Goal: Task Accomplishment & Management: Use online tool/utility

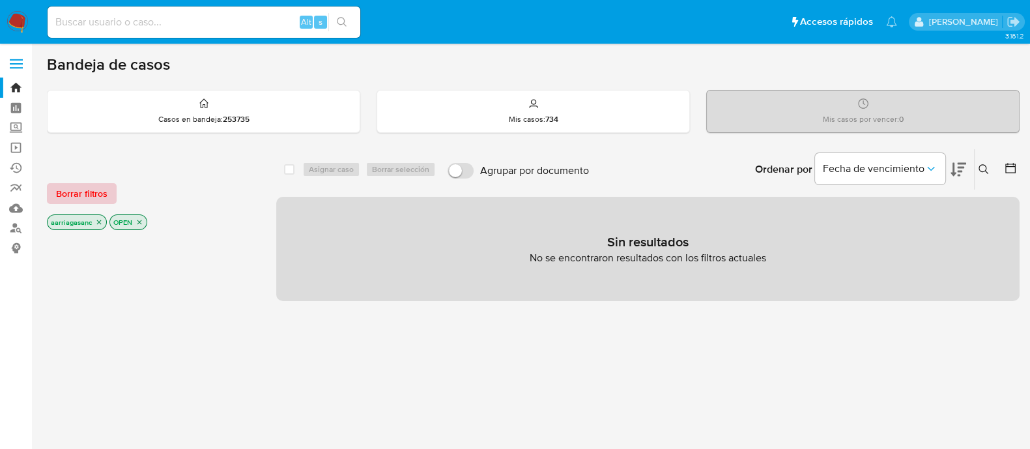
click at [72, 195] on span "Borrar filtros" at bounding box center [81, 193] width 51 height 18
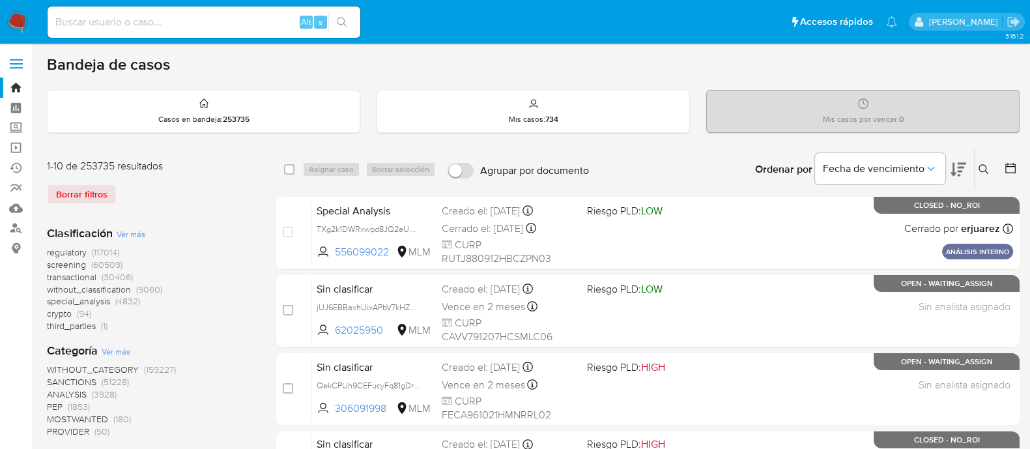
click at [75, 270] on span "transactional" at bounding box center [72, 276] width 50 height 13
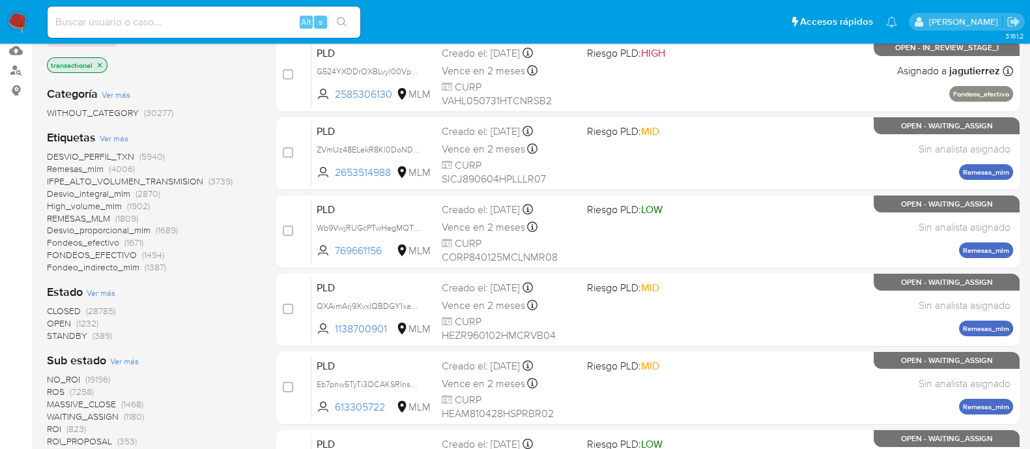
scroll to position [162, 0]
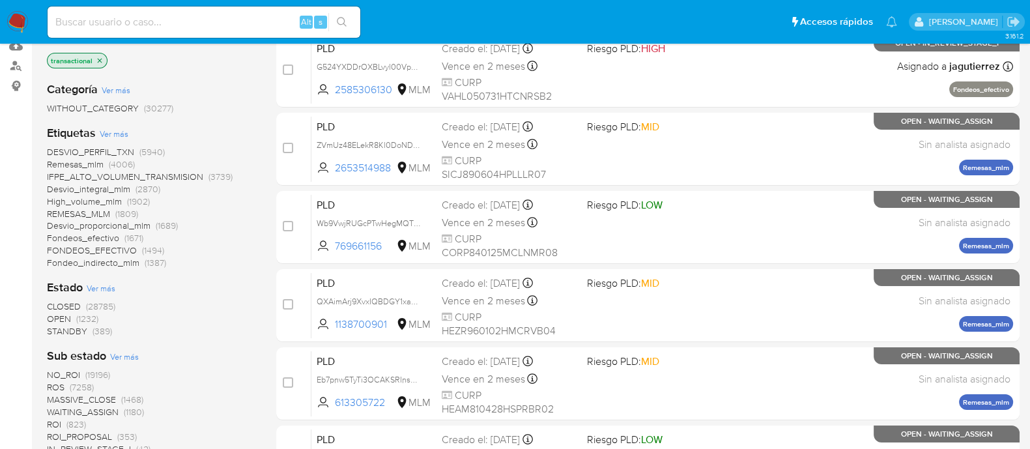
click at [62, 318] on span "OPEN" at bounding box center [59, 318] width 24 height 13
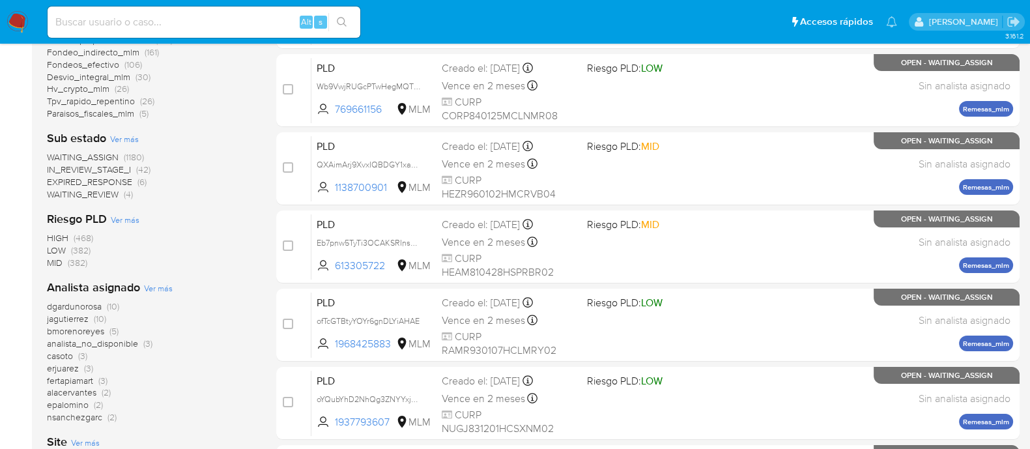
scroll to position [381, 0]
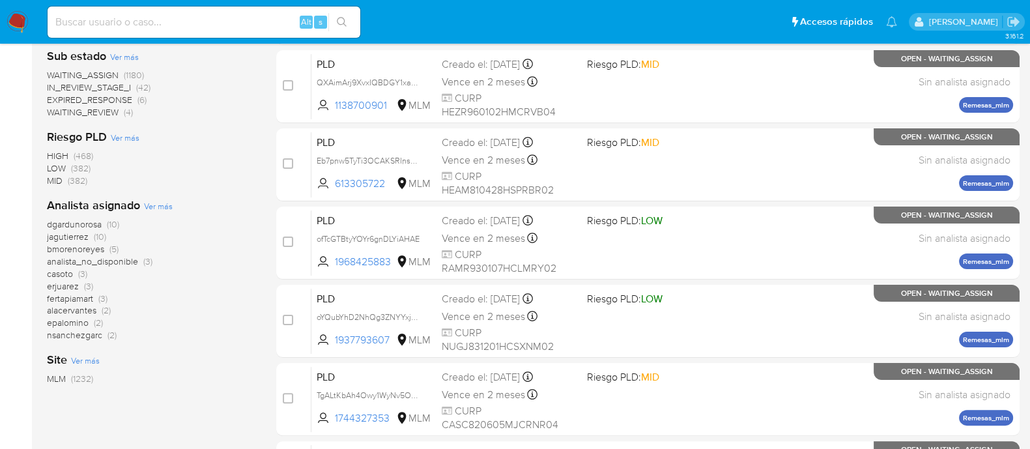
click at [160, 203] on span "Ver más" at bounding box center [158, 206] width 29 height 12
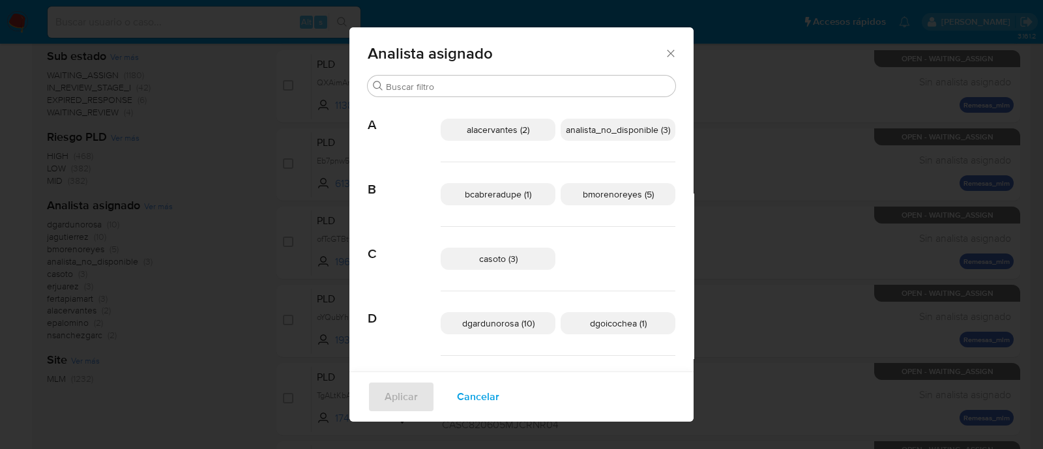
click at [670, 57] on icon "Cerrar" at bounding box center [670, 53] width 13 height 13
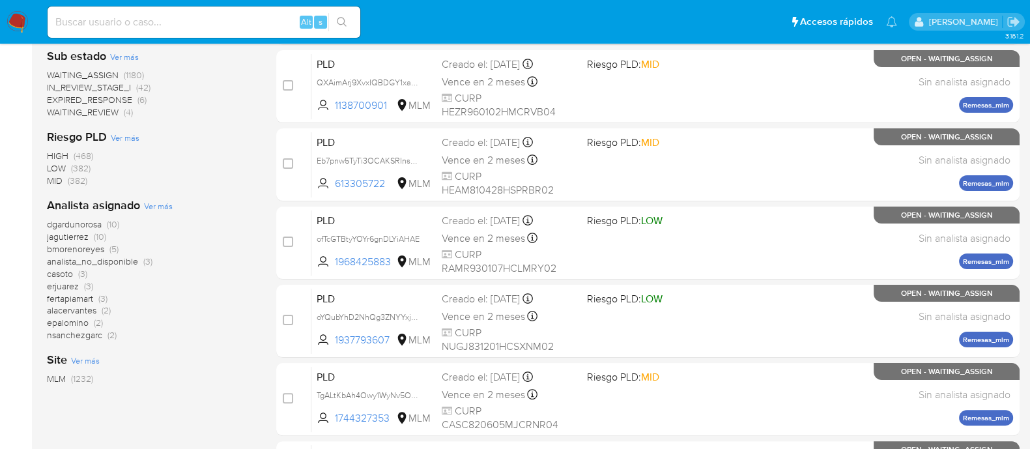
click at [22, 20] on img at bounding box center [18, 22] width 22 height 22
click at [22, 21] on img at bounding box center [18, 22] width 22 height 22
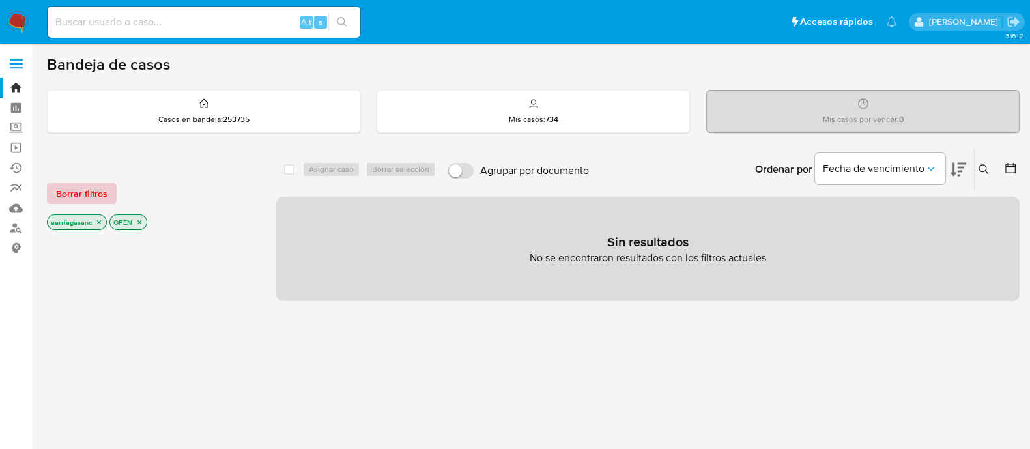
click at [104, 190] on span "Borrar filtros" at bounding box center [81, 193] width 51 height 18
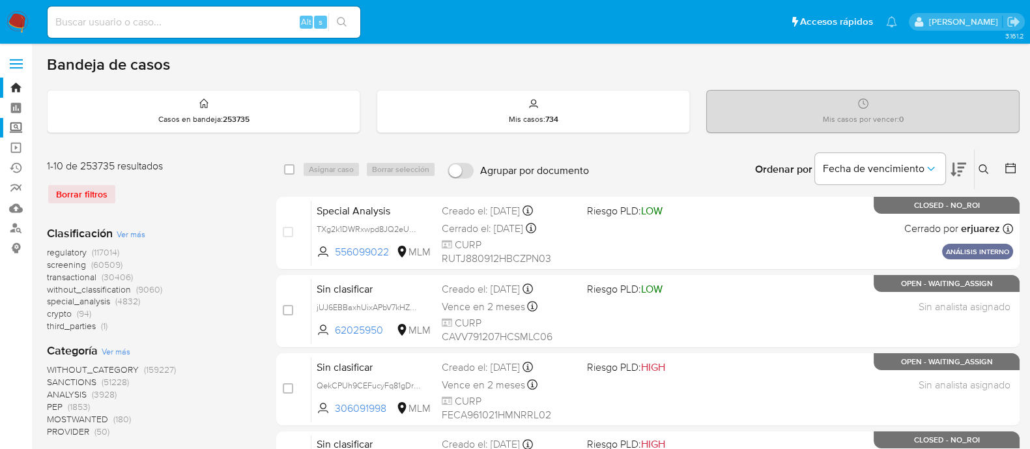
click at [20, 126] on label "Screening" at bounding box center [77, 128] width 155 height 20
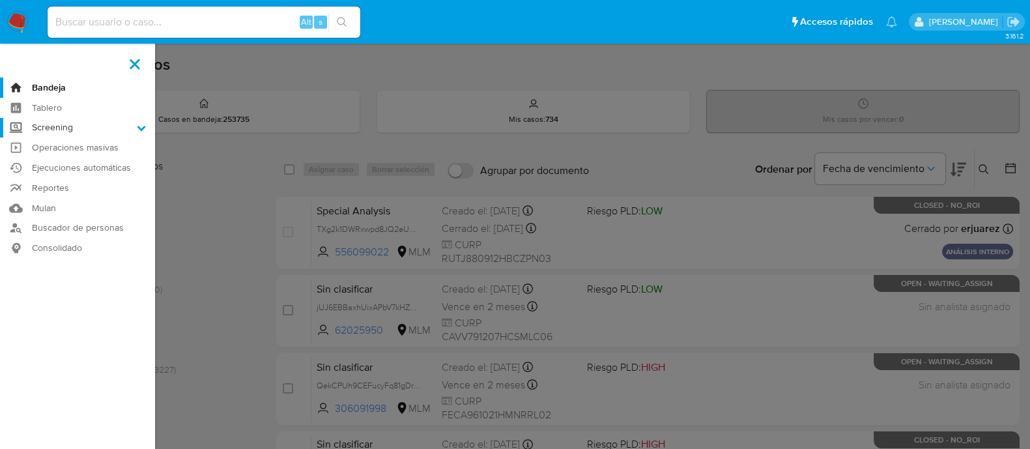
click at [0, 0] on input "Screening" at bounding box center [0, 0] width 0 height 0
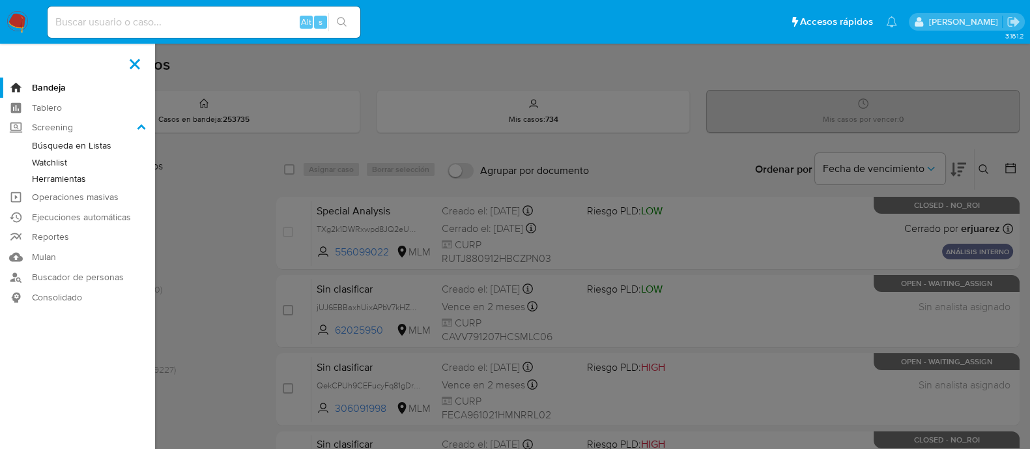
click at [72, 184] on link "Herramientas" at bounding box center [77, 179] width 155 height 16
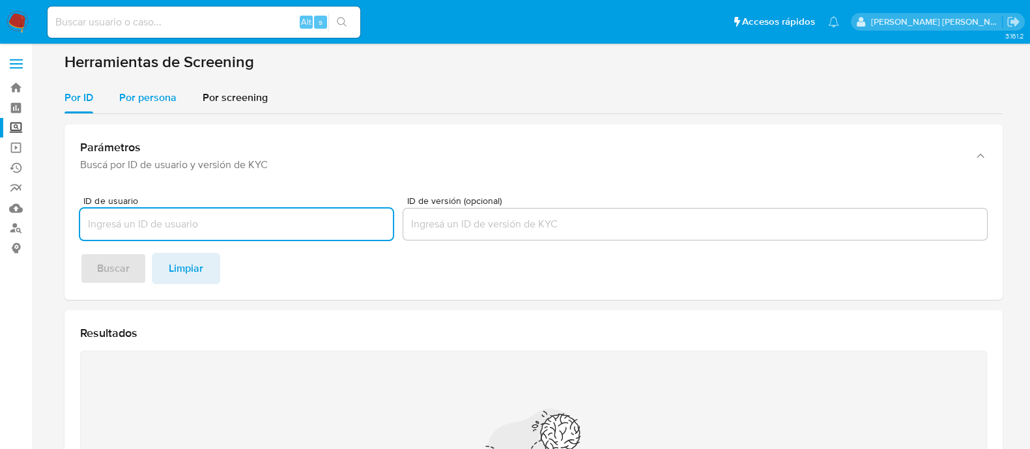
click at [130, 82] on div "Por persona" at bounding box center [147, 97] width 57 height 31
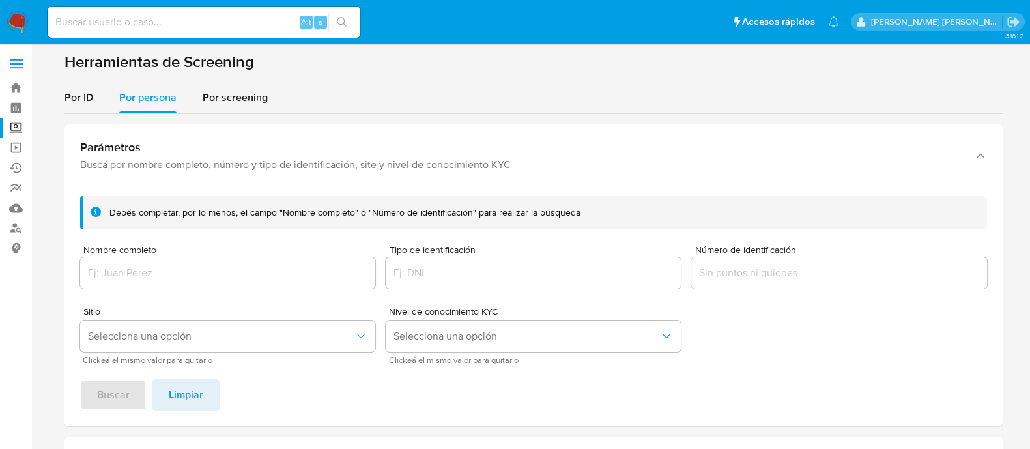
click at [189, 283] on div at bounding box center [227, 272] width 295 height 31
click at [184, 278] on input "Nombre completo" at bounding box center [227, 273] width 295 height 17
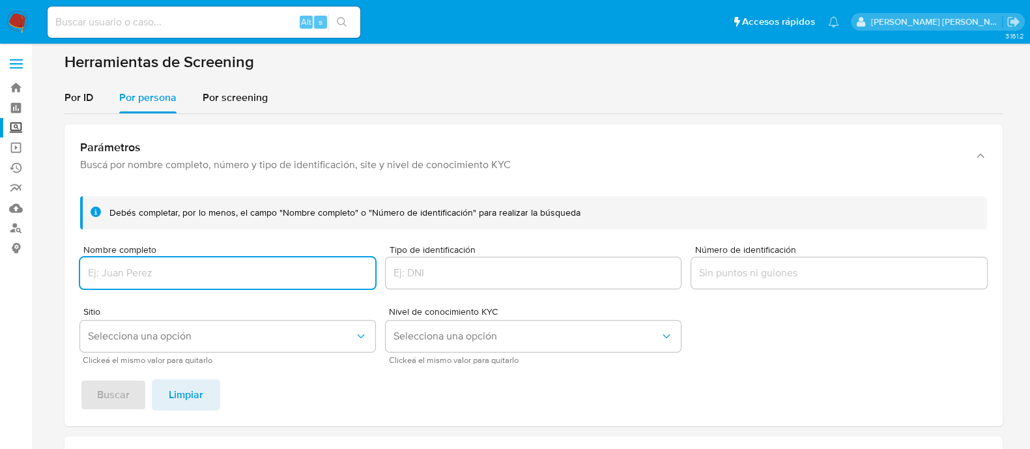
click at [177, 274] on input "Nombre completo" at bounding box center [227, 273] width 295 height 17
paste input "S"
click at [164, 269] on input "Nombre completo" at bounding box center [227, 273] width 295 height 17
type input "SANDRA MAYELA GARCIA SANCHEZ"
click at [228, 336] on span "Selecciona una opción" at bounding box center [221, 336] width 267 height 13
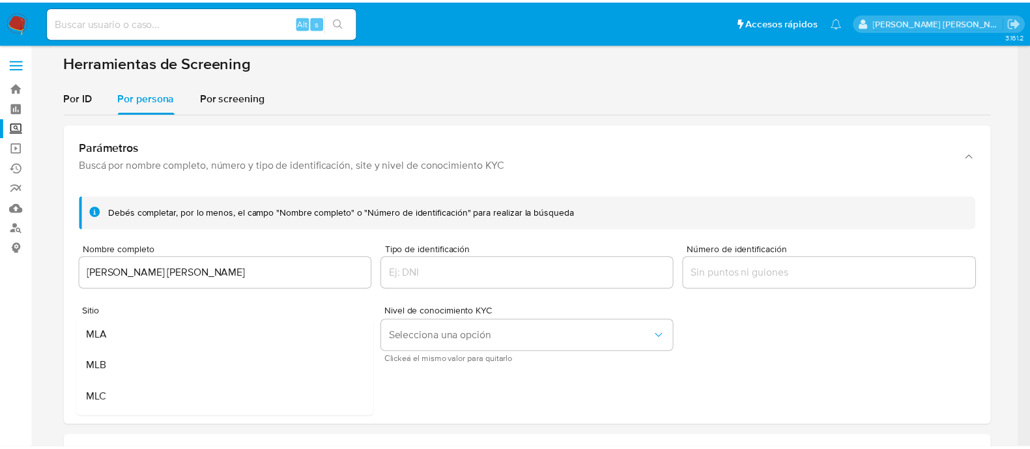
scroll to position [90, 0]
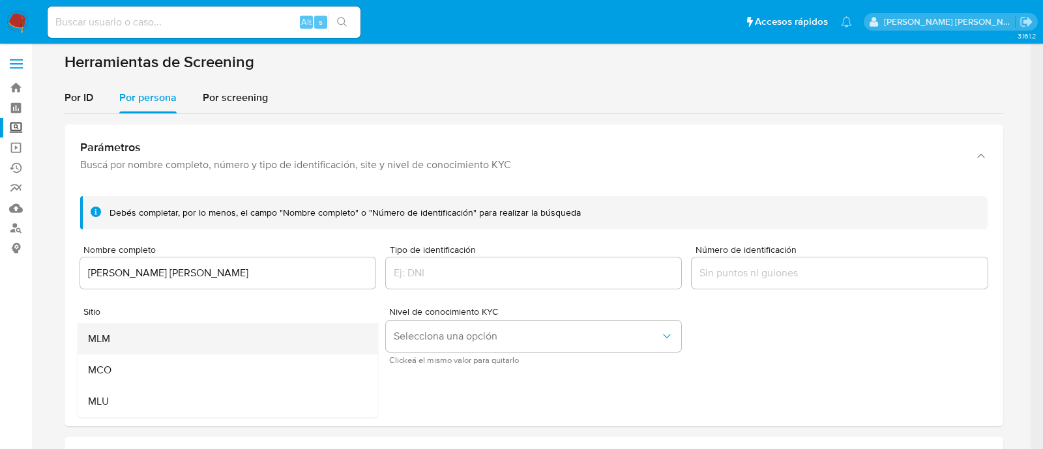
click at [203, 340] on div "MLM" at bounding box center [223, 338] width 272 height 31
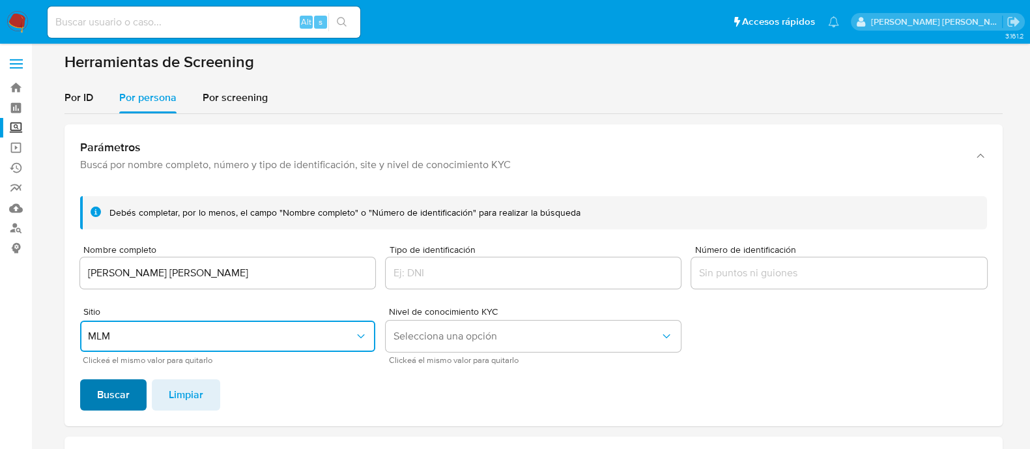
click at [95, 393] on button "Buscar" at bounding box center [113, 394] width 66 height 31
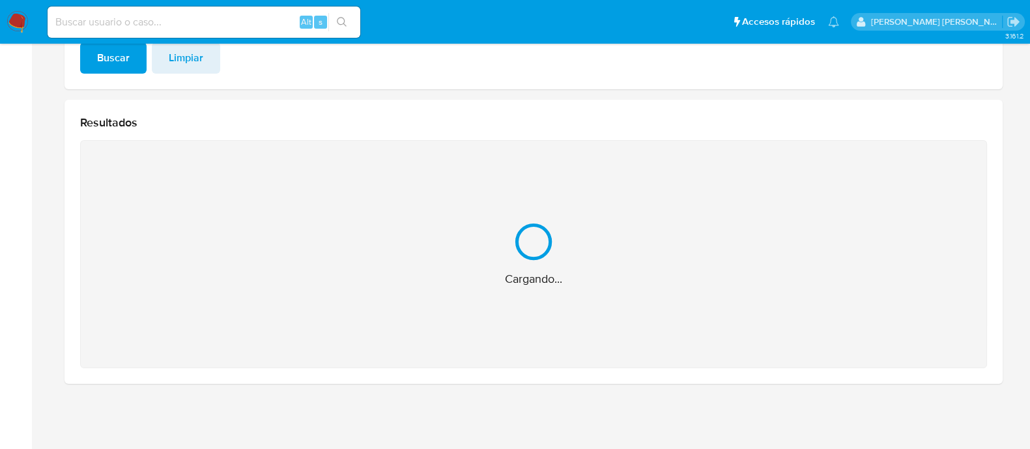
scroll to position [130, 0]
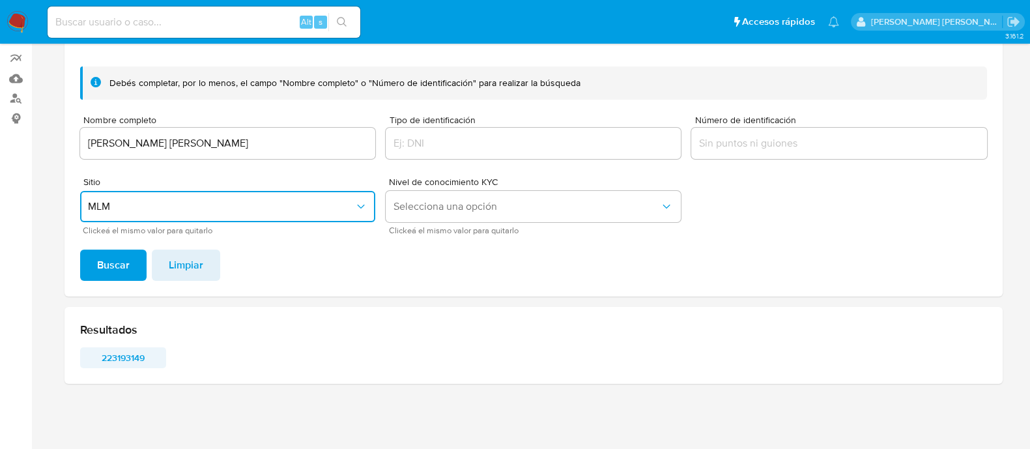
click at [134, 361] on span "223193149" at bounding box center [123, 358] width 68 height 18
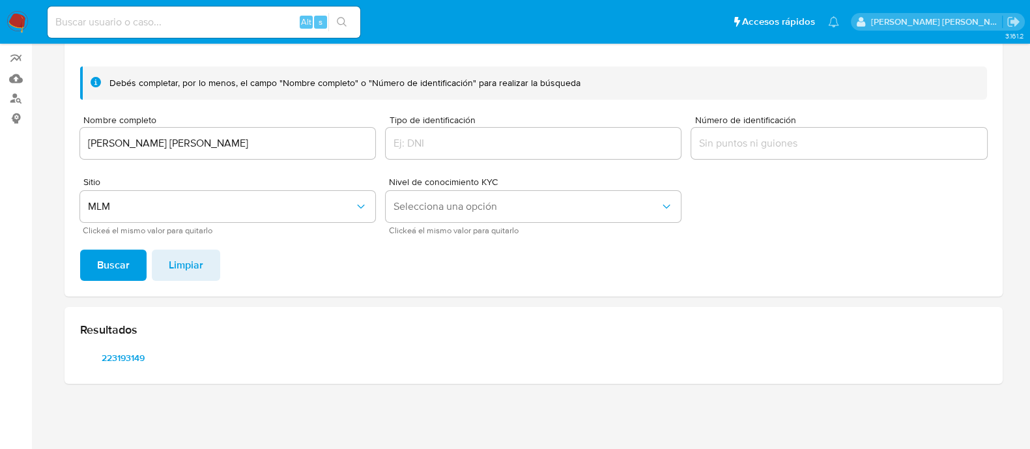
click at [239, 128] on div "SANDRA MAYELA GARCIA SANCHEZ" at bounding box center [227, 143] width 295 height 31
click at [235, 139] on input "SANDRA MAYELA GARCIA SANCHEZ" at bounding box center [227, 143] width 295 height 17
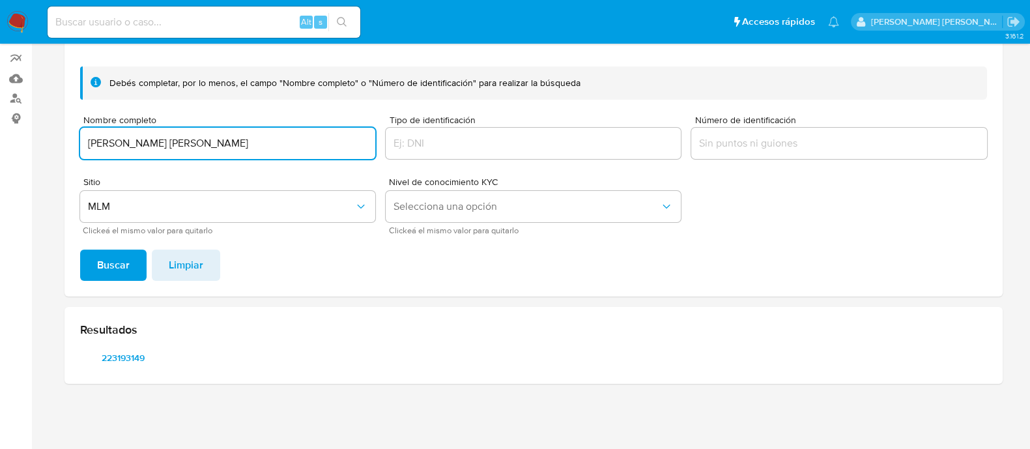
click at [235, 139] on input "SANDRA MAYELA GARCIA SANCHEZ" at bounding box center [227, 143] width 295 height 17
type input "FRANCISCO JAVIER FAJARDO LÓPEZ"
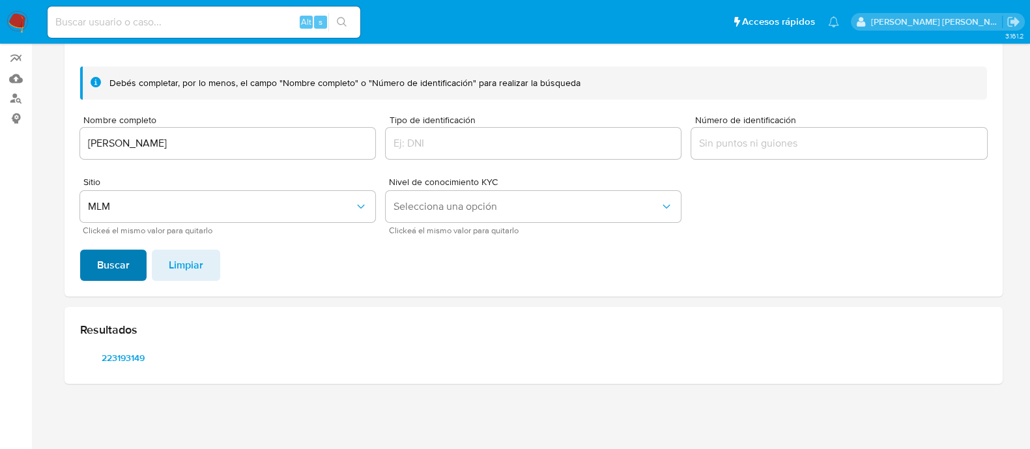
click at [123, 265] on span "Buscar" at bounding box center [113, 265] width 33 height 29
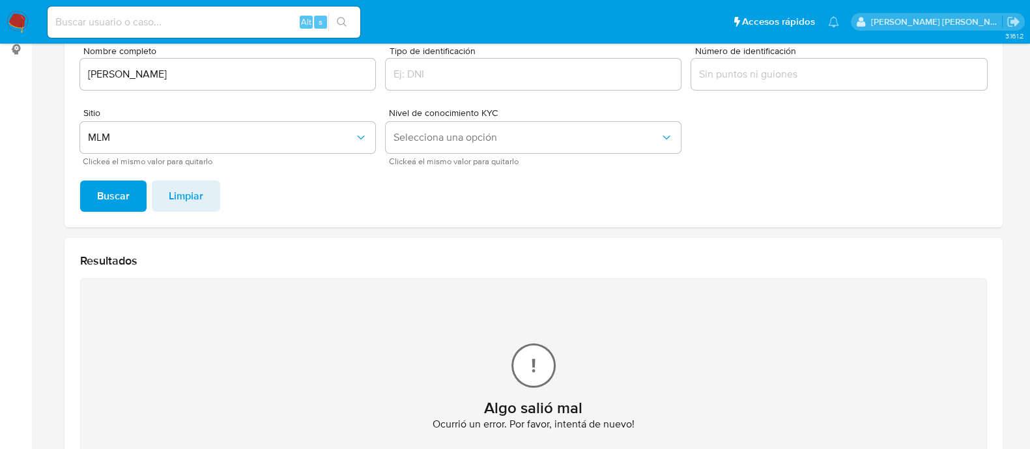
scroll to position [293, 0]
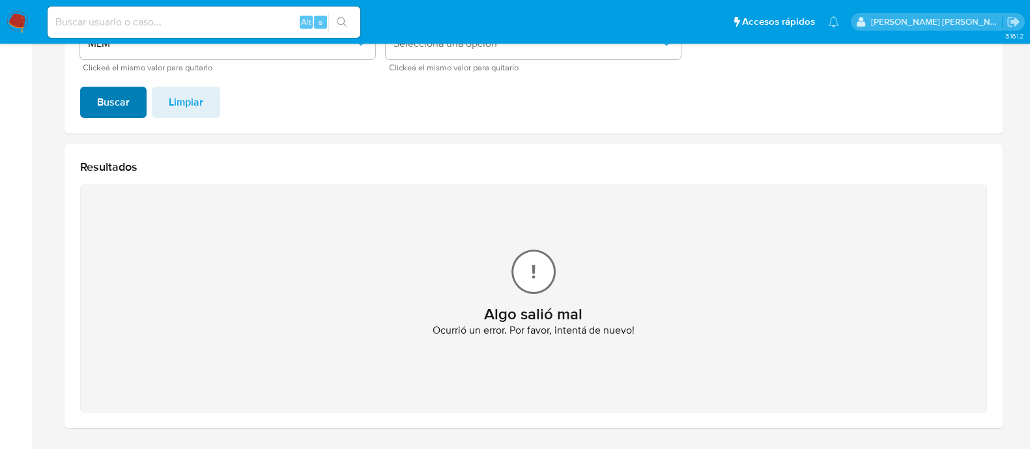
click at [134, 106] on button "Buscar" at bounding box center [113, 102] width 66 height 31
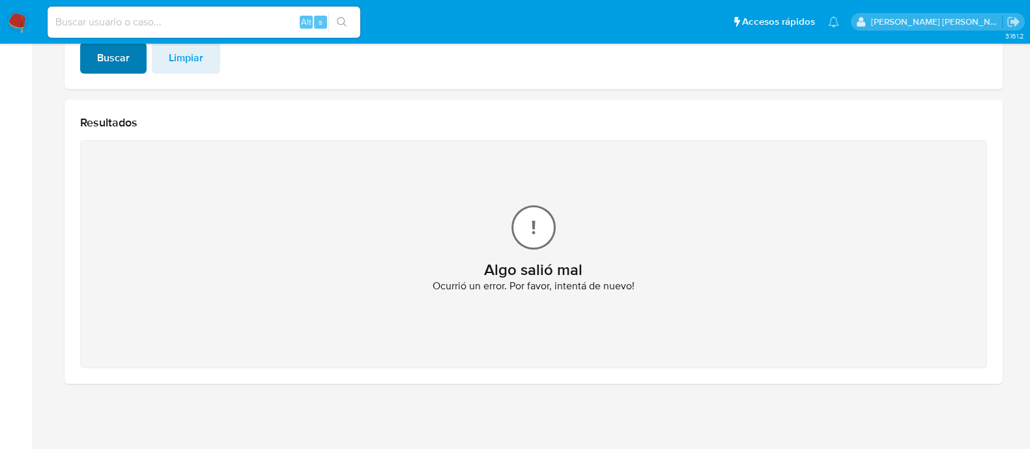
click at [134, 106] on div "Resultados Algo salió mal Ocurrió un error. Por favor, intentá de nuevo!" at bounding box center [534, 242] width 938 height 284
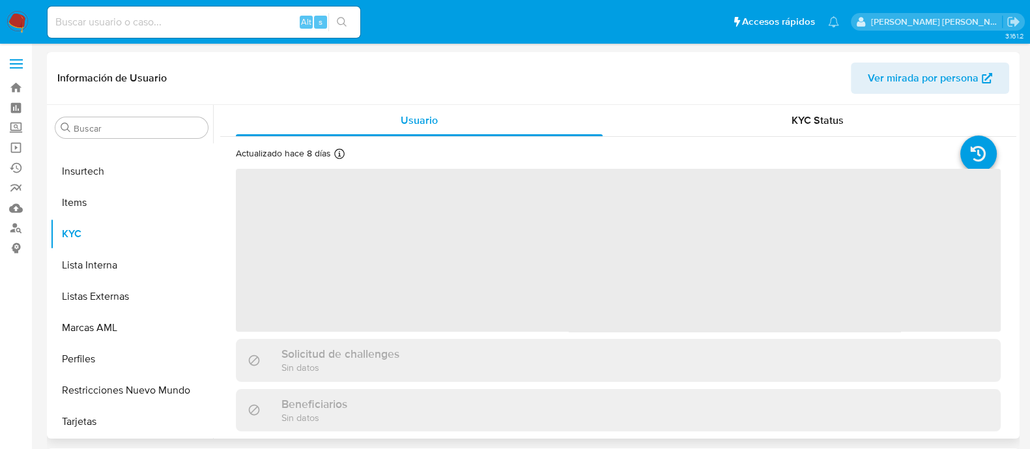
scroll to position [613, 0]
select select "10"
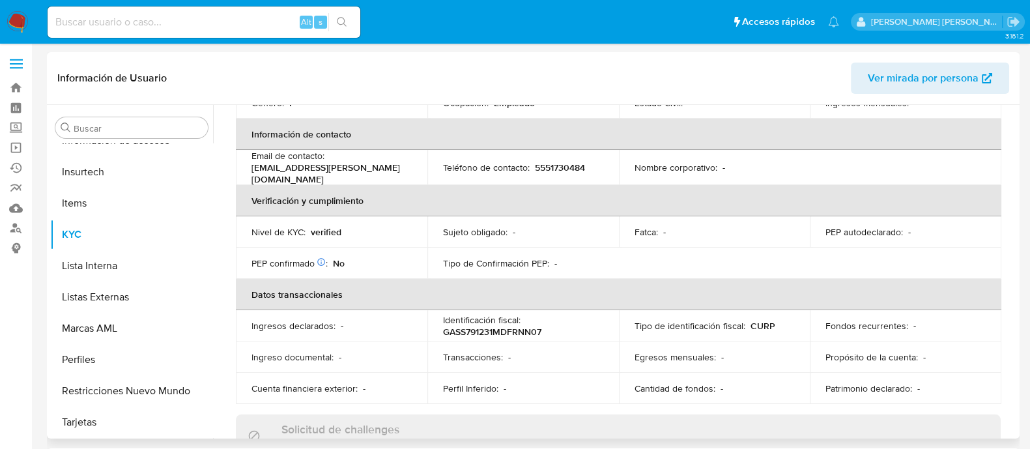
scroll to position [0, 0]
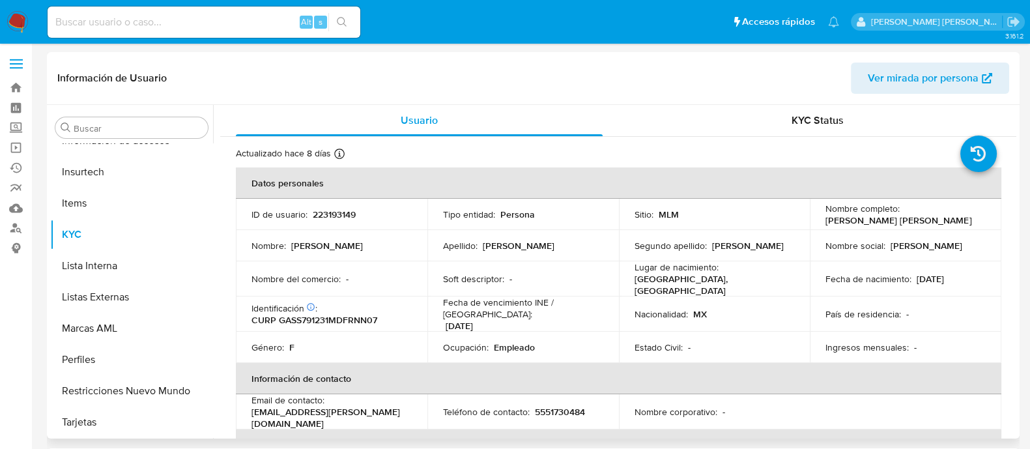
click at [323, 214] on p "223193149" at bounding box center [334, 215] width 43 height 12
copy p "223193149"
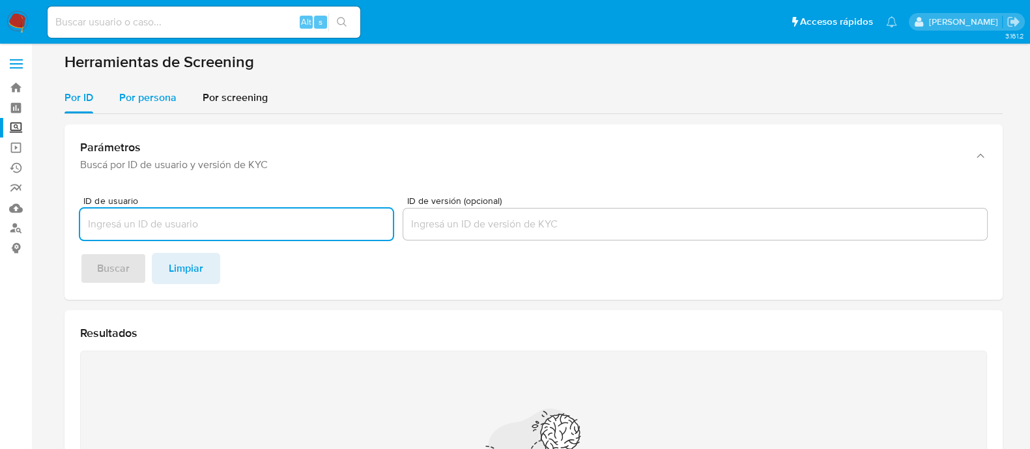
click at [157, 99] on span "Por persona" at bounding box center [147, 97] width 57 height 15
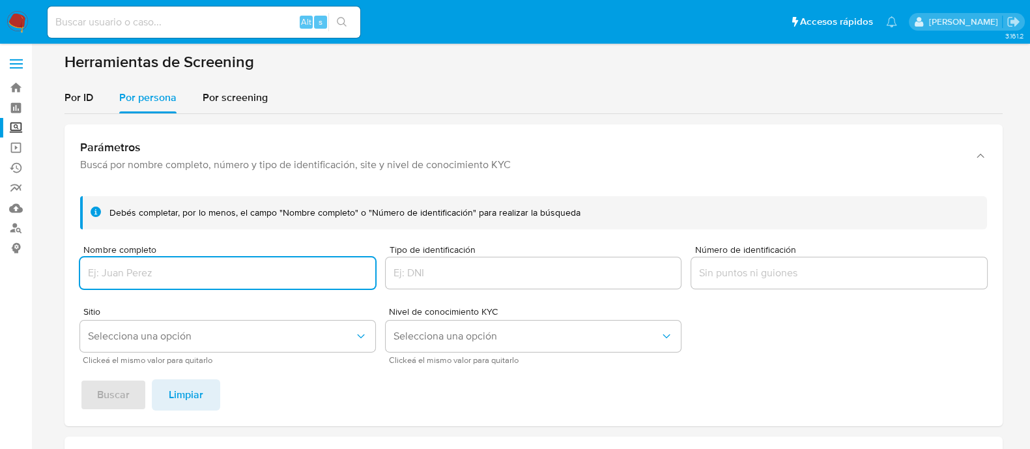
click at [139, 270] on input "Nombre completo" at bounding box center [227, 273] width 295 height 17
type input "[PERSON_NAME]"
click at [148, 344] on button "Selecciona una opción" at bounding box center [227, 336] width 295 height 31
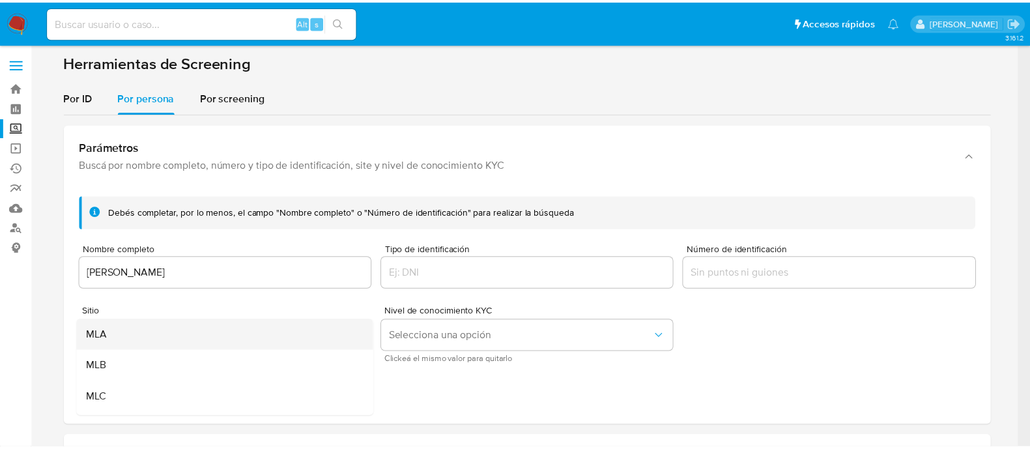
scroll to position [81, 0]
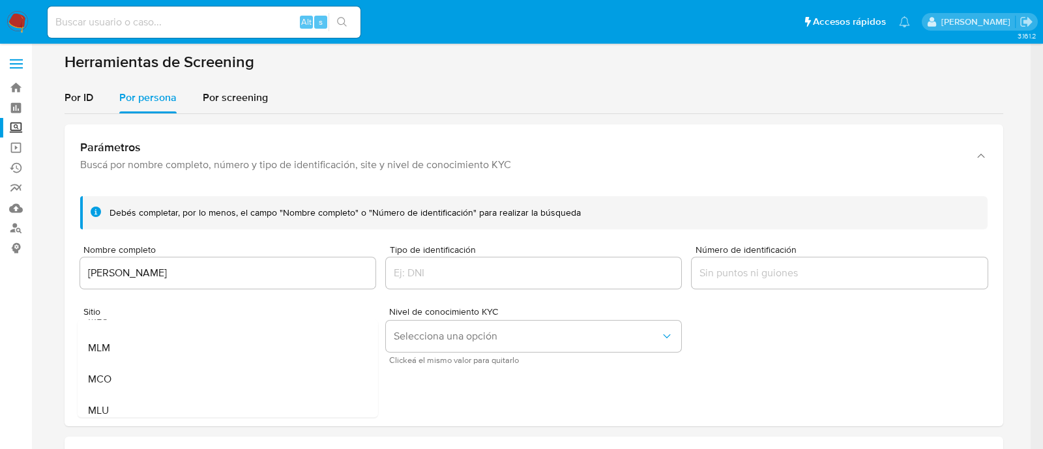
click at [133, 336] on div "MLM" at bounding box center [223, 347] width 272 height 31
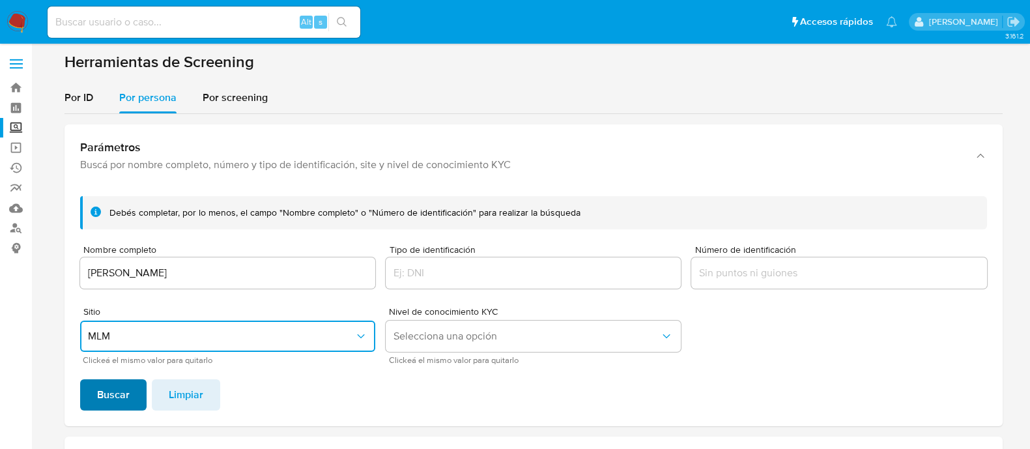
click at [110, 402] on span "Buscar" at bounding box center [113, 395] width 33 height 29
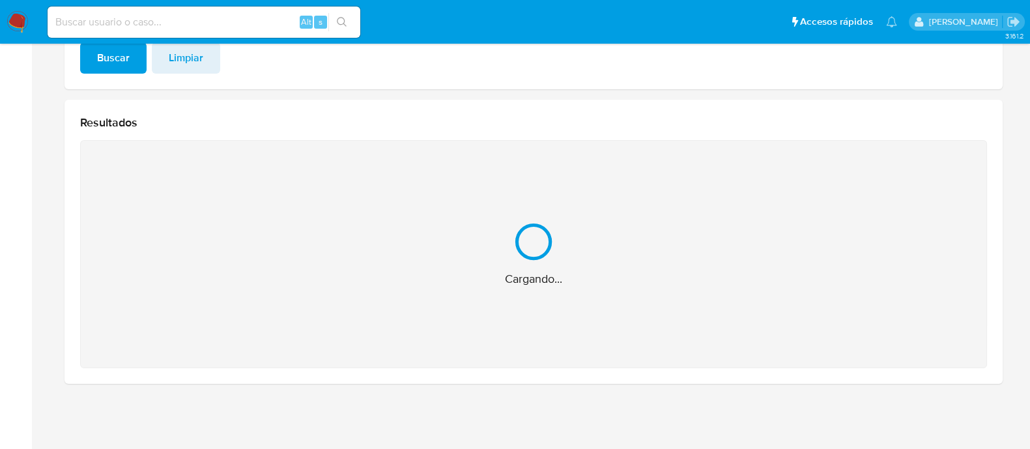
scroll to position [130, 0]
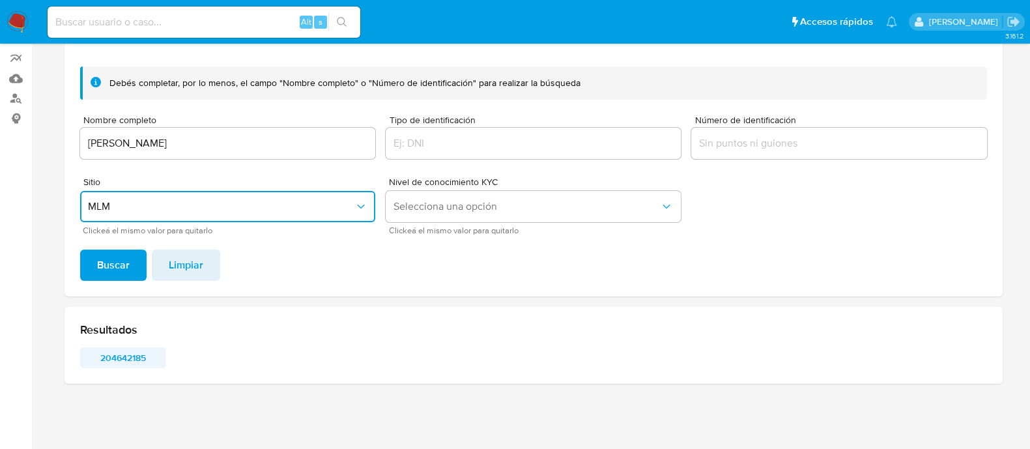
click at [117, 362] on span "204642185" at bounding box center [123, 358] width 68 height 18
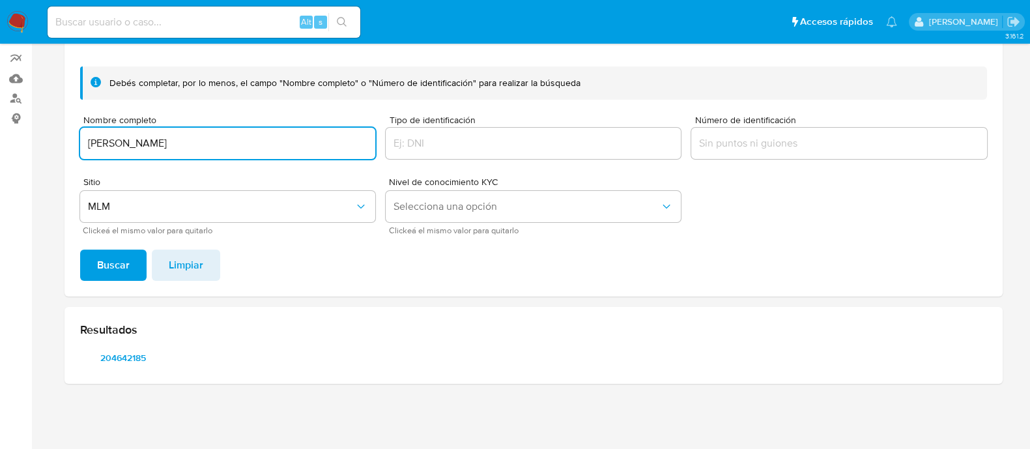
click at [194, 141] on input "[PERSON_NAME]" at bounding box center [227, 143] width 295 height 17
type input "[PERSON_NAME]"
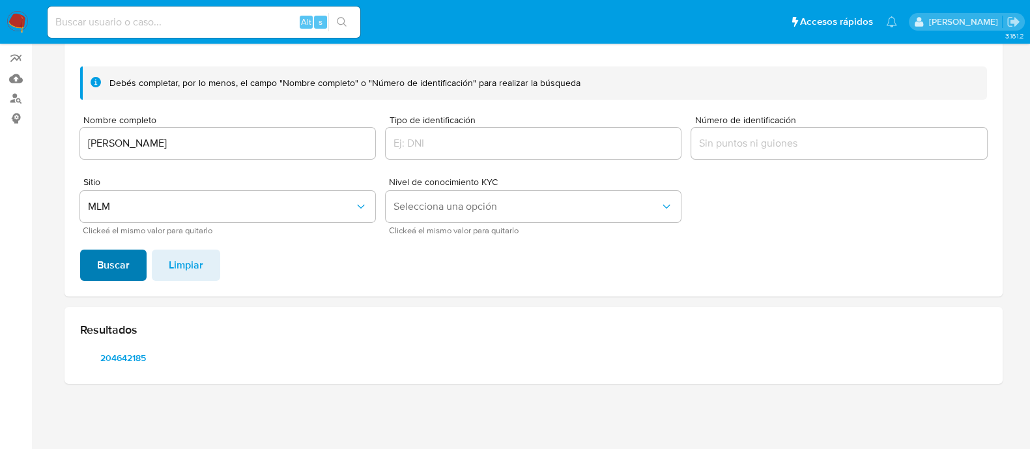
click at [86, 261] on button "Buscar" at bounding box center [113, 265] width 66 height 31
click at [130, 358] on span "470800525" at bounding box center [123, 358] width 68 height 18
click at [124, 362] on span "470800525" at bounding box center [123, 358] width 68 height 18
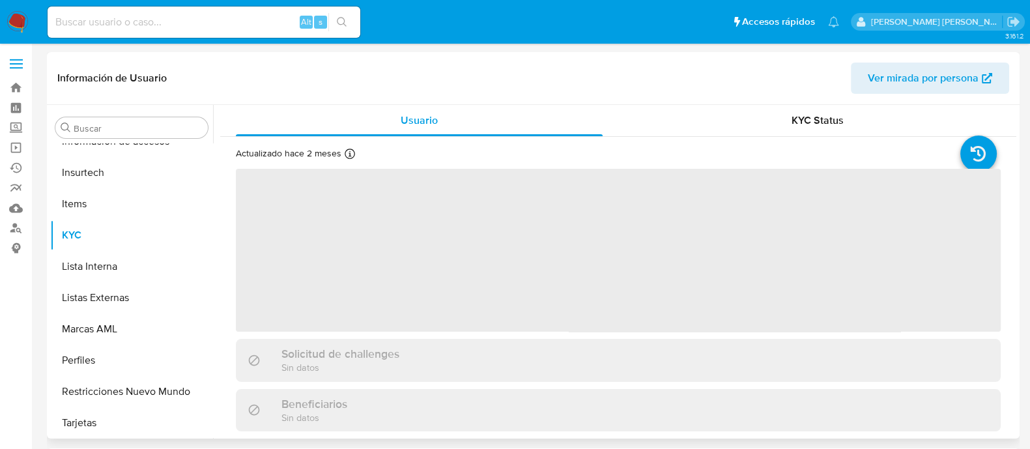
scroll to position [613, 0]
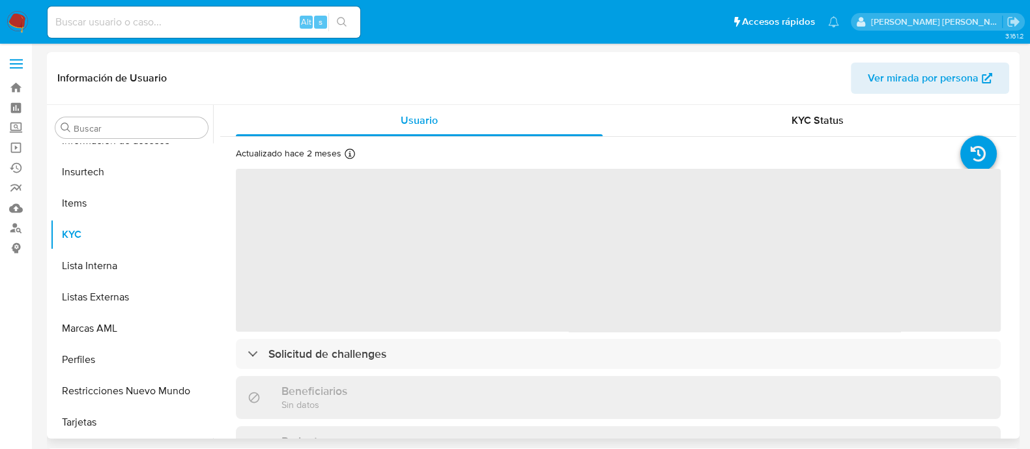
select select "10"
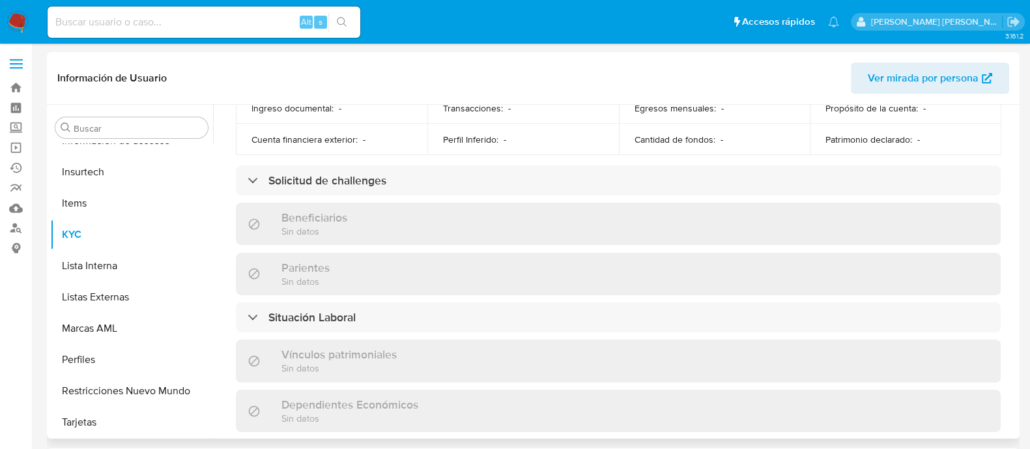
scroll to position [806, 0]
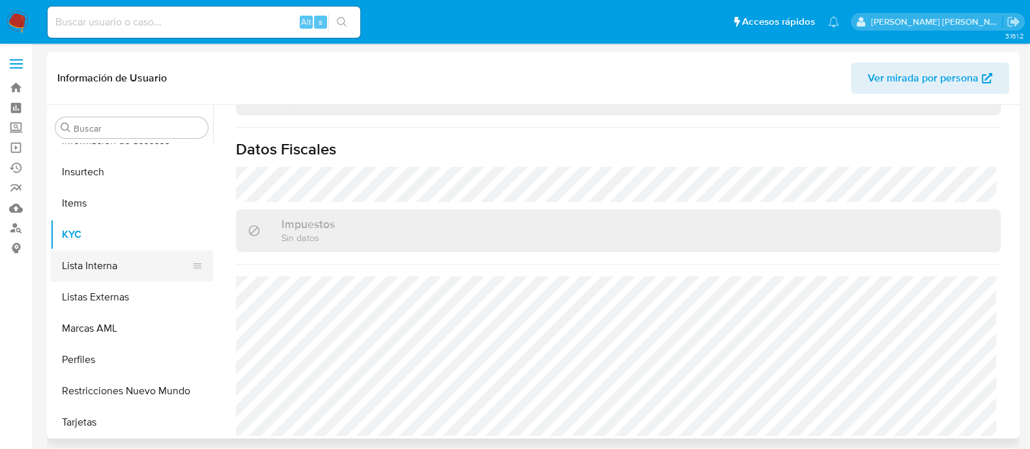
click at [149, 267] on button "Lista Interna" at bounding box center [126, 265] width 152 height 31
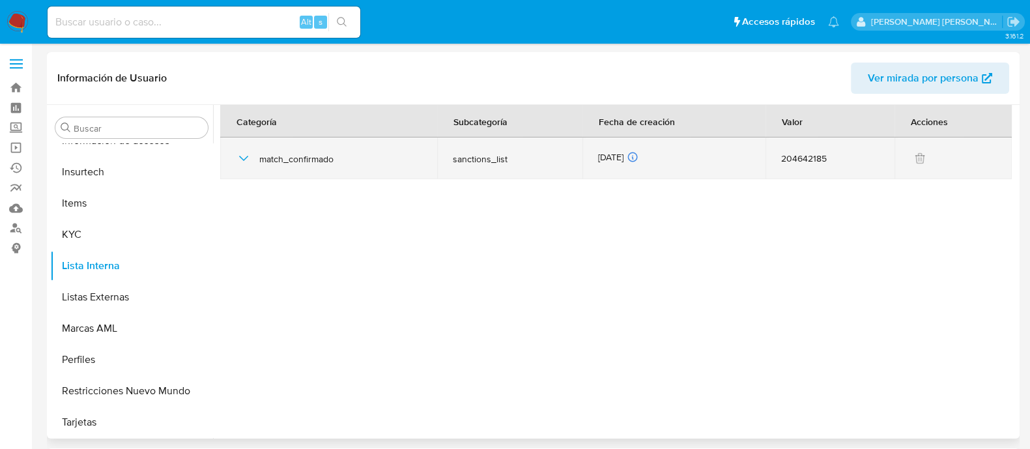
click at [238, 159] on icon "button" at bounding box center [244, 159] width 16 height 16
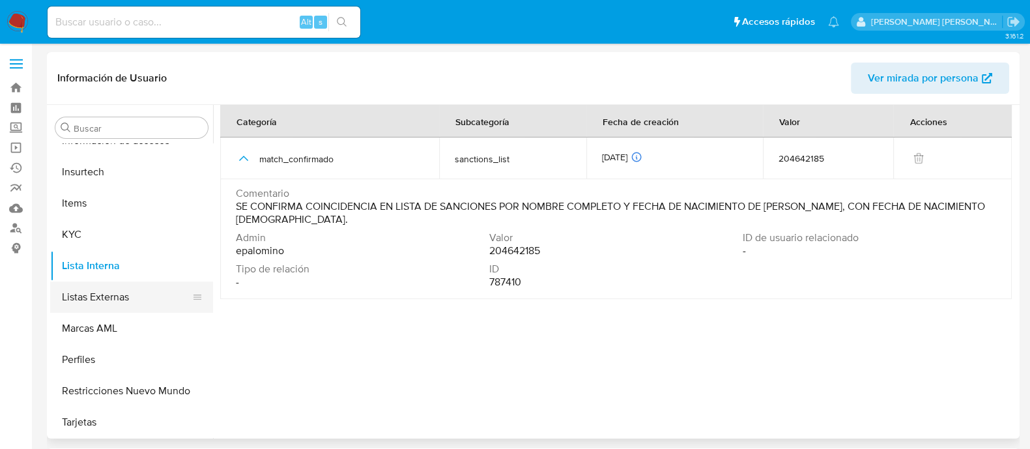
click at [102, 296] on button "Listas Externas" at bounding box center [126, 297] width 152 height 31
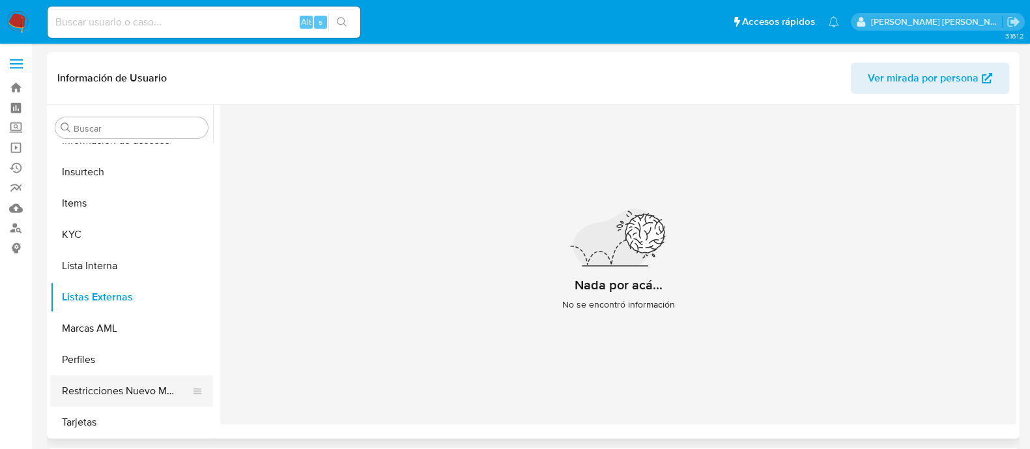
click at [137, 392] on button "Restricciones Nuevo Mundo" at bounding box center [126, 390] width 152 height 31
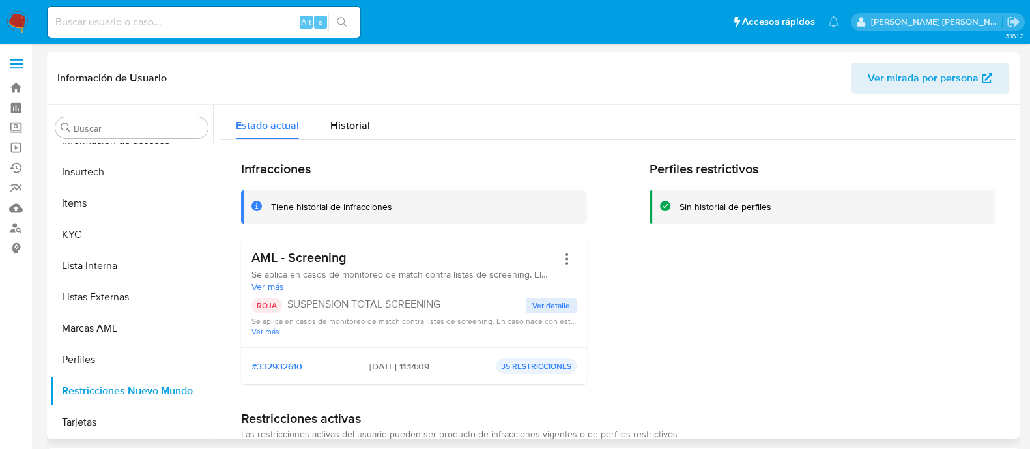
click at [261, 282] on span "Ver más" at bounding box center [405, 287] width 306 height 12
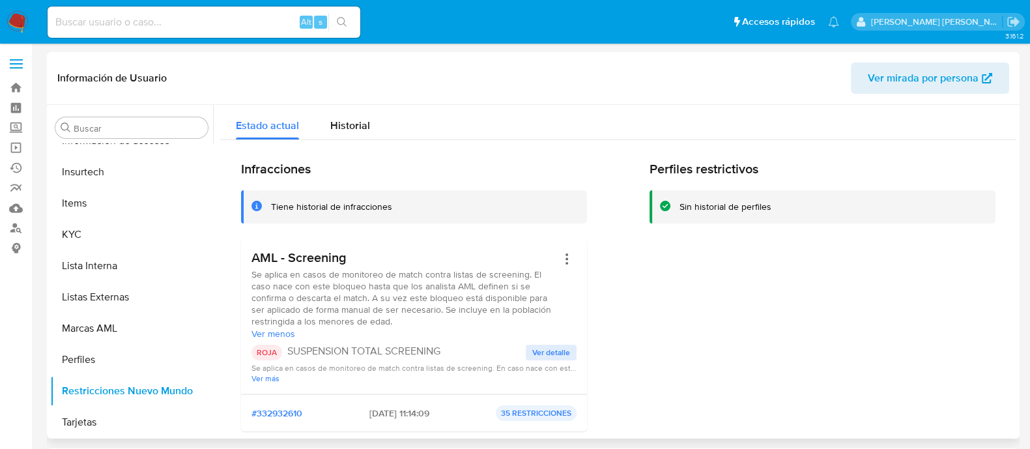
click at [541, 362] on div "ROJA SUSPENSION TOTAL SCREENING Ver detalle Se aplica en casos de monitoreo de …" at bounding box center [414, 364] width 325 height 38
click at [538, 360] on div "ROJA SUSPENSION TOTAL SCREENING Ver detalle Se aplica en casos de monitoreo de …" at bounding box center [414, 364] width 325 height 38
click at [535, 358] on span "Ver detalle" at bounding box center [551, 352] width 38 height 13
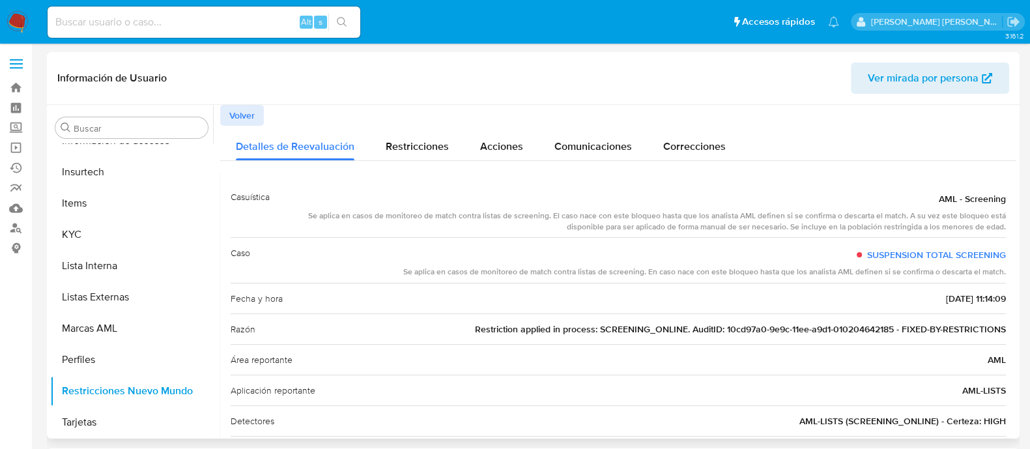
click at [252, 115] on span "Volver" at bounding box center [241, 115] width 25 height 18
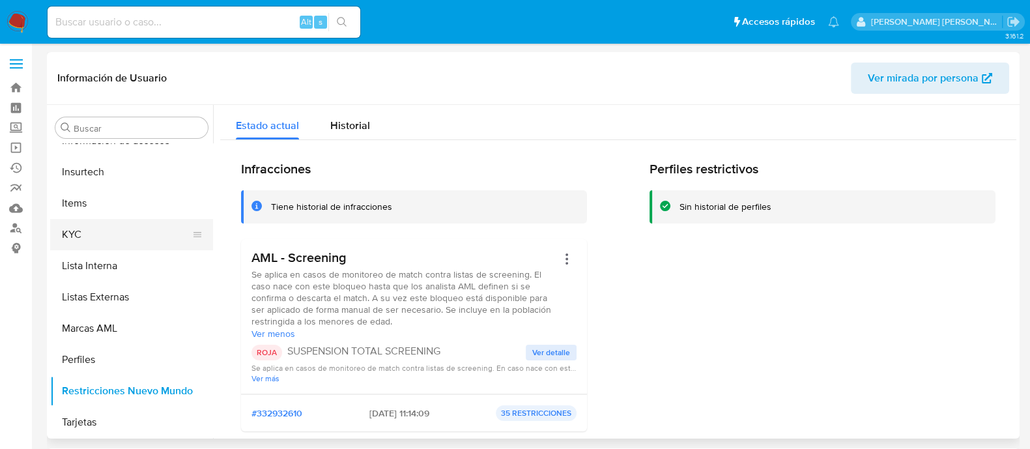
click at [115, 226] on button "KYC" at bounding box center [126, 234] width 152 height 31
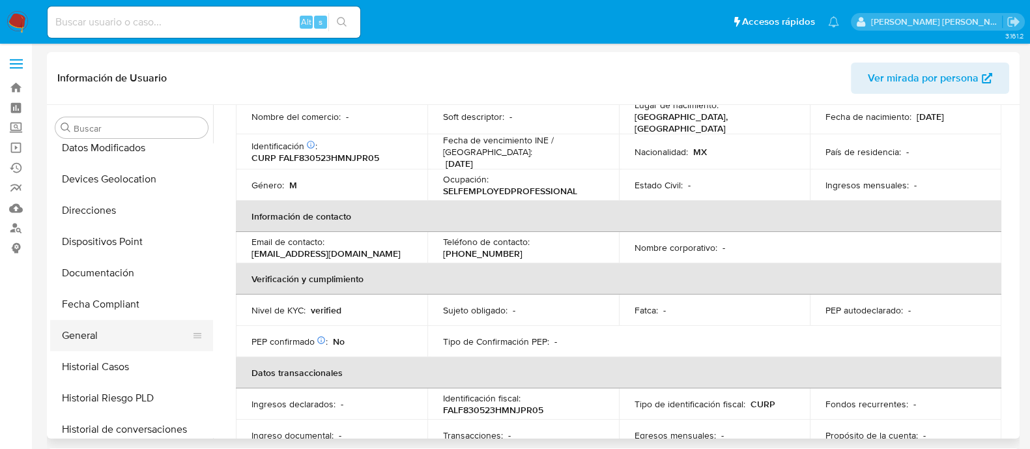
scroll to position [287, 0]
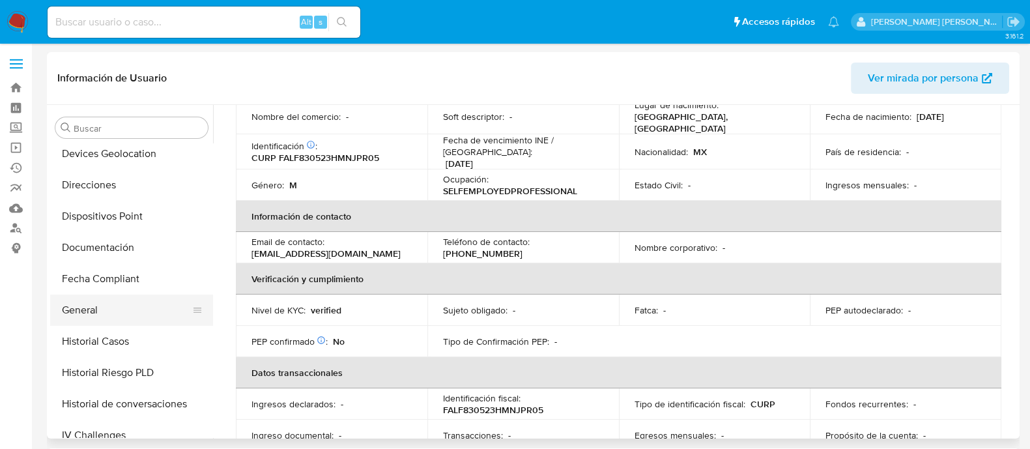
click at [119, 309] on button "General" at bounding box center [126, 310] width 152 height 31
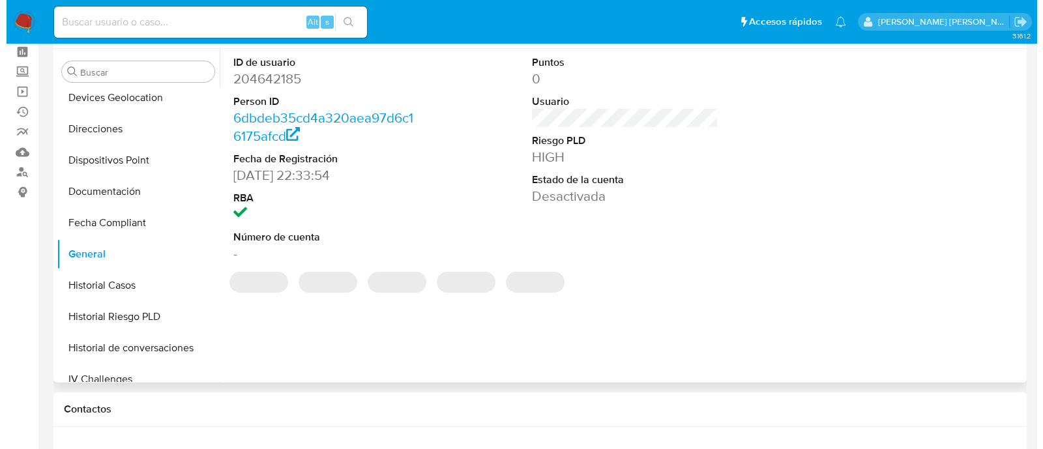
scroll to position [81, 0]
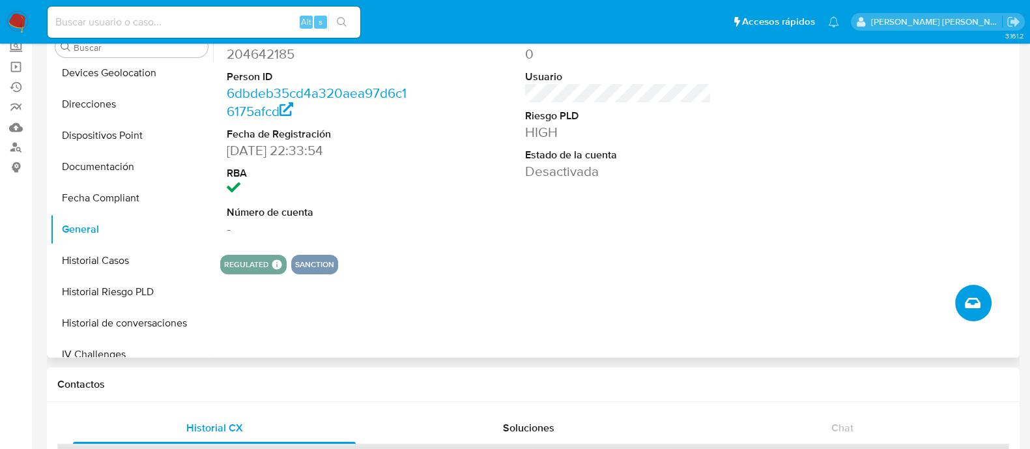
click at [974, 304] on icon "Crear caso manual" at bounding box center [973, 303] width 16 height 10
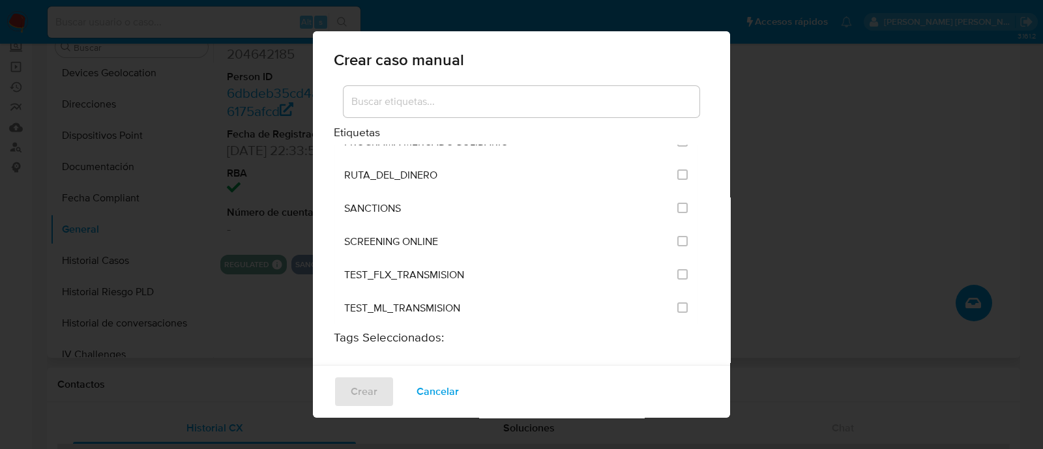
scroll to position [1711, 0]
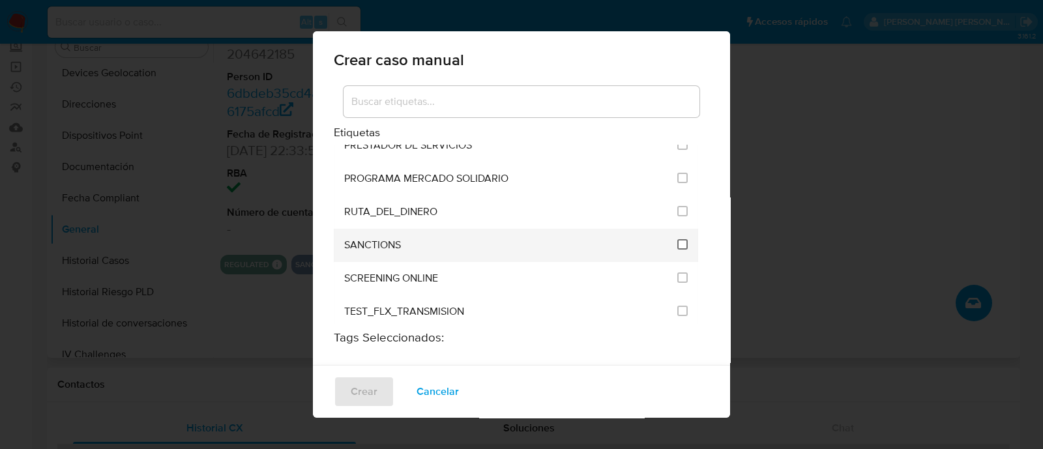
click at [677, 239] on input "2615" at bounding box center [682, 244] width 10 height 10
checkbox input "true"
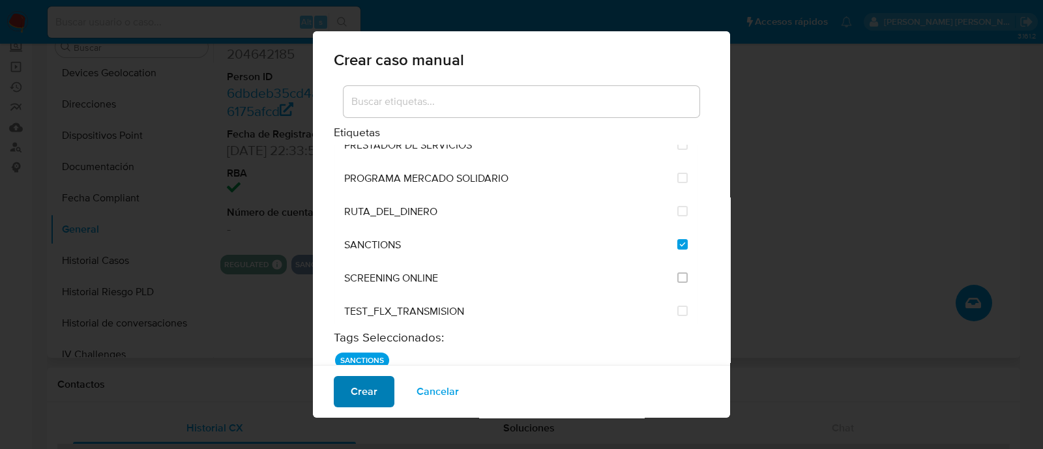
click at [369, 386] on span "Crear" at bounding box center [364, 391] width 27 height 29
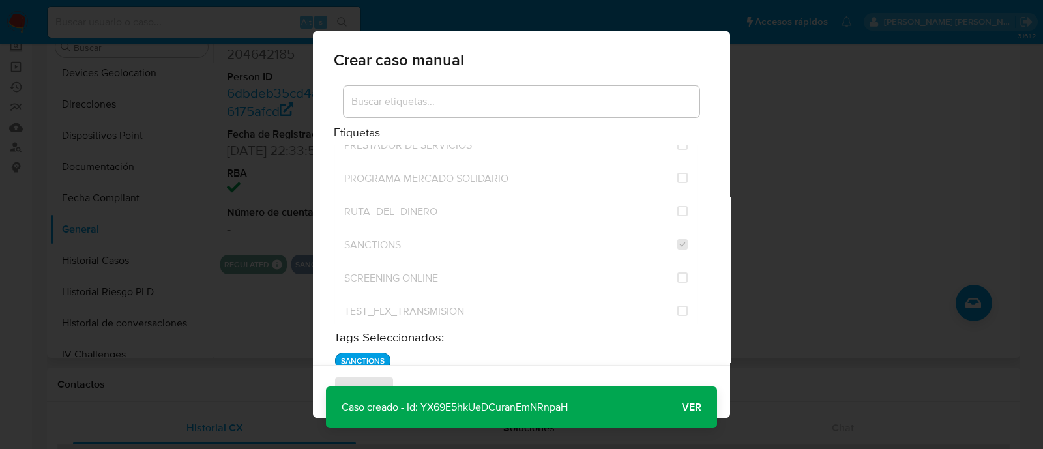
click at [685, 407] on span "Ver" at bounding box center [692, 407] width 20 height 0
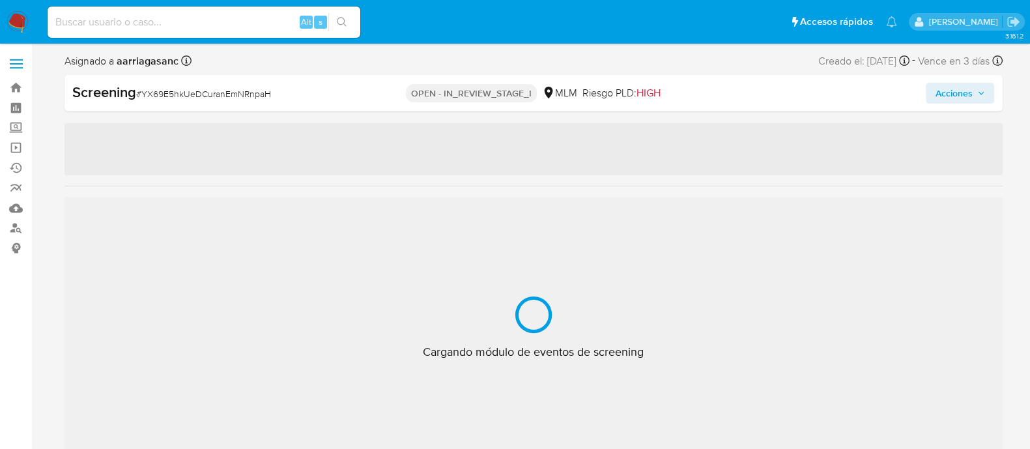
scroll to position [613, 0]
select select "10"
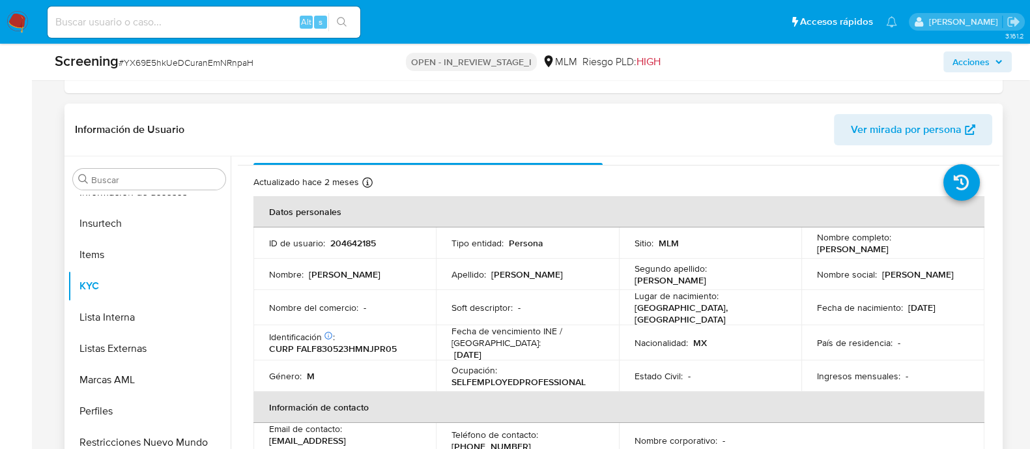
scroll to position [81, 0]
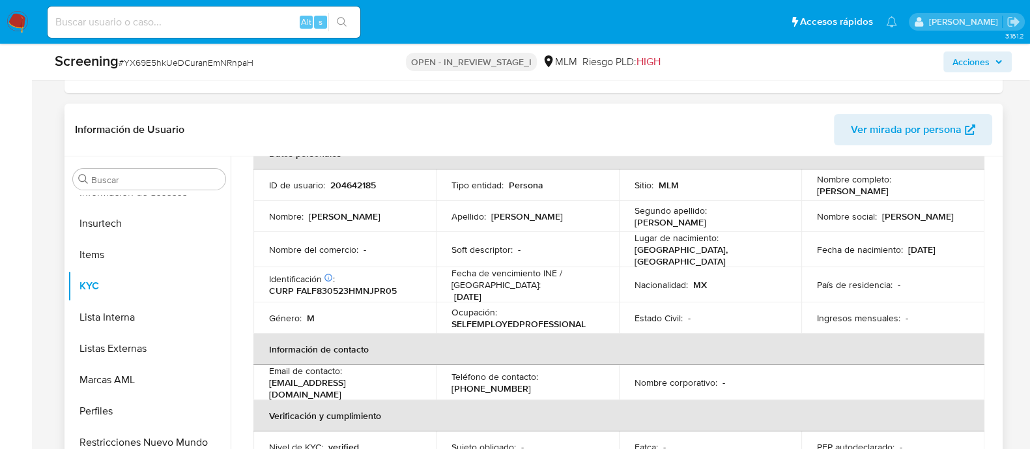
drag, startPoint x: 809, startPoint y: 189, endPoint x: 960, endPoint y: 187, distance: 151.8
click at [960, 187] on td "Nombre completo : [PERSON_NAME]" at bounding box center [892, 184] width 183 height 31
copy p "[PERSON_NAME]"
drag, startPoint x: 902, startPoint y: 247, endPoint x: 977, endPoint y: 247, distance: 74.3
click at [977, 247] on td "Fecha de nacimiento : [DEMOGRAPHIC_DATA]" at bounding box center [892, 249] width 183 height 35
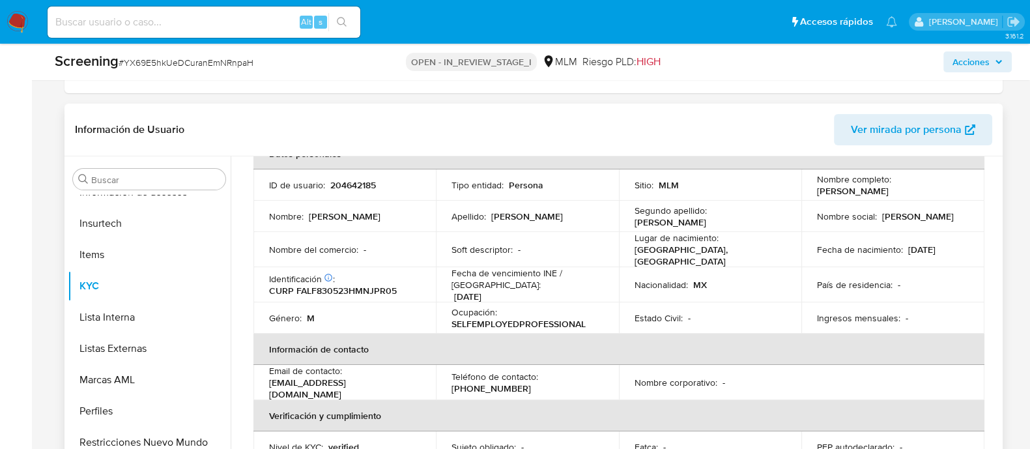
copy p "[DATE]"
click at [129, 311] on button "Lista Interna" at bounding box center [144, 317] width 152 height 31
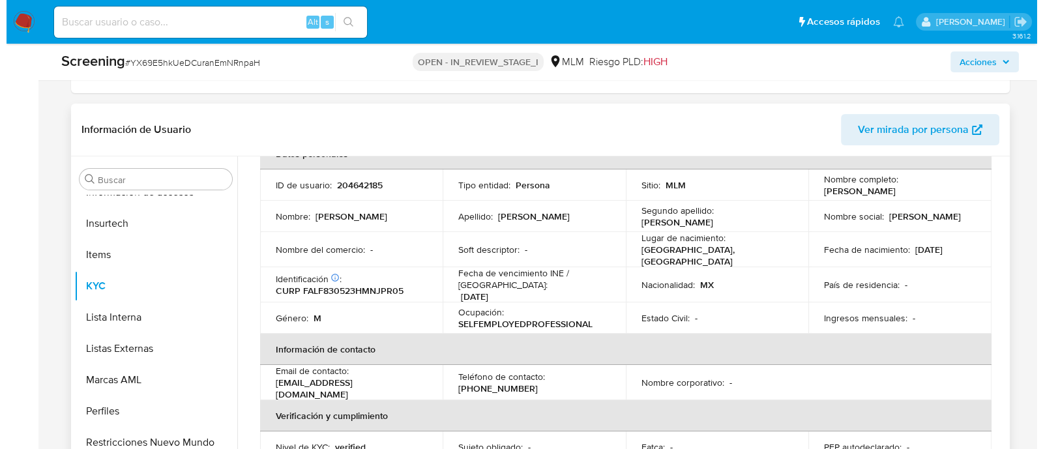
scroll to position [0, 0]
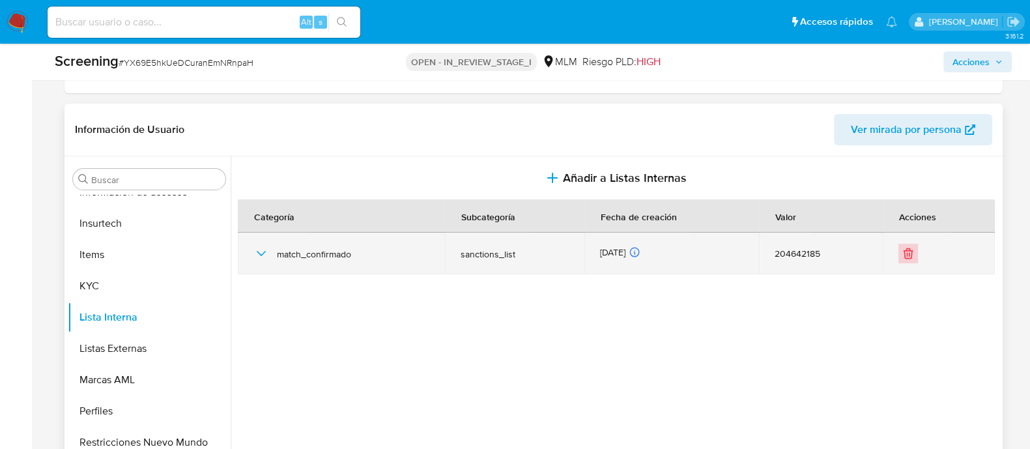
click at [904, 251] on icon "Eliminar" at bounding box center [908, 251] width 8 height 0
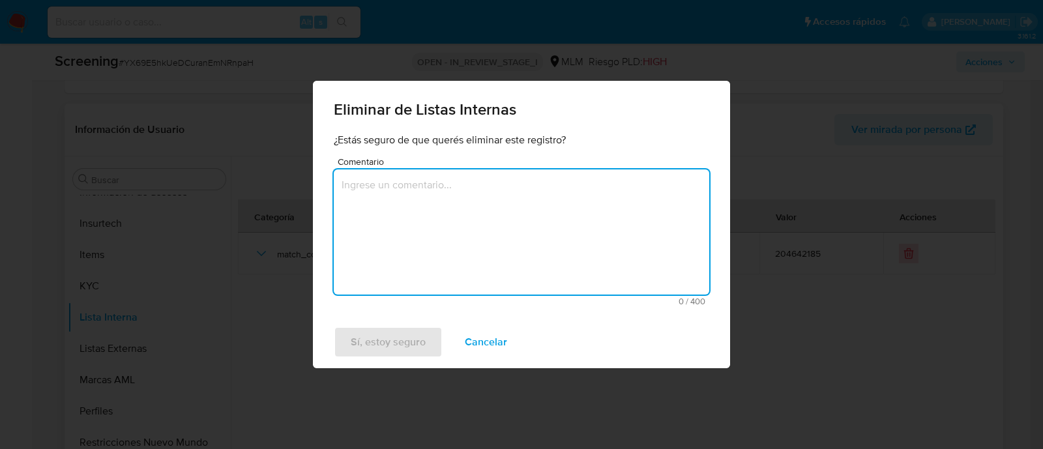
click at [478, 227] on textarea "Comentario" at bounding box center [521, 231] width 375 height 125
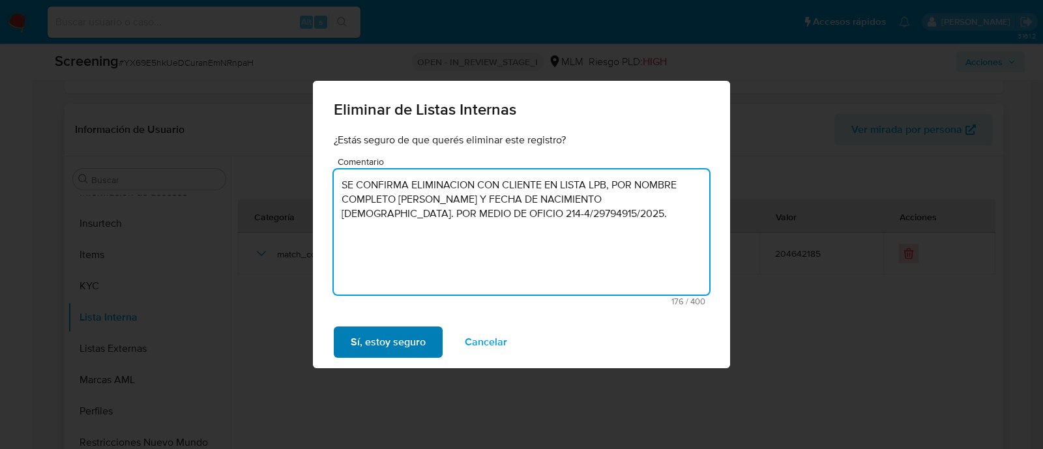
type textarea "SE CONFIRMA ELIMINACION CON CLIENTE EN LISTA LPB, POR NOMBRE COMPLETO [PERSON_N…"
click at [424, 329] on span "Sí, estoy seguro" at bounding box center [388, 342] width 75 height 29
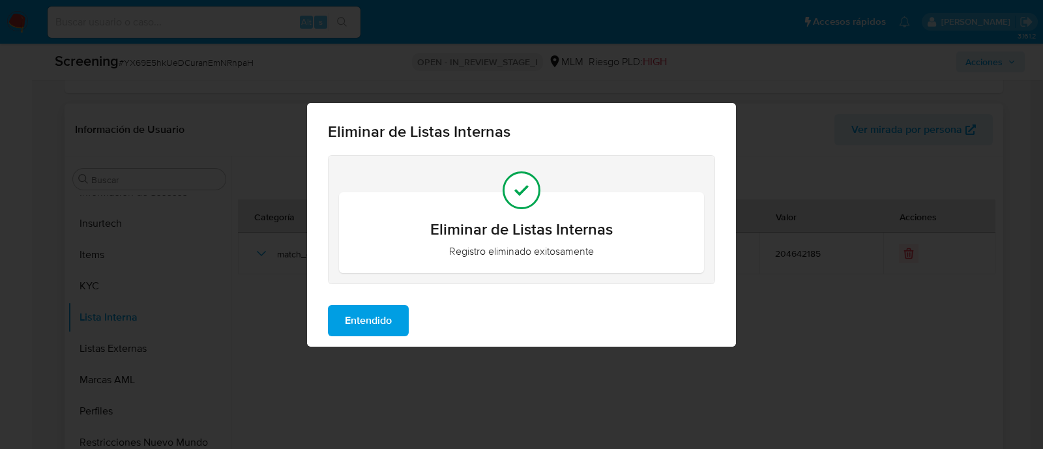
click at [368, 311] on span "Entendido" at bounding box center [368, 320] width 47 height 29
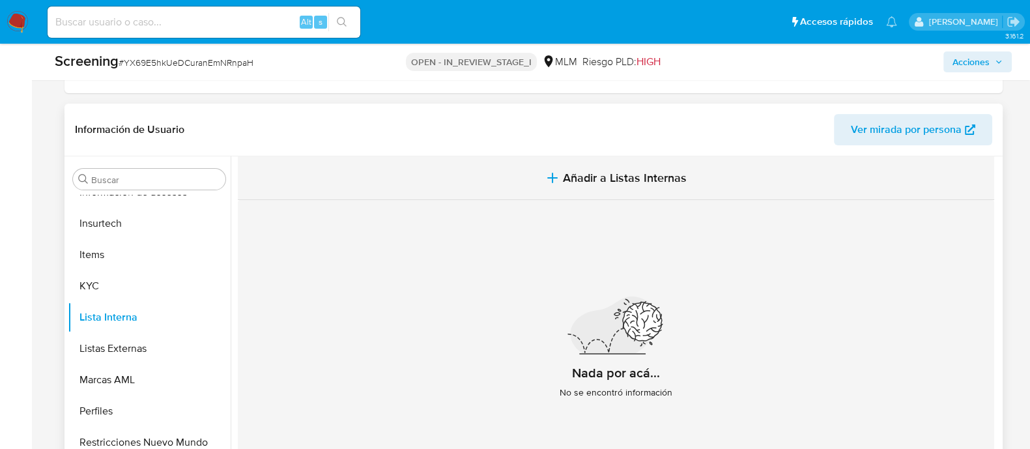
click at [609, 178] on span "Añadir a Listas Internas" at bounding box center [625, 178] width 124 height 14
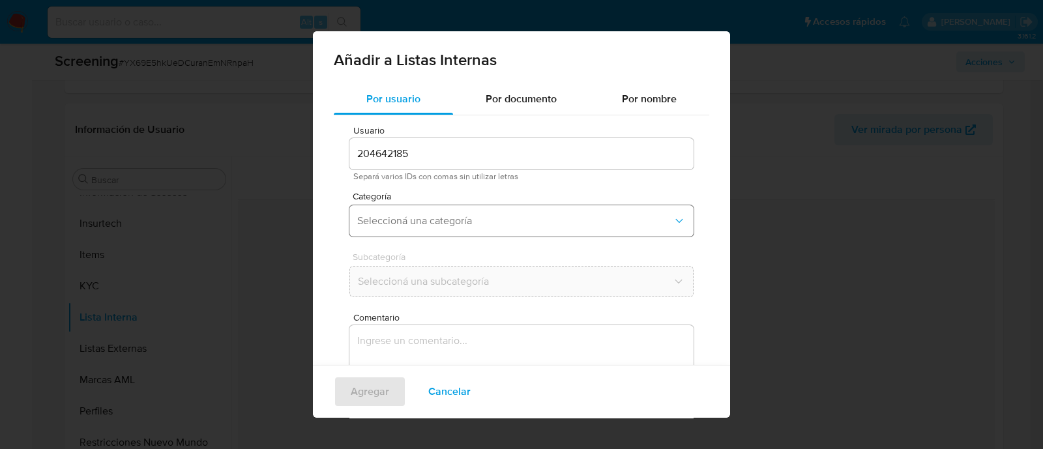
click at [476, 224] on span "Seleccioná una categoría" at bounding box center [514, 220] width 315 height 13
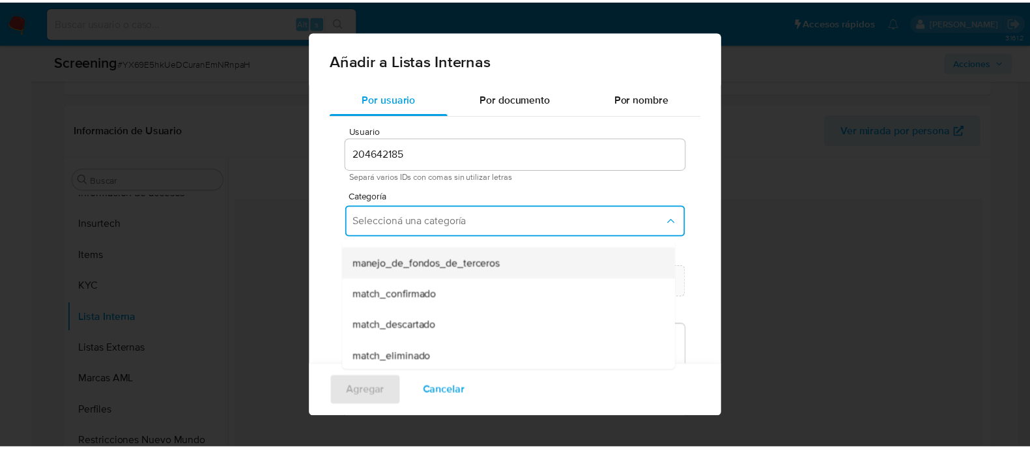
scroll to position [81, 0]
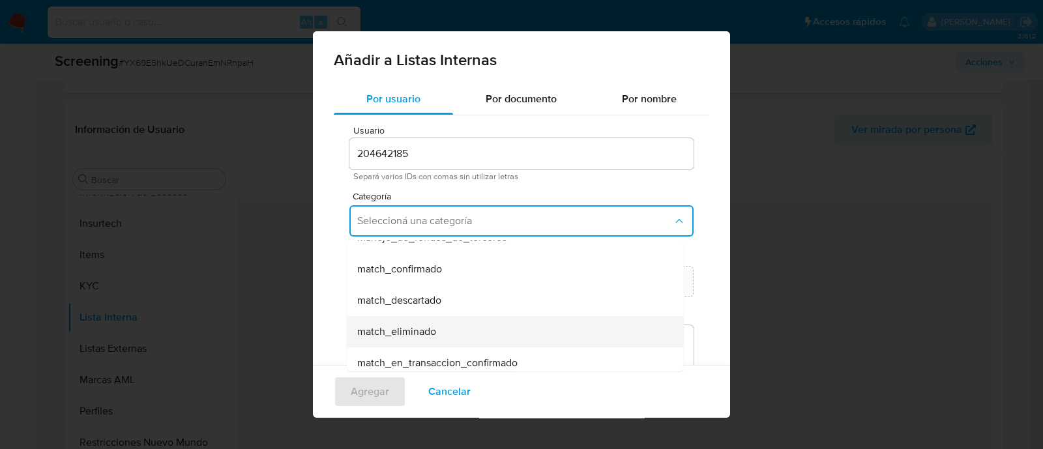
click at [422, 326] on span "match_eliminado" at bounding box center [396, 331] width 79 height 13
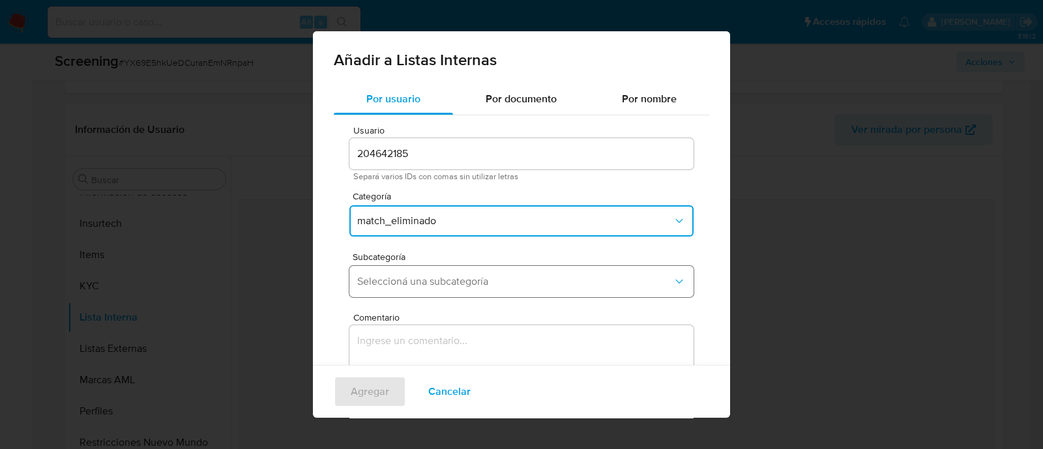
click at [411, 296] on button "Seleccioná una subcategoría" at bounding box center [521, 281] width 344 height 31
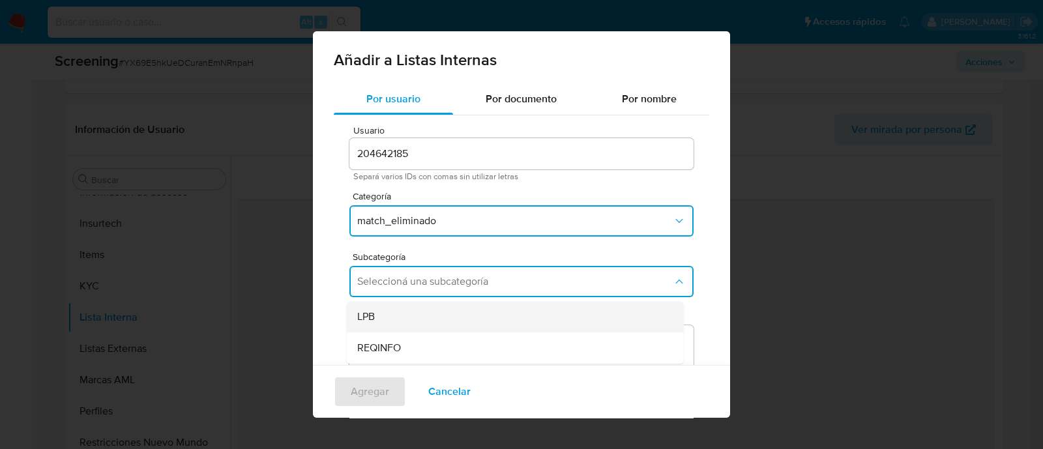
click at [401, 321] on div "LPB" at bounding box center [511, 316] width 308 height 31
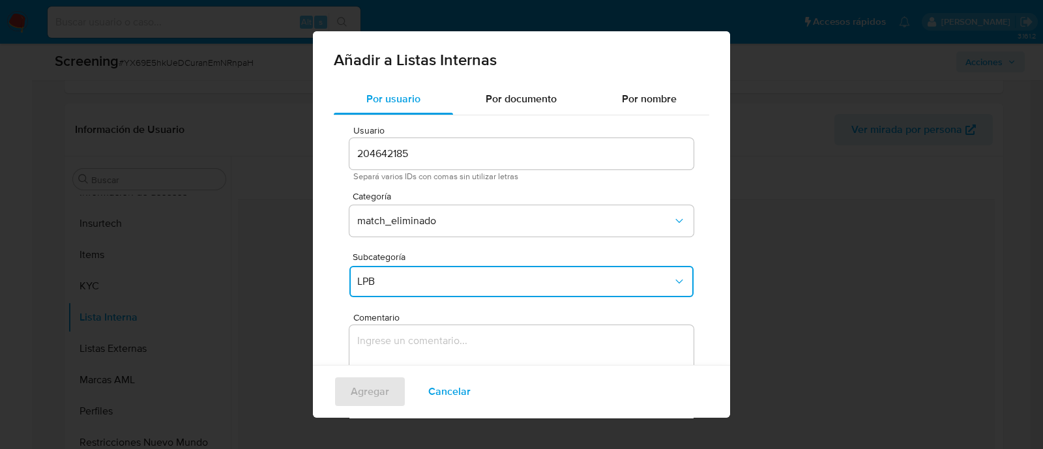
click at [401, 321] on span "Comentario" at bounding box center [525, 318] width 344 height 10
click at [401, 325] on textarea "Comentario" at bounding box center [521, 387] width 344 height 125
click at [399, 360] on textarea "Comentario" at bounding box center [521, 387] width 344 height 125
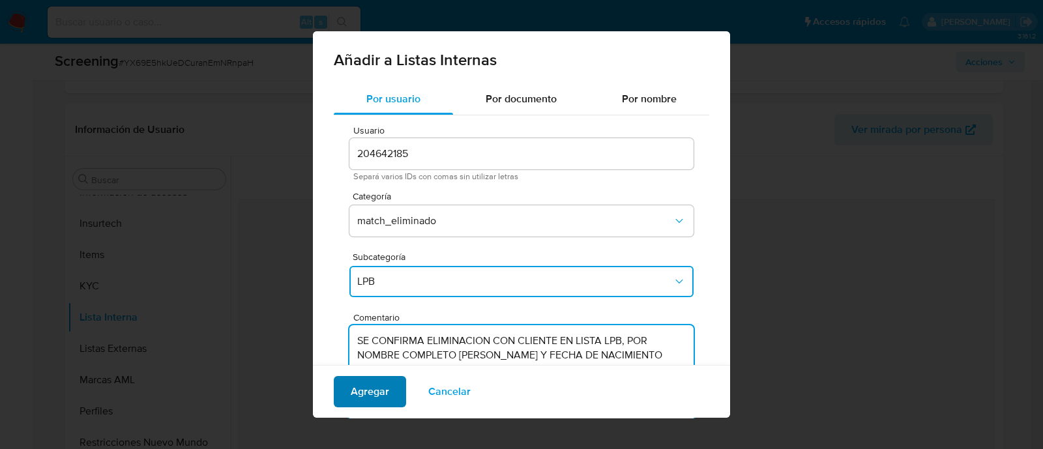
drag, startPoint x: 397, startPoint y: 348, endPoint x: 378, endPoint y: 382, distance: 39.1
click at [391, 364] on textarea "SE CONFIRMA ELIMINACION CON CLIENTE EN LISTA LPB, POR NOMBRE COMPLETO [PERSON_N…" at bounding box center [521, 387] width 344 height 125
type textarea "SE CONFIRMA ELIMINACION CON CLIENTE EN LISTA LPB, POR NOMBRE COMPLETO [PERSON_N…"
click at [371, 391] on span "Agregar" at bounding box center [370, 391] width 38 height 29
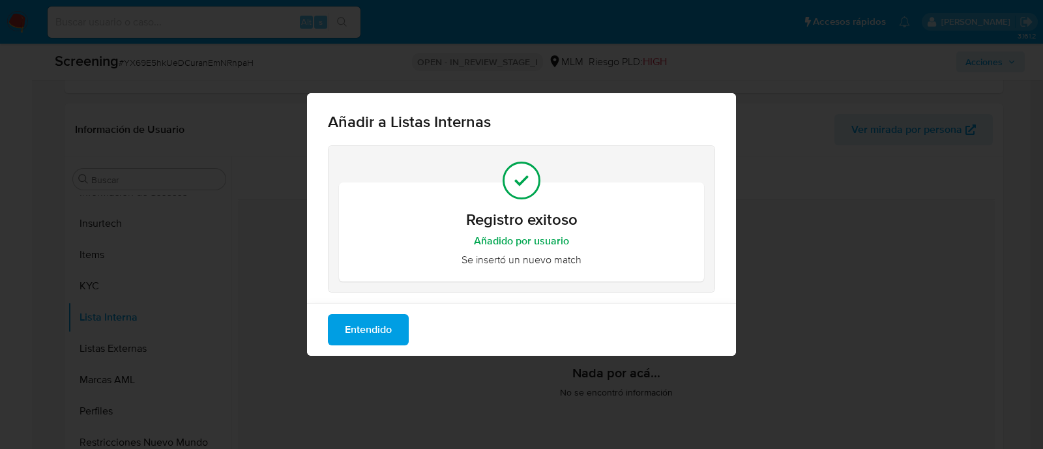
click at [364, 339] on span "Entendido" at bounding box center [368, 329] width 47 height 29
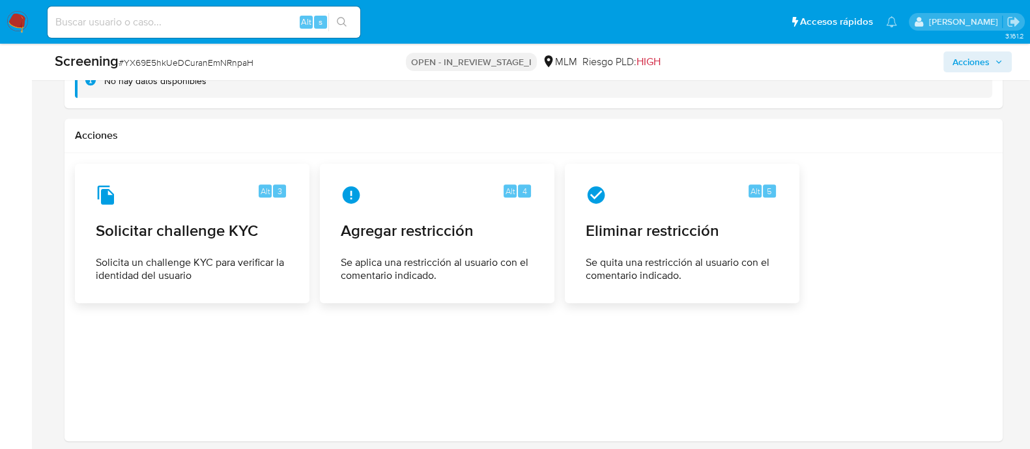
scroll to position [1812, 0]
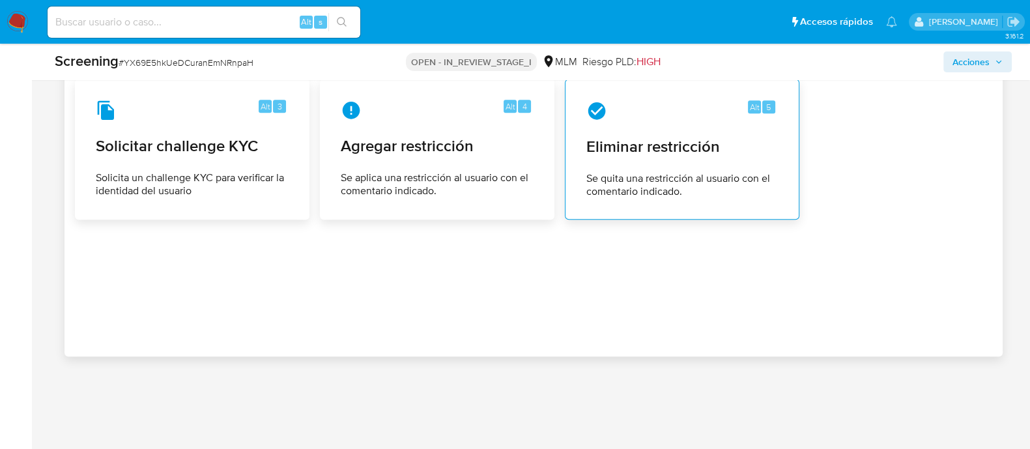
click at [603, 102] on icon at bounding box center [597, 111] width 18 height 18
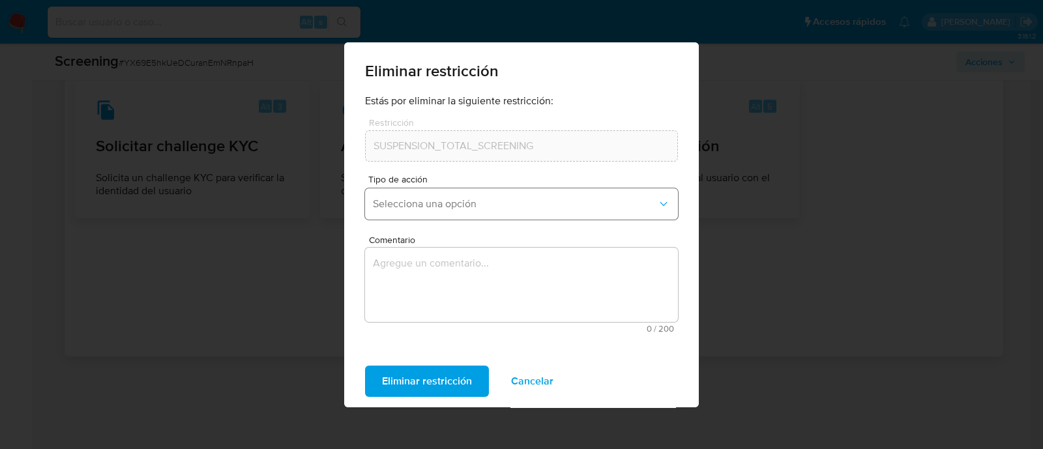
click at [404, 195] on button "Selecciona una opción" at bounding box center [521, 203] width 313 height 31
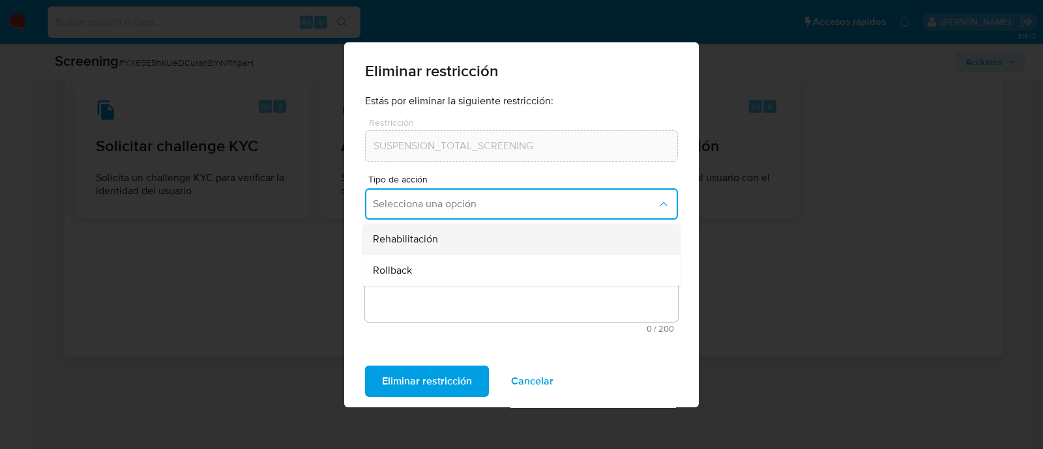
click at [409, 239] on span "Rehabilitación" at bounding box center [405, 239] width 65 height 13
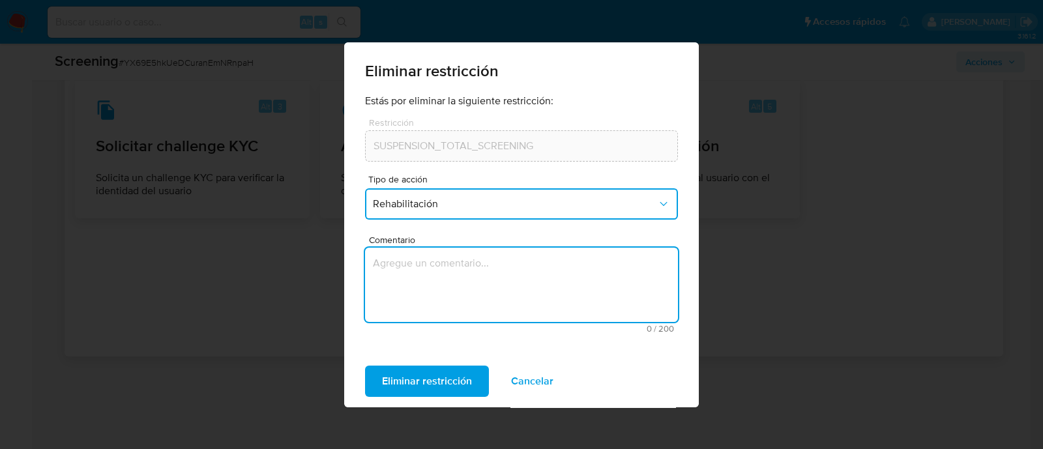
click at [404, 272] on textarea "Comentario" at bounding box center [521, 285] width 313 height 74
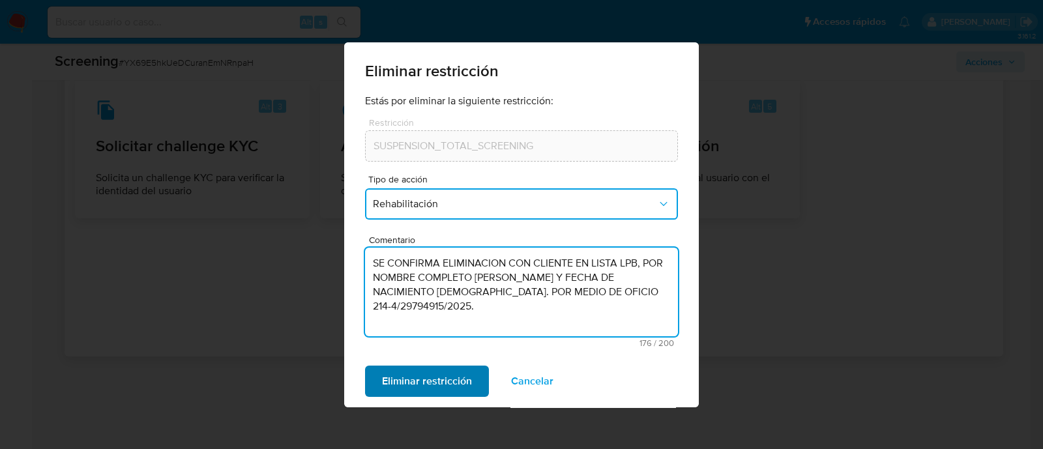
type textarea "SE CONFIRMA ELIMINACION CON CLIENTE EN LISTA LPB, POR NOMBRE COMPLETO Francisco…"
click at [440, 376] on span "Eliminar restricción" at bounding box center [427, 381] width 90 height 29
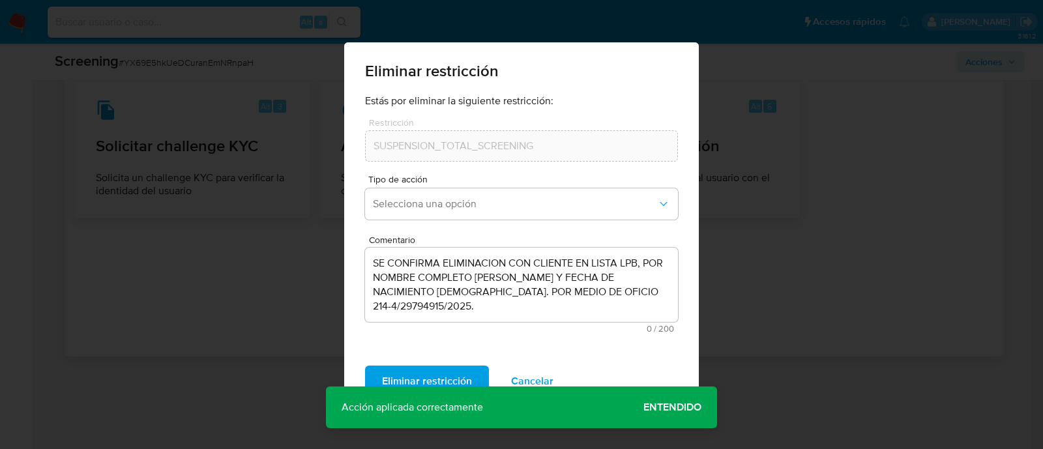
drag, startPoint x: 678, startPoint y: 401, endPoint x: 603, endPoint y: 402, distance: 74.9
click at [678, 407] on span "Entendido" at bounding box center [672, 407] width 58 height 0
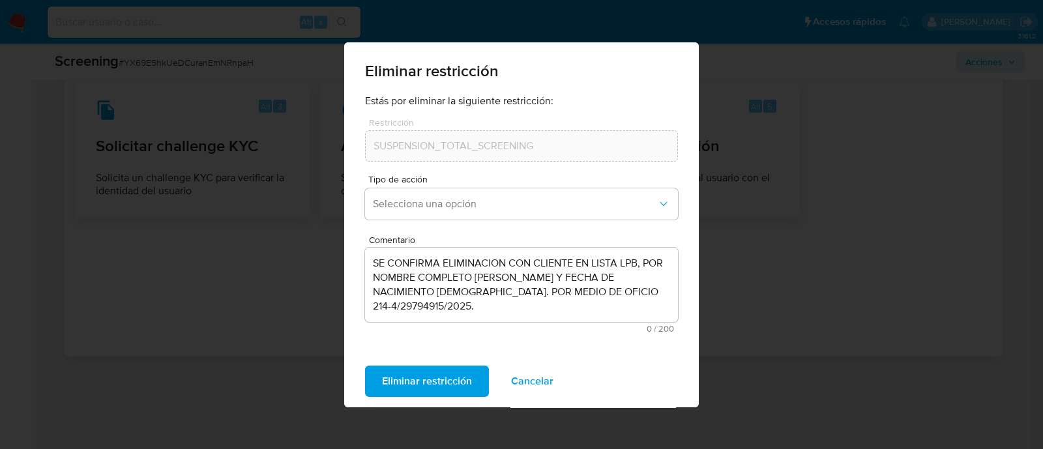
click at [385, 384] on span "Eliminar restricción" at bounding box center [427, 381] width 90 height 29
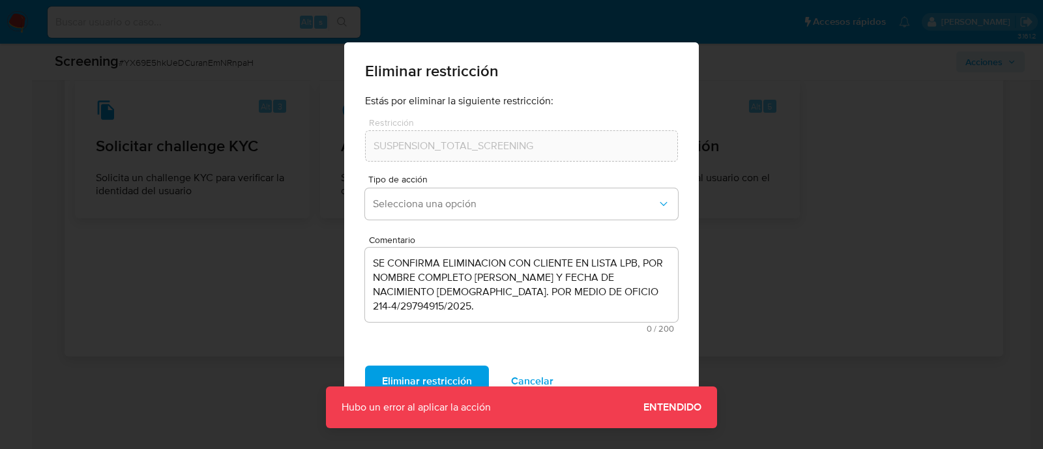
click at [693, 407] on span "Entendido" at bounding box center [672, 407] width 58 height 0
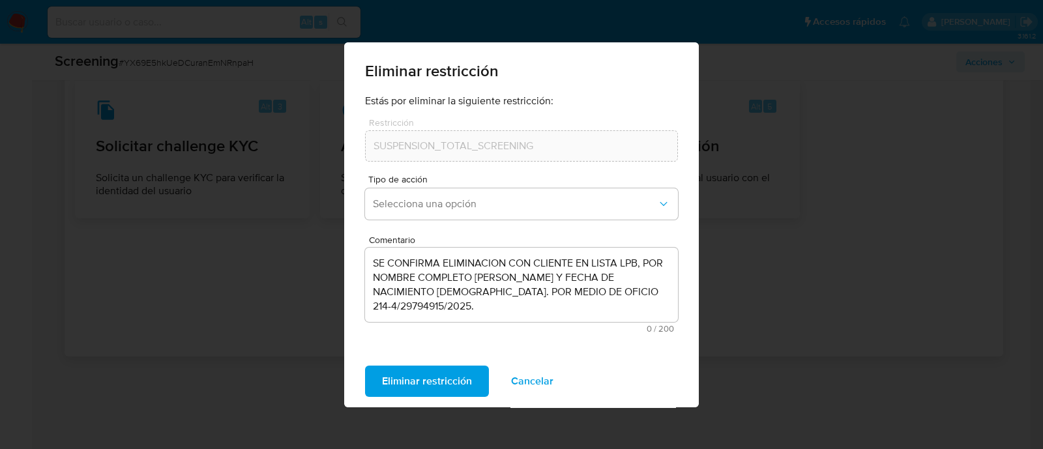
click at [538, 373] on span "Cancelar" at bounding box center [532, 381] width 42 height 29
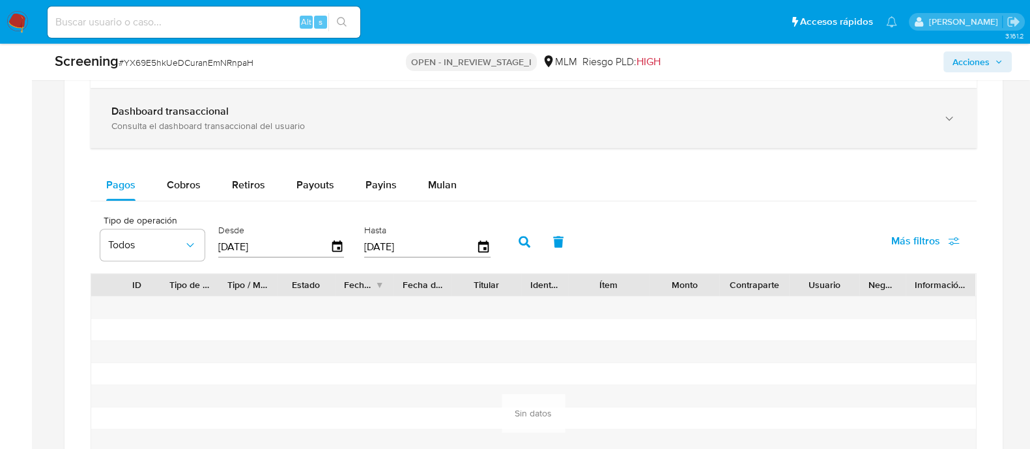
scroll to position [997, 0]
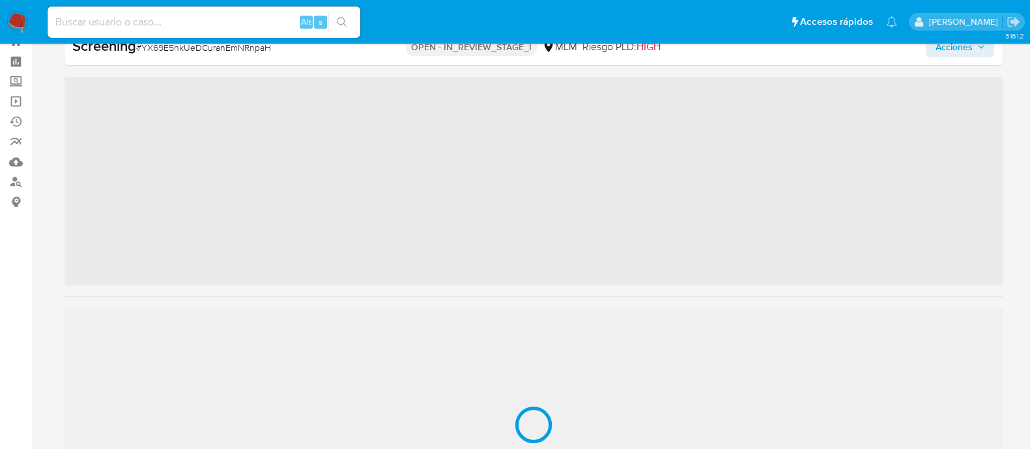
scroll to position [613, 0]
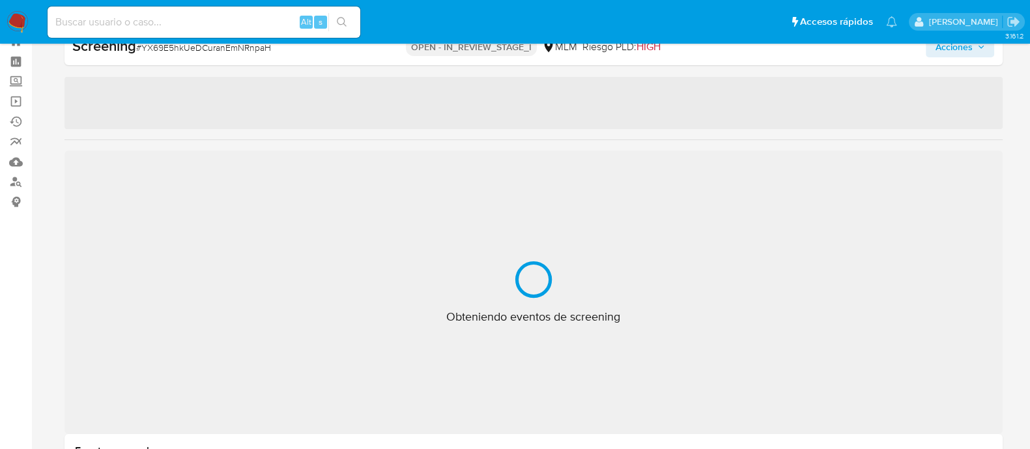
select select "10"
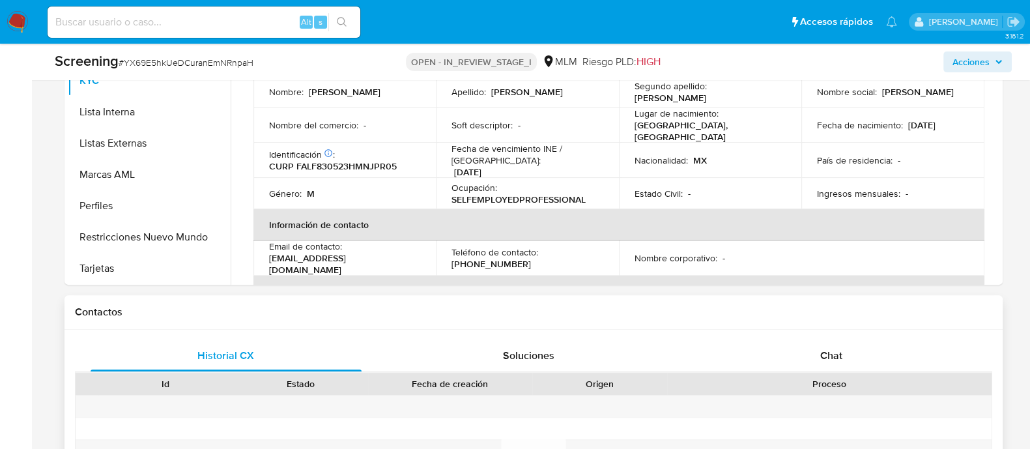
scroll to position [535, 0]
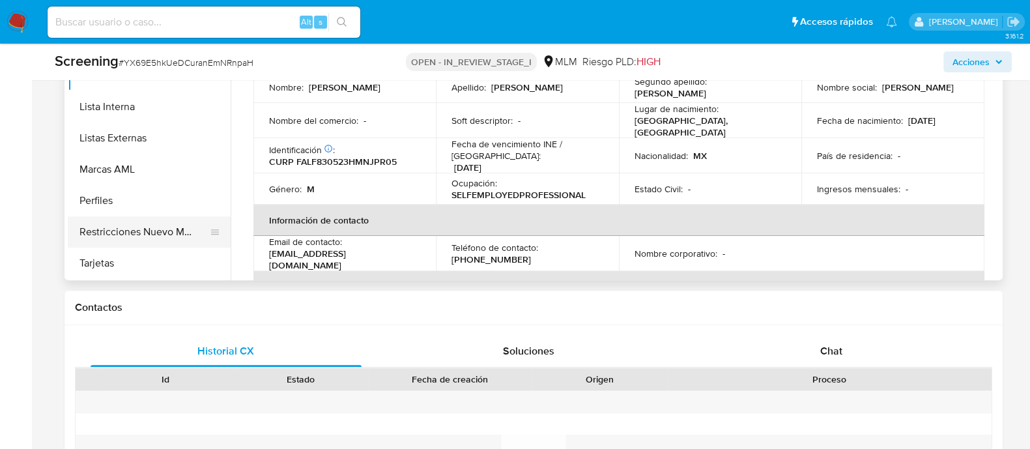
click at [178, 231] on button "Restricciones Nuevo Mundo" at bounding box center [144, 231] width 152 height 31
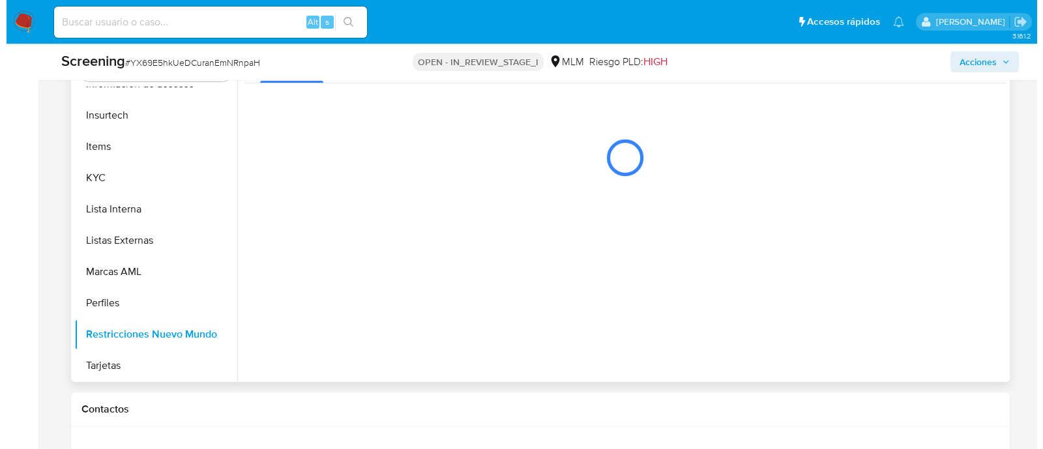
scroll to position [291, 0]
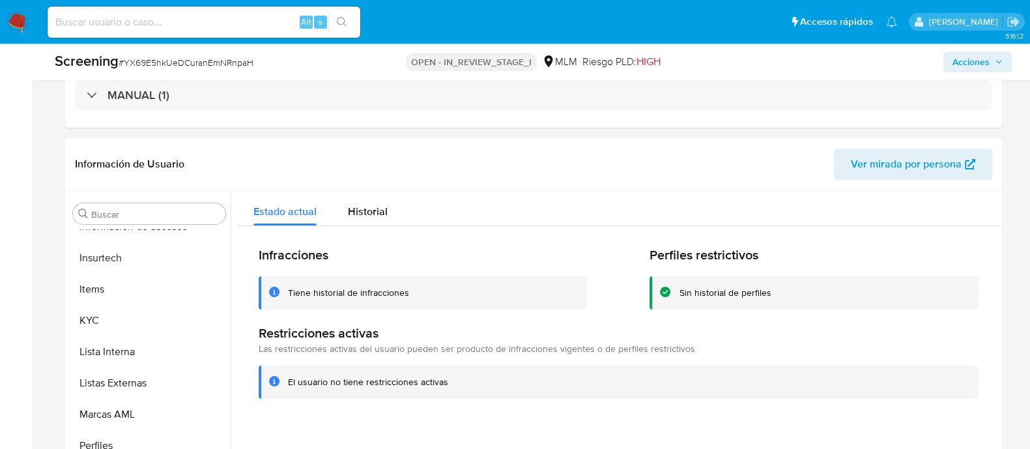
click at [992, 66] on span "Acciones" at bounding box center [978, 62] width 50 height 18
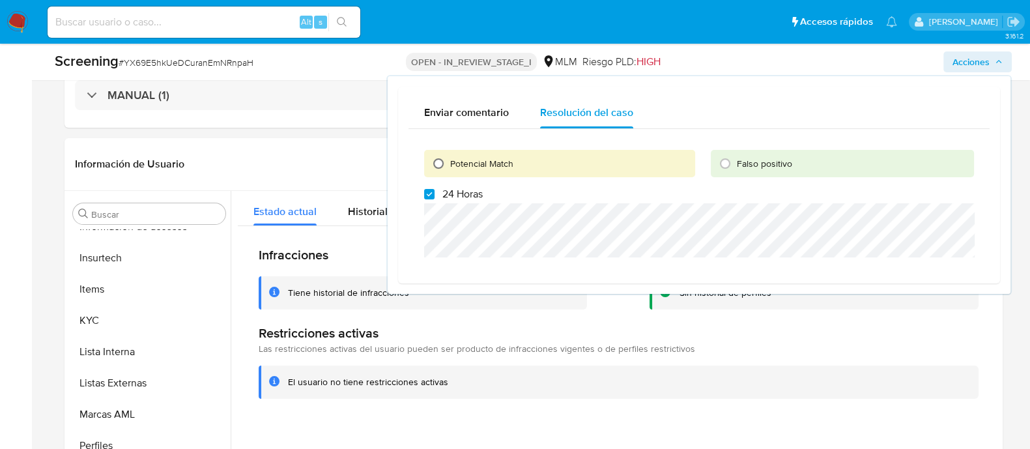
click at [430, 164] on input "Potencial Match" at bounding box center [438, 163] width 21 height 21
radio input "true"
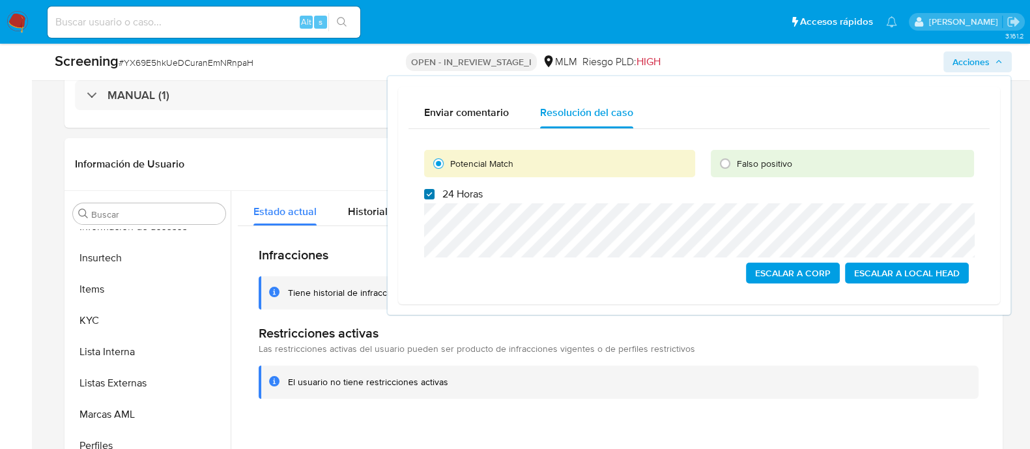
click at [427, 189] on input "24 Horas" at bounding box center [429, 194] width 10 height 10
checkbox input "false"
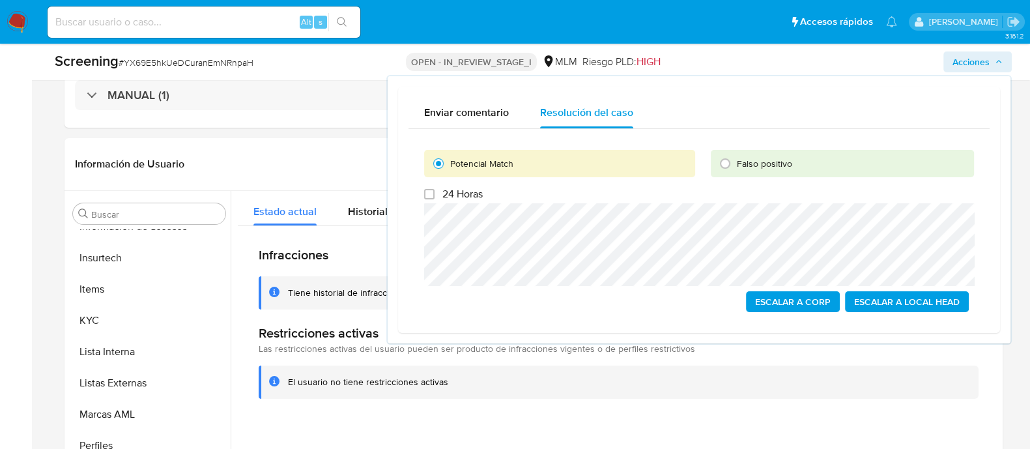
click at [880, 304] on span "Escalar a Local Head" at bounding box center [907, 302] width 106 height 18
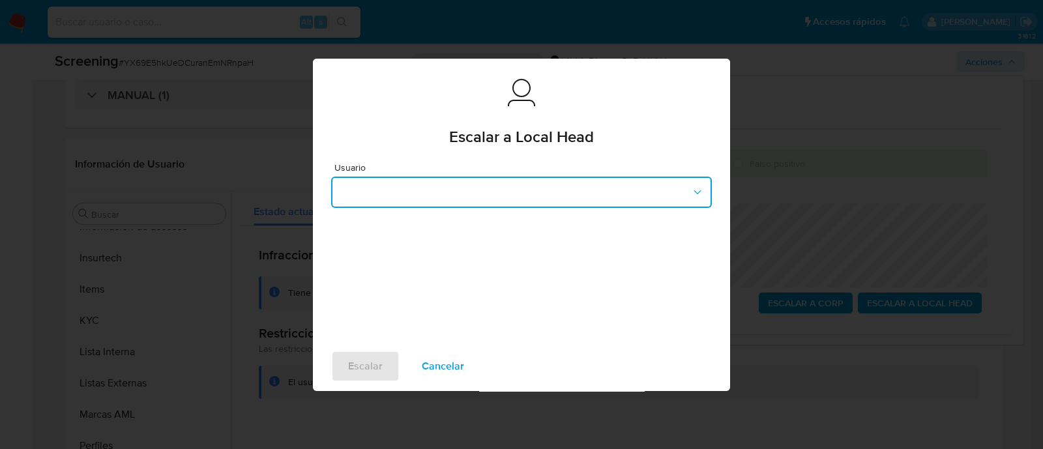
click at [513, 197] on button "button" at bounding box center [521, 192] width 381 height 31
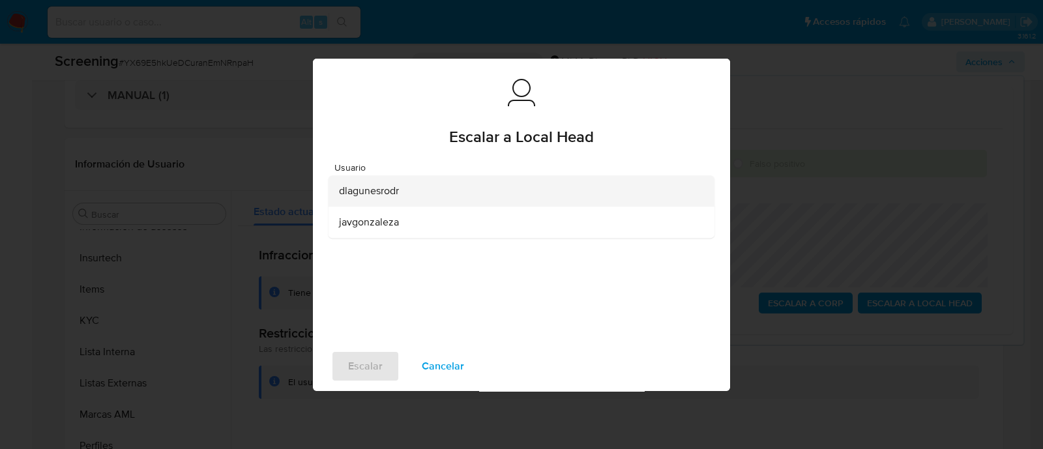
click at [372, 182] on div "dlagunesrodr" at bounding box center [517, 190] width 357 height 31
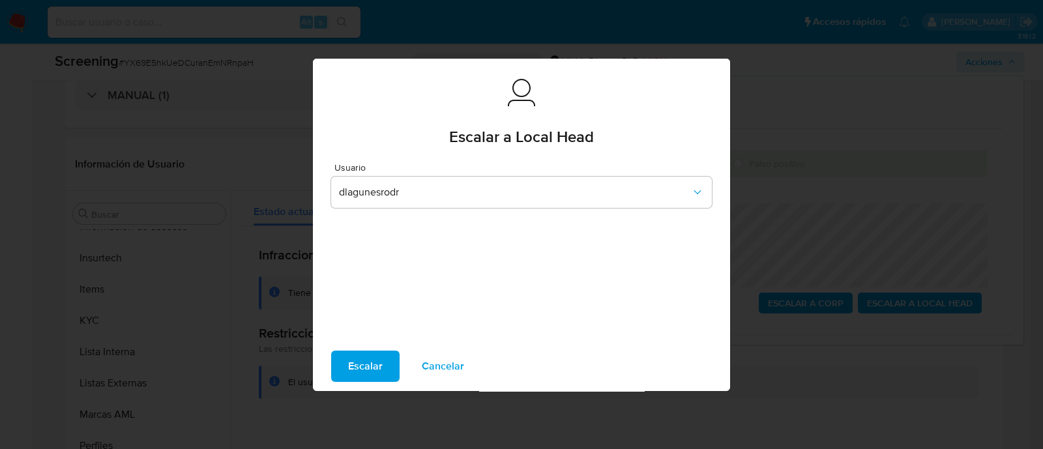
click at [361, 368] on span "Escalar" at bounding box center [365, 366] width 35 height 29
click at [353, 360] on span "Escalar" at bounding box center [365, 366] width 35 height 29
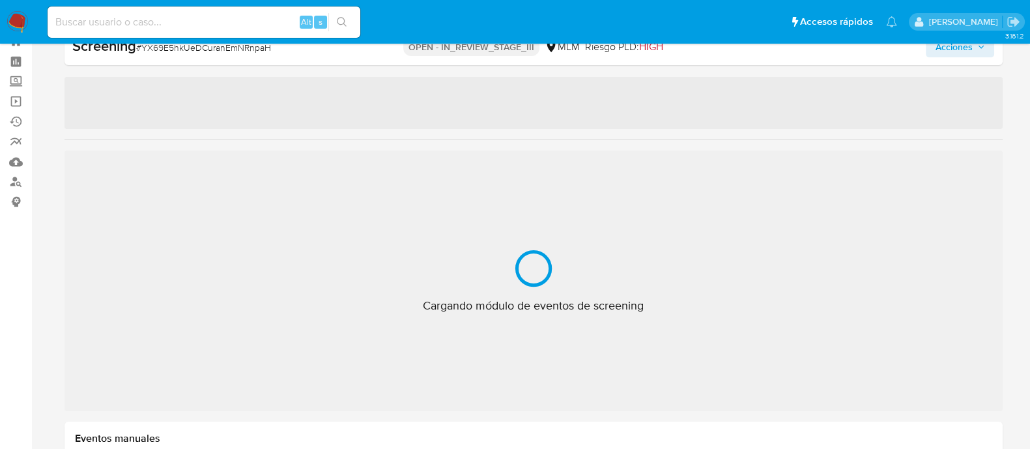
scroll to position [613, 0]
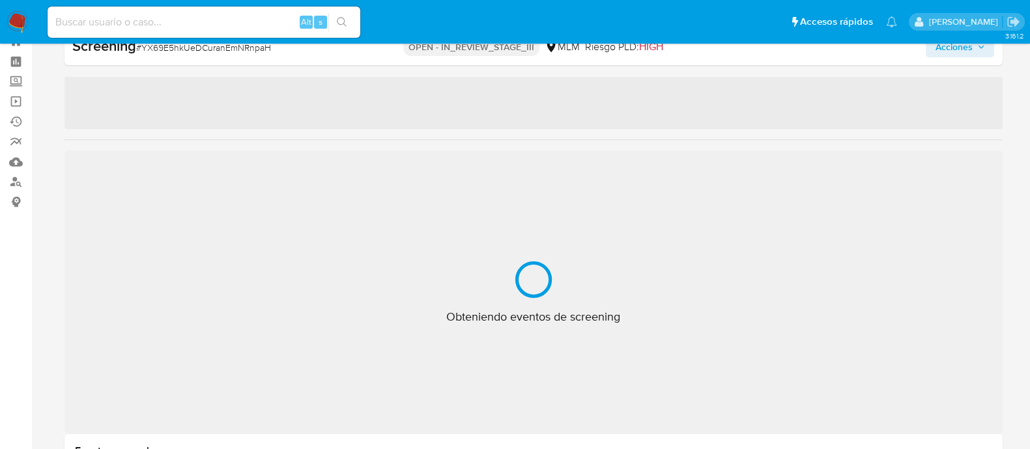
select select "10"
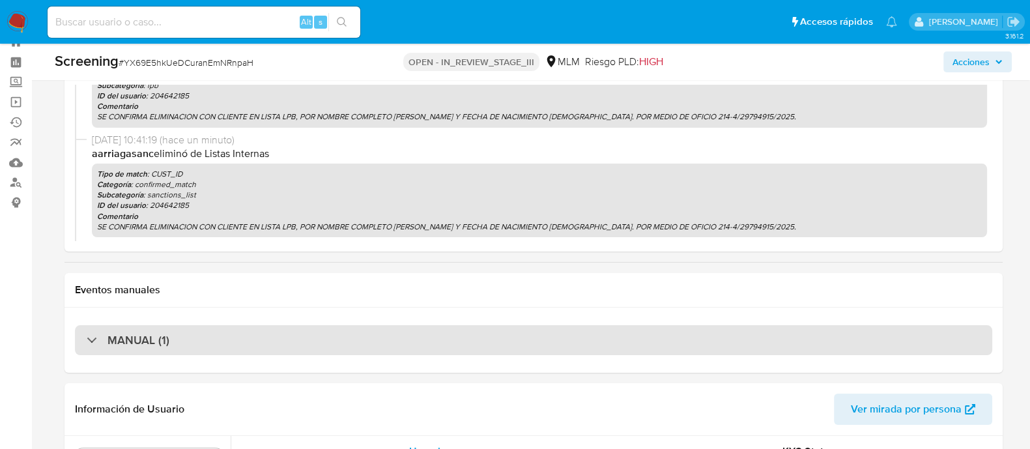
scroll to position [244, 0]
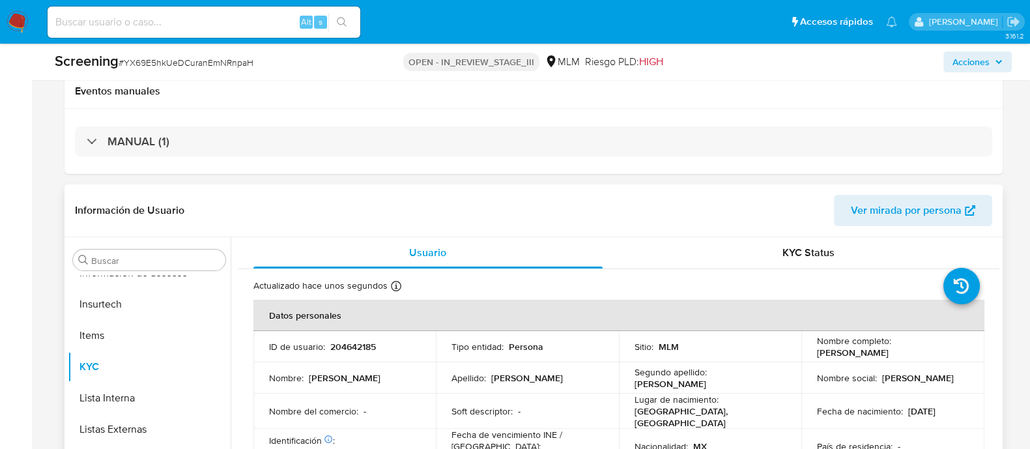
click at [339, 349] on p "204642185" at bounding box center [353, 347] width 46 height 12
copy p "204642185"
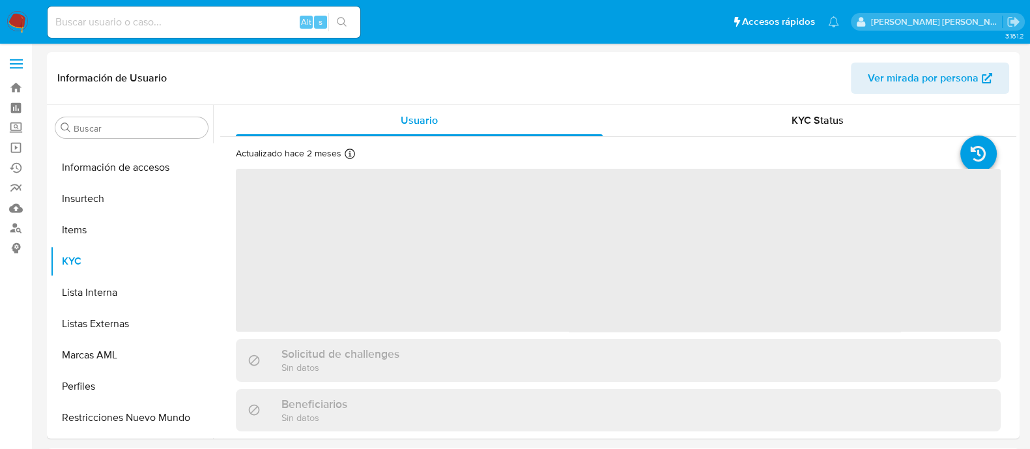
scroll to position [613, 0]
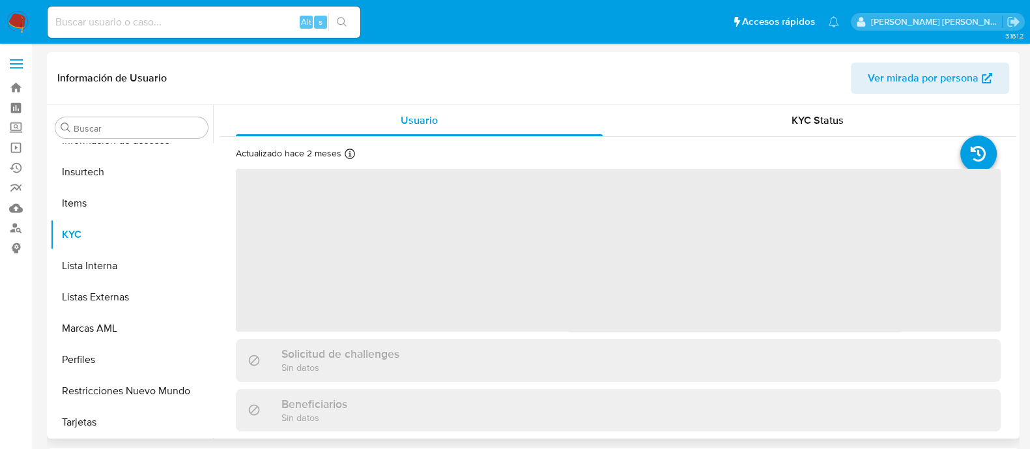
select select "10"
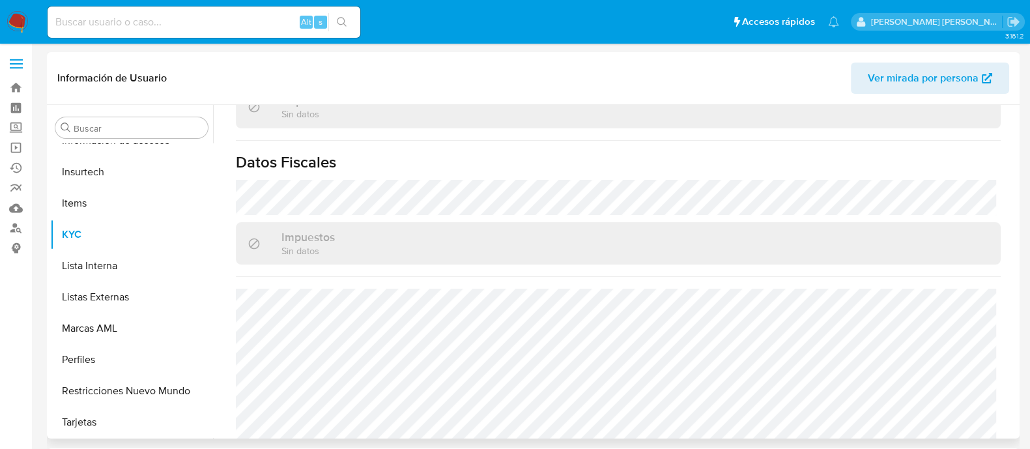
scroll to position [818, 0]
click at [108, 257] on button "Lista Interna" at bounding box center [126, 265] width 152 height 31
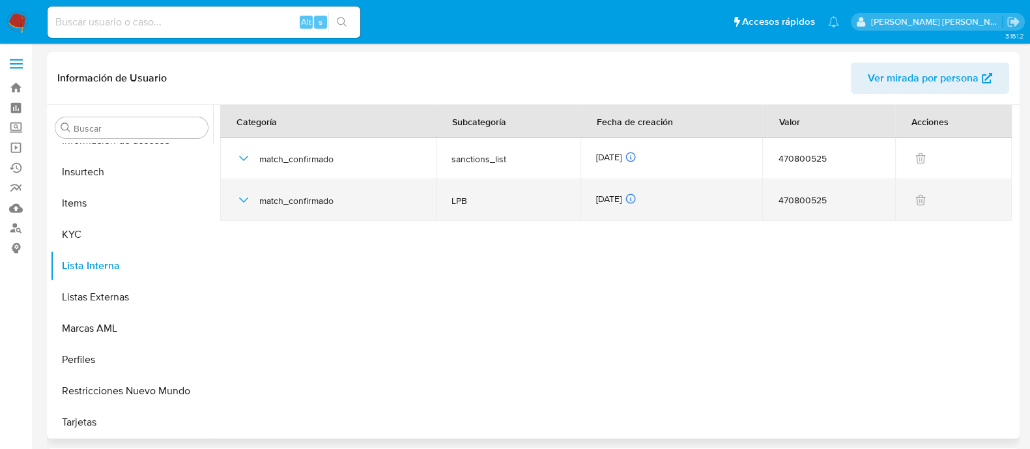
click at [246, 198] on icon "button" at bounding box center [244, 200] width 16 height 16
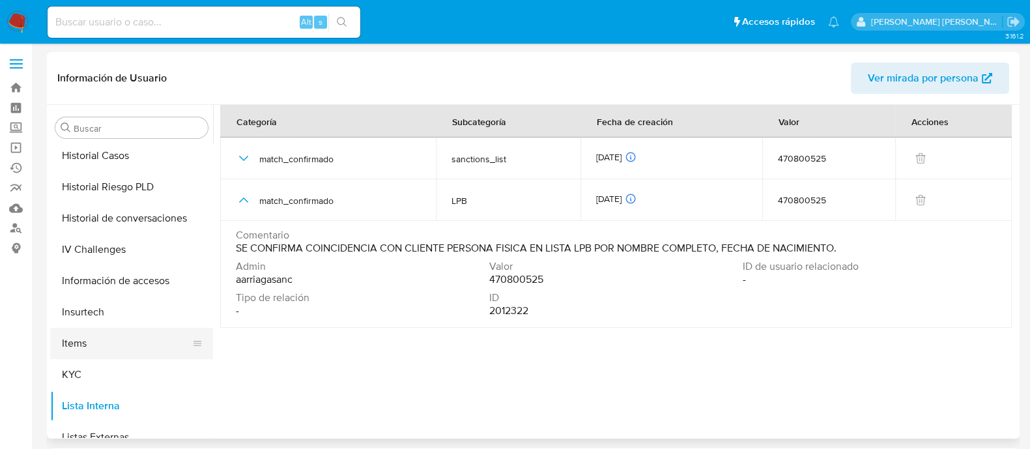
scroll to position [450, 0]
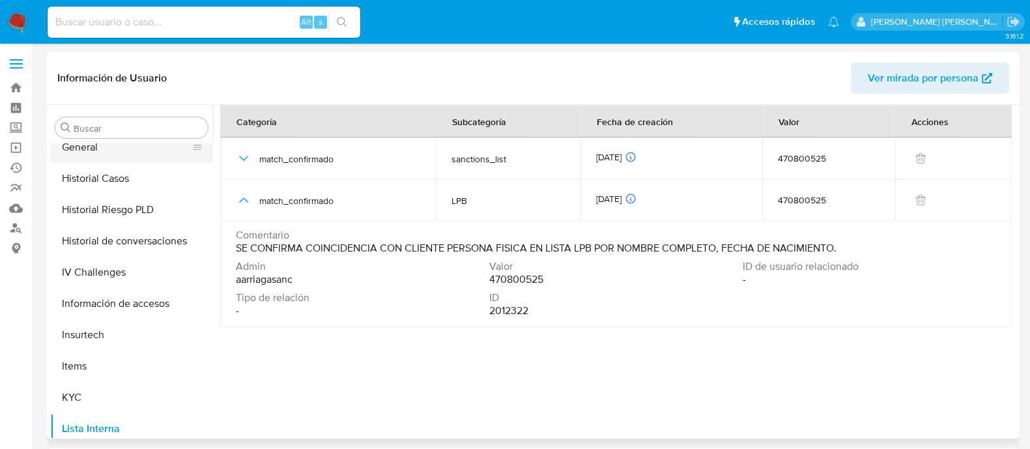
click at [123, 150] on button "General" at bounding box center [126, 147] width 152 height 31
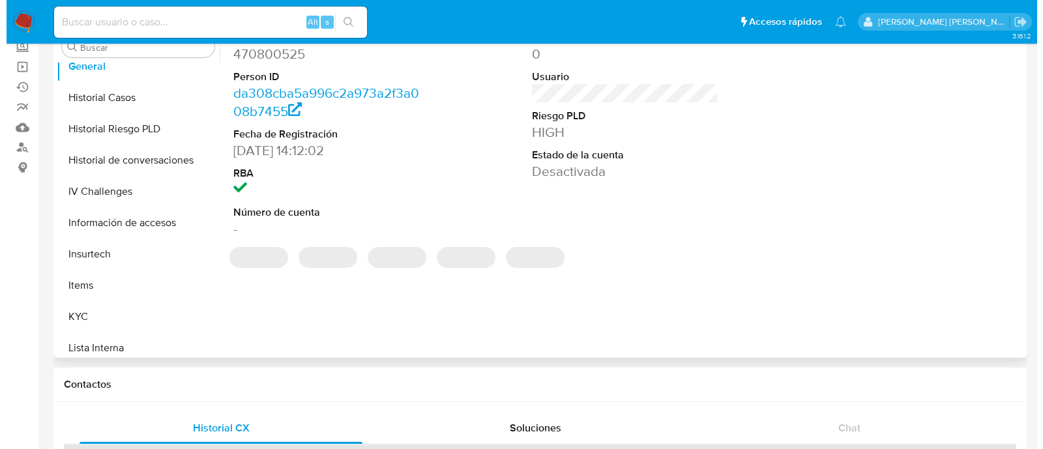
scroll to position [81, 0]
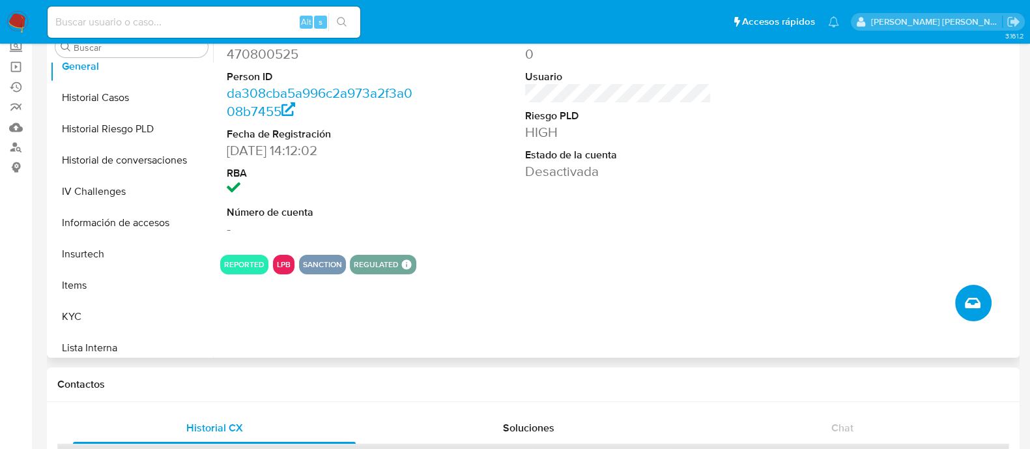
click at [984, 304] on button "Crear caso manual" at bounding box center [973, 303] width 36 height 36
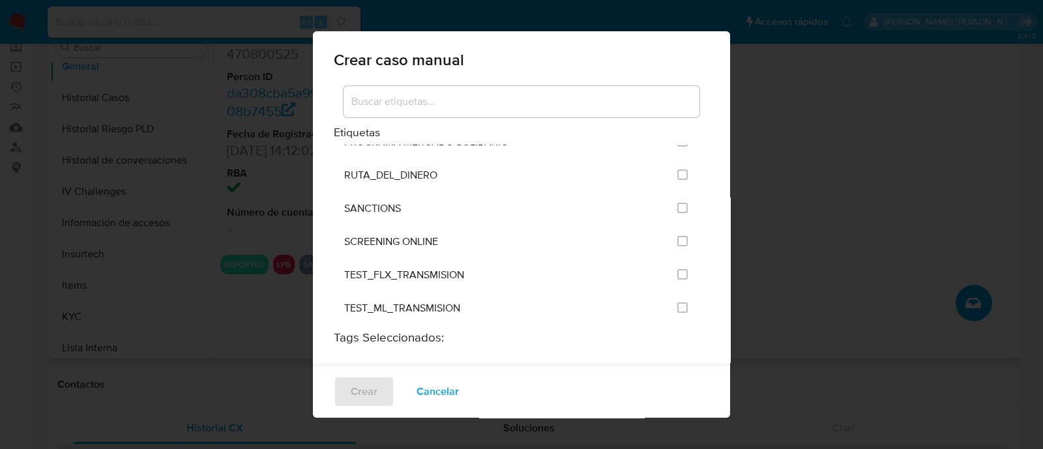
scroll to position [1711, 0]
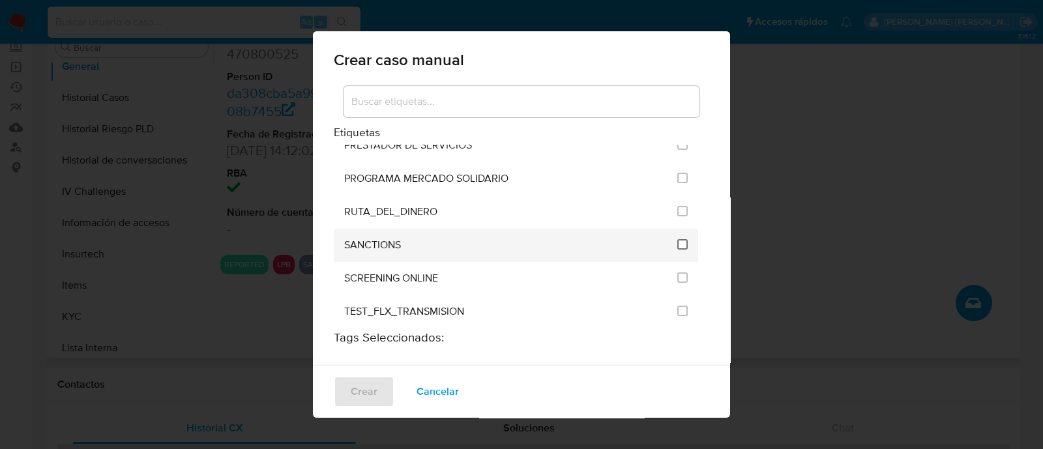
click at [677, 239] on input "2615" at bounding box center [682, 244] width 10 height 10
checkbox input "true"
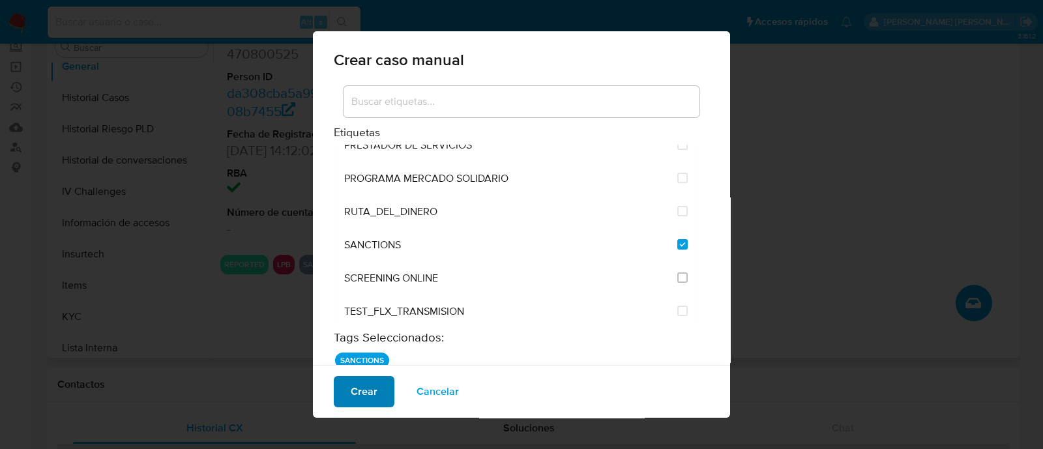
click at [365, 386] on span "Crear" at bounding box center [364, 391] width 27 height 29
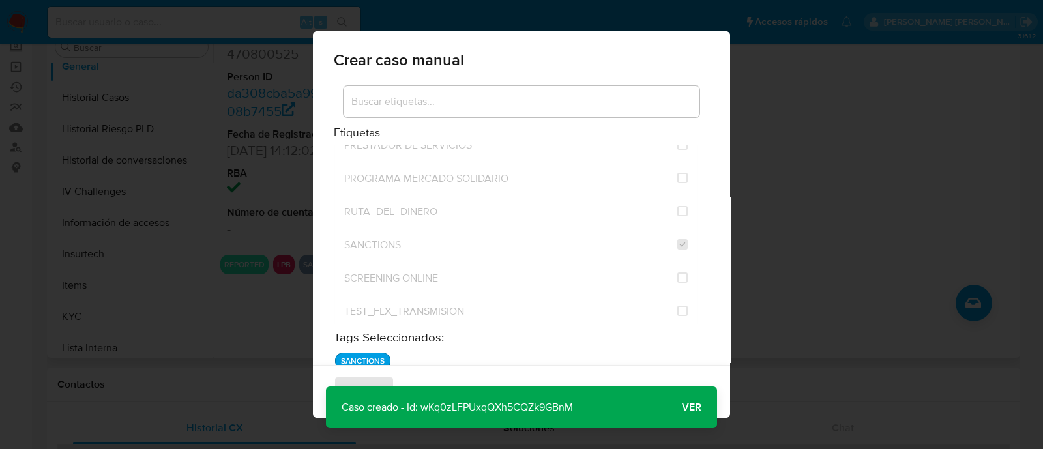
click at [694, 407] on span "Ver" at bounding box center [692, 407] width 20 height 0
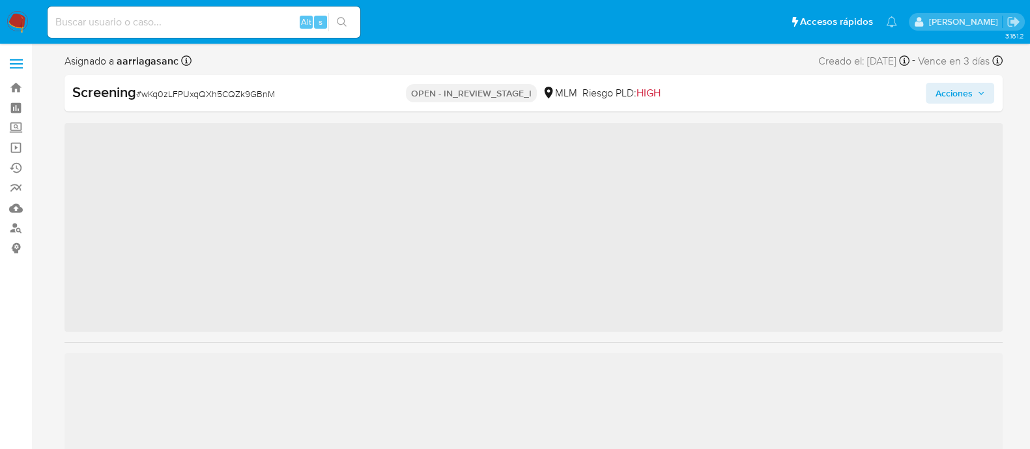
scroll to position [613, 0]
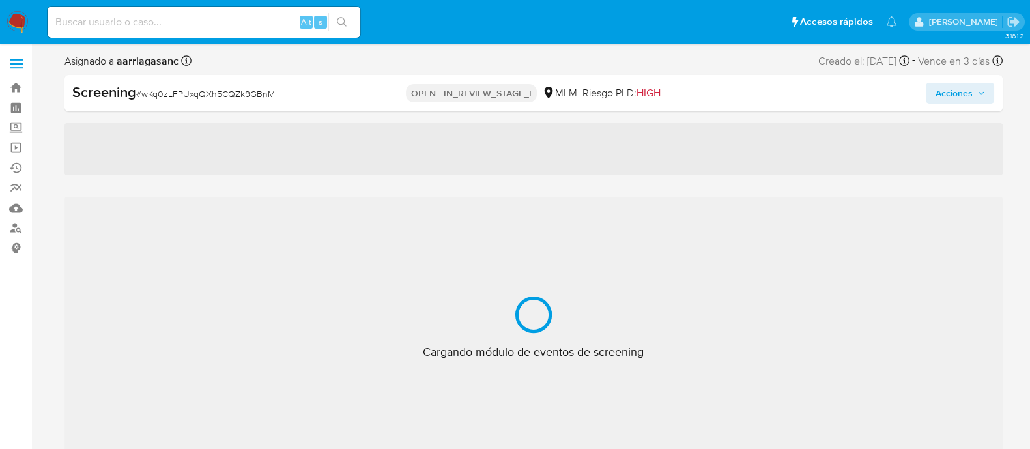
select select "10"
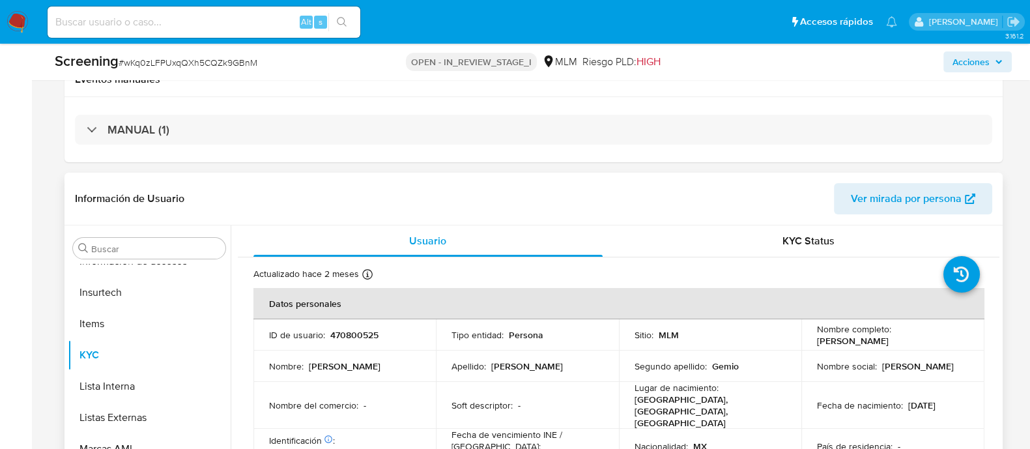
scroll to position [325, 0]
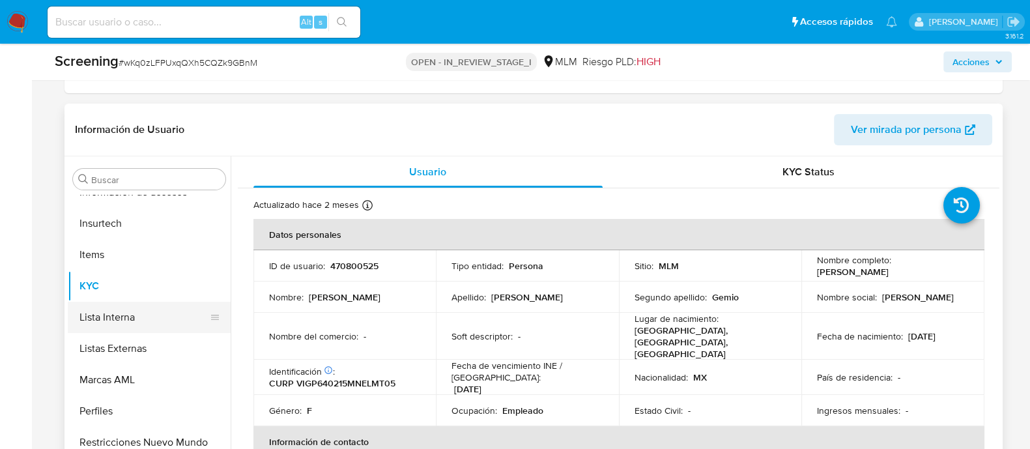
click at [121, 311] on button "Lista Interna" at bounding box center [144, 317] width 152 height 31
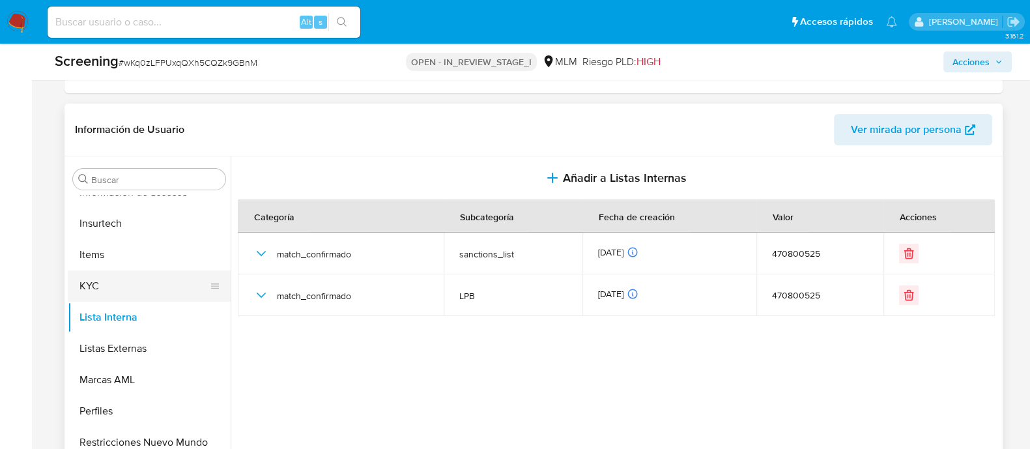
click at [130, 277] on button "KYC" at bounding box center [144, 285] width 152 height 31
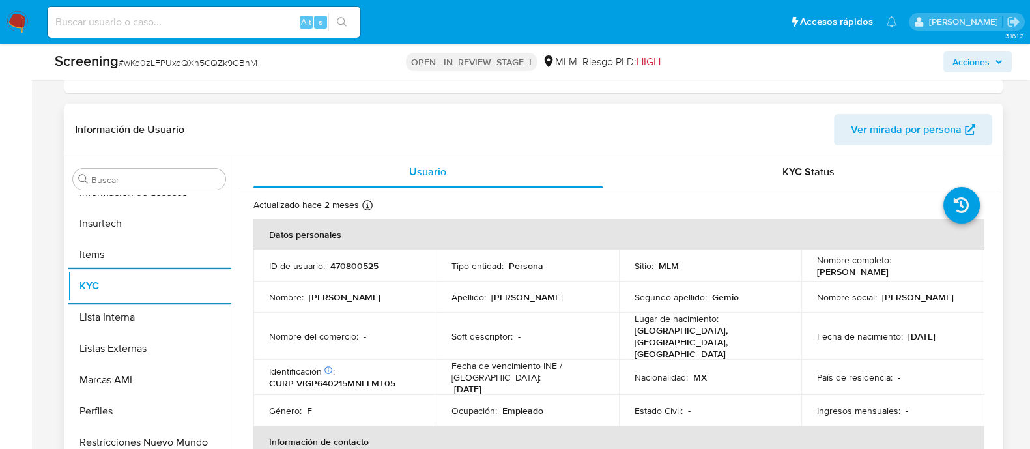
drag, startPoint x: 613, startPoint y: 311, endPoint x: 635, endPoint y: 310, distance: 22.2
click at [613, 310] on td "Apellido : Villarroel" at bounding box center [527, 297] width 183 height 31
drag, startPoint x: 813, startPoint y: 268, endPoint x: 952, endPoint y: 270, distance: 139.5
click at [952, 270] on div "Nombre completo : Patricia Elizabeth Villarroel Gemio" at bounding box center [893, 265] width 152 height 23
copy p "[PERSON_NAME]"
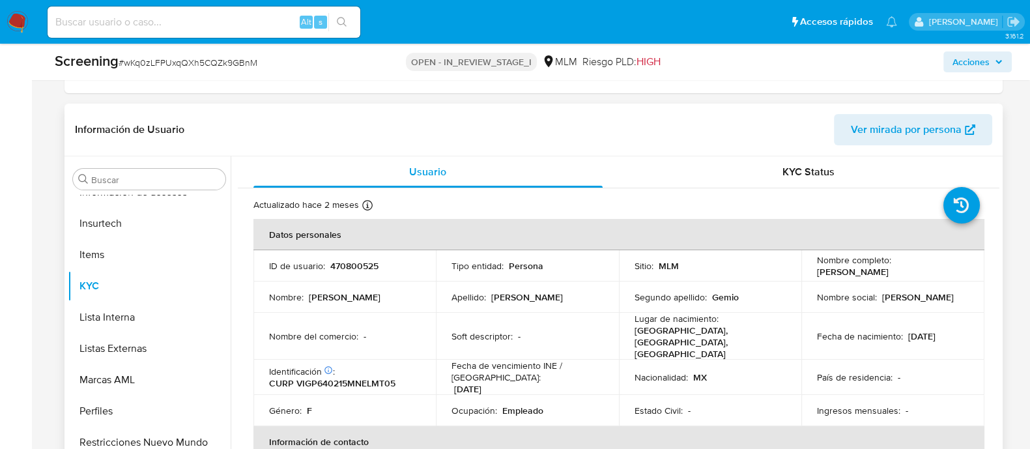
drag, startPoint x: 904, startPoint y: 327, endPoint x: 969, endPoint y: 327, distance: 64.5
click at [969, 327] on td "Fecha de nacimiento : 15/02/1964" at bounding box center [892, 336] width 183 height 47
copy p "[DATE]"
click at [143, 314] on button "Lista Interna" at bounding box center [144, 317] width 152 height 31
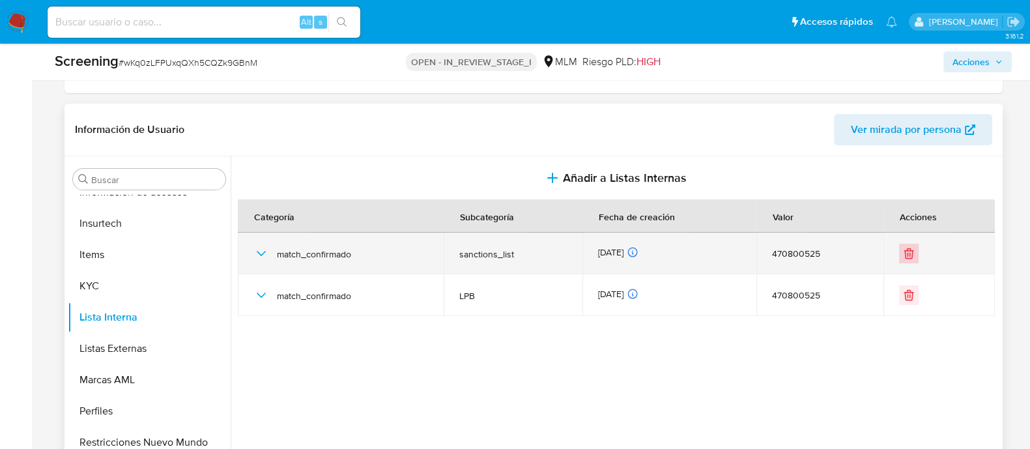
click at [905, 253] on icon "Eliminar" at bounding box center [909, 255] width 8 height 8
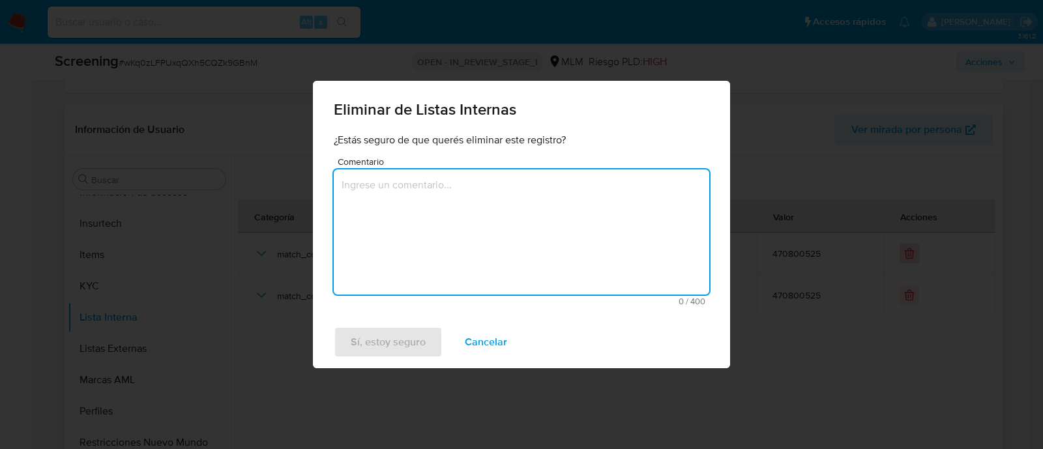
click at [450, 229] on textarea "Comentario" at bounding box center [521, 231] width 375 height 125
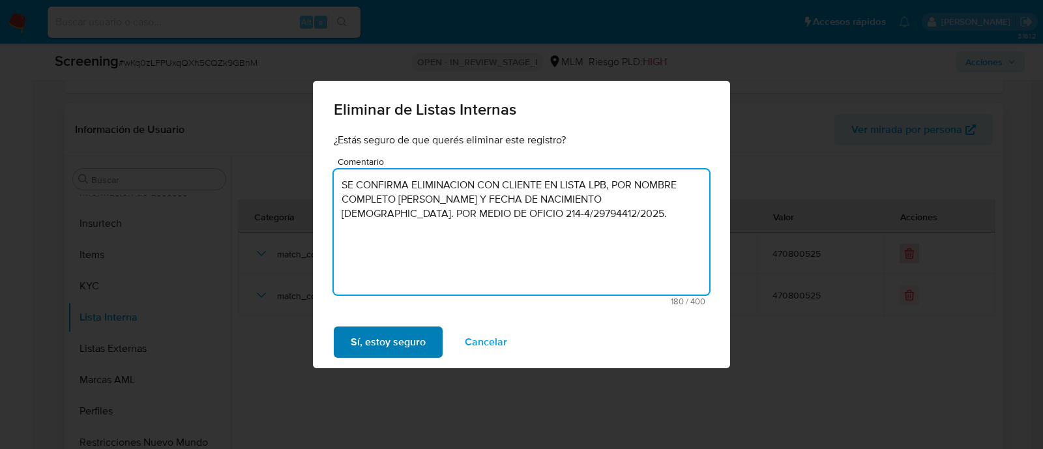
type textarea "SE CONFIRMA ELIMINACION CON CLIENTE EN LISTA LPB, POR NOMBRE COMPLETO Patricia …"
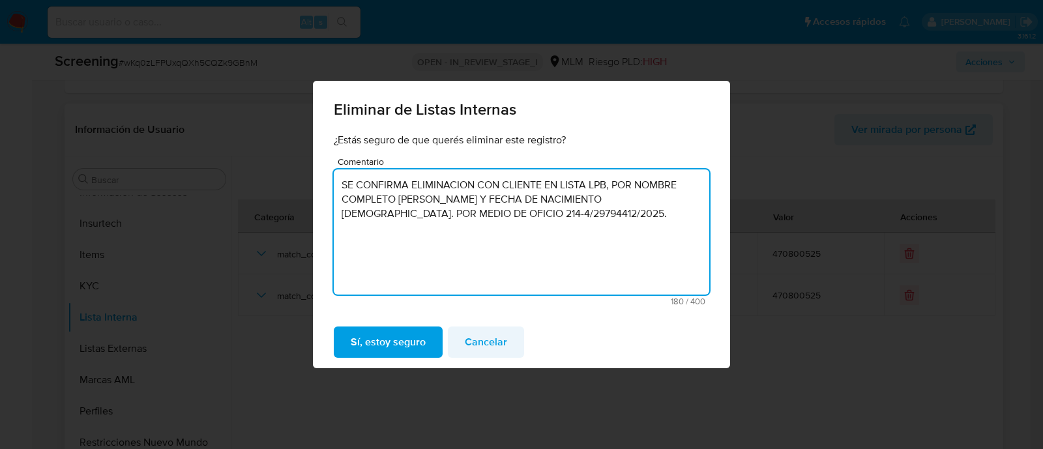
click at [477, 343] on span "Cancelar" at bounding box center [486, 342] width 42 height 29
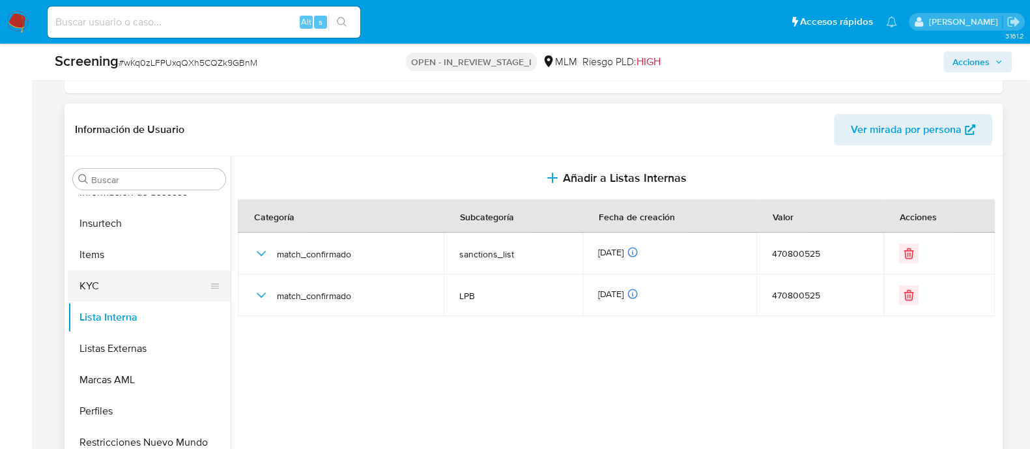
click at [121, 288] on button "KYC" at bounding box center [144, 285] width 152 height 31
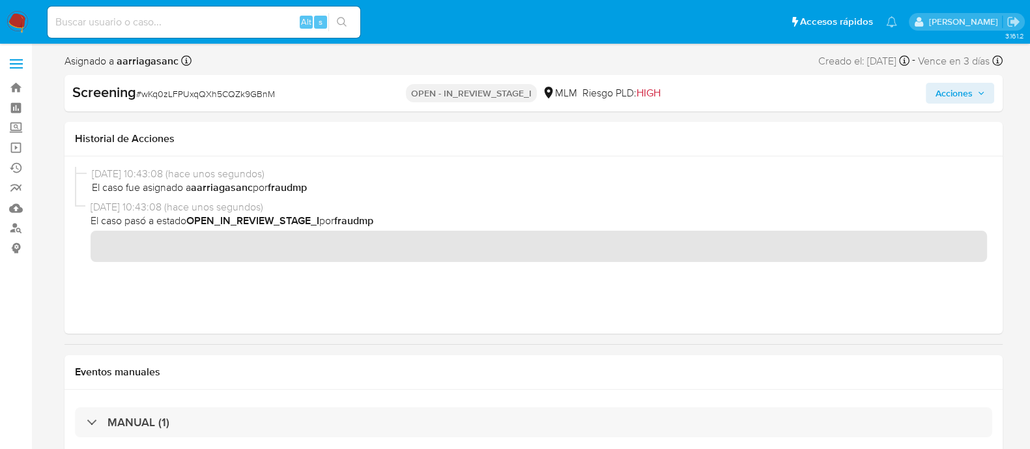
scroll to position [244, 0]
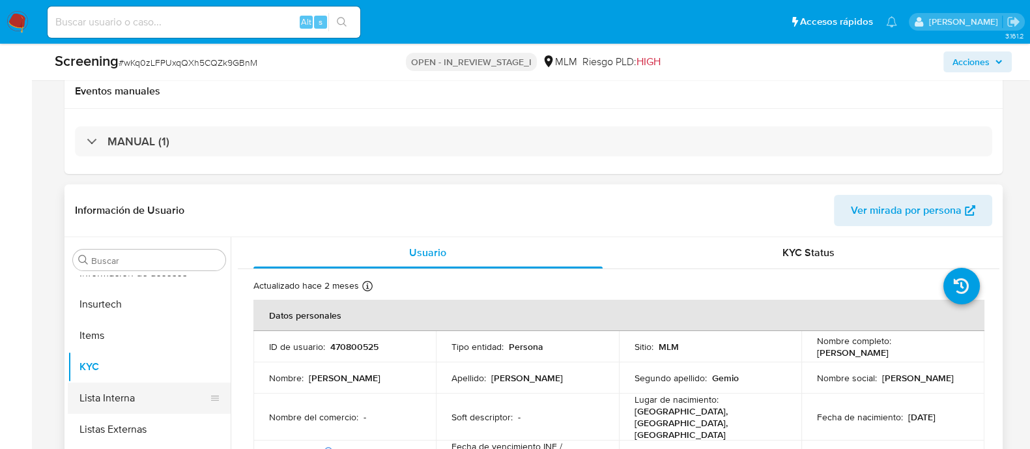
click at [112, 409] on button "Lista Interna" at bounding box center [144, 398] width 152 height 31
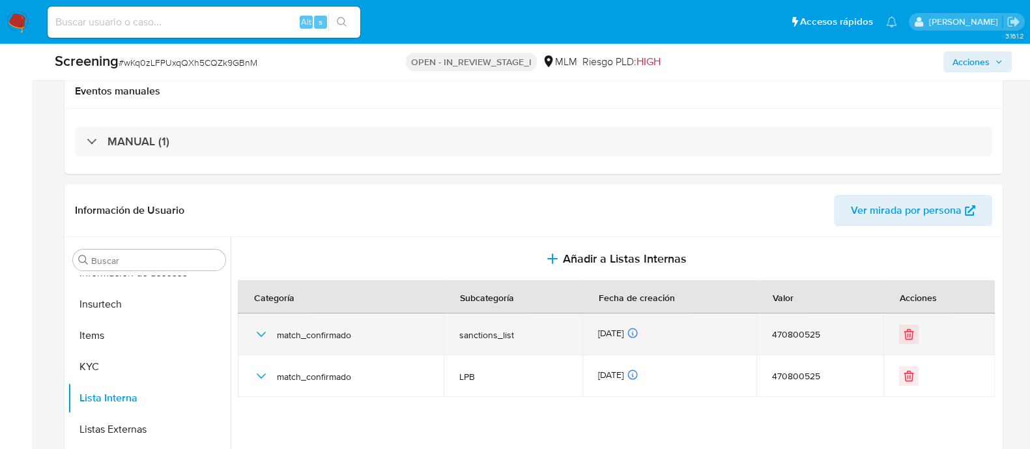
click at [893, 334] on td at bounding box center [939, 334] width 111 height 42
click at [914, 337] on div at bounding box center [939, 335] width 80 height 20
click at [916, 339] on div at bounding box center [939, 335] width 80 height 20
click at [902, 337] on icon "Eliminar" at bounding box center [908, 334] width 13 height 13
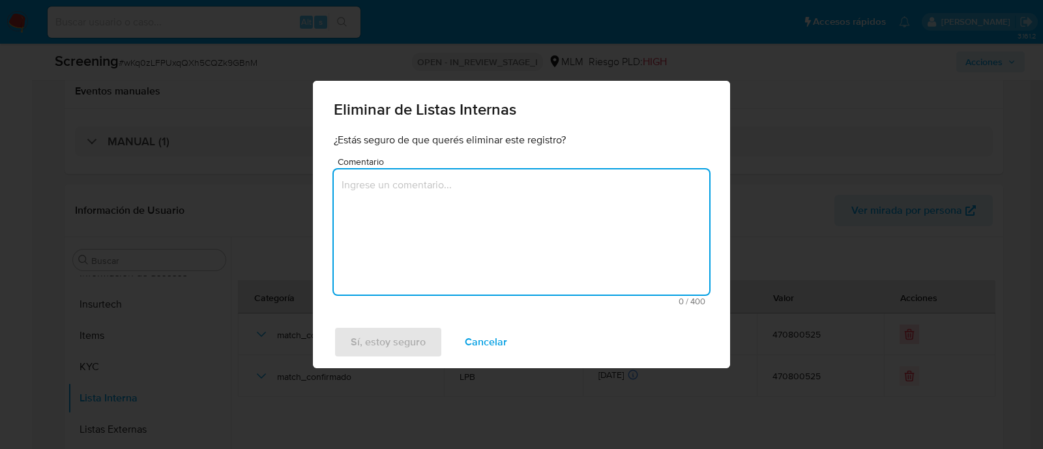
click at [593, 216] on textarea "Comentario" at bounding box center [521, 231] width 375 height 125
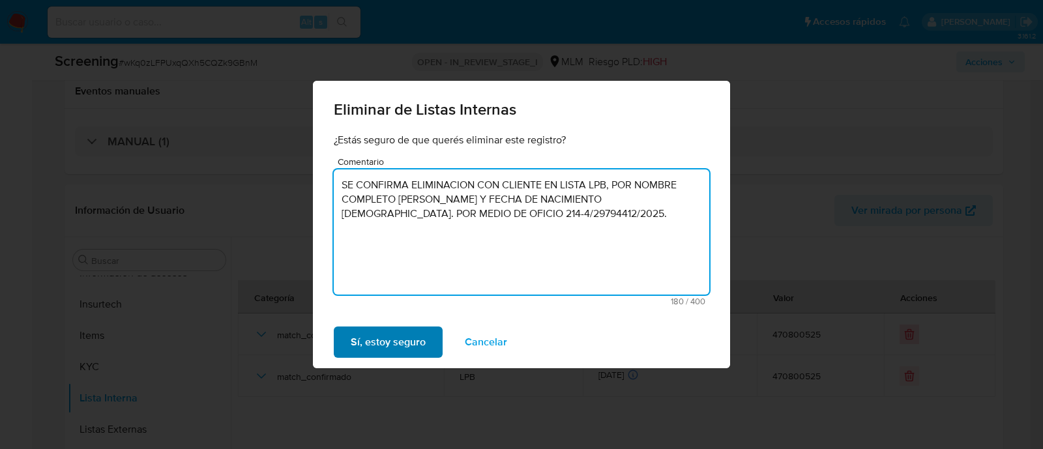
type textarea "SE CONFIRMA ELIMINACION CON CLIENTE EN LISTA LPB, POR NOMBRE COMPLETO Patricia …"
click at [362, 339] on span "Sí, estoy seguro" at bounding box center [388, 342] width 75 height 29
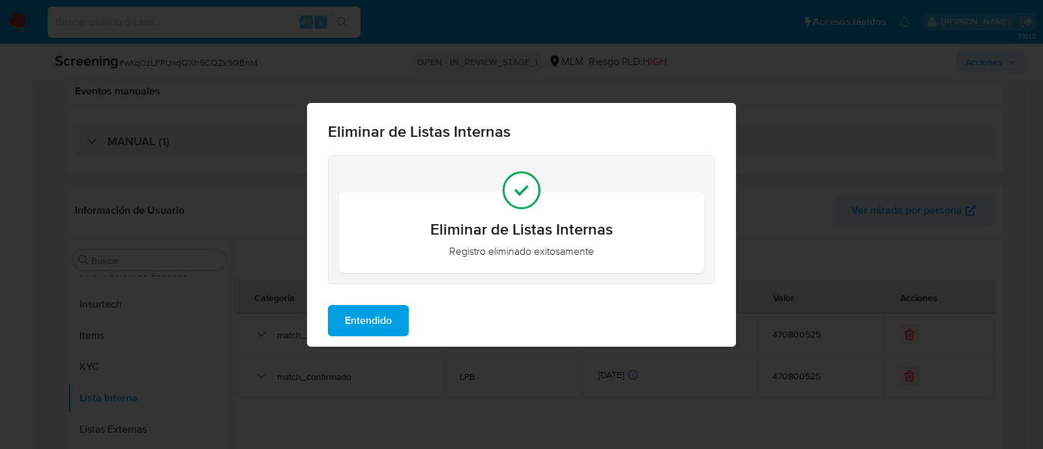
drag, startPoint x: 356, startPoint y: 315, endPoint x: 406, endPoint y: 336, distance: 54.3
click at [356, 315] on span "Entendido" at bounding box center [368, 320] width 47 height 29
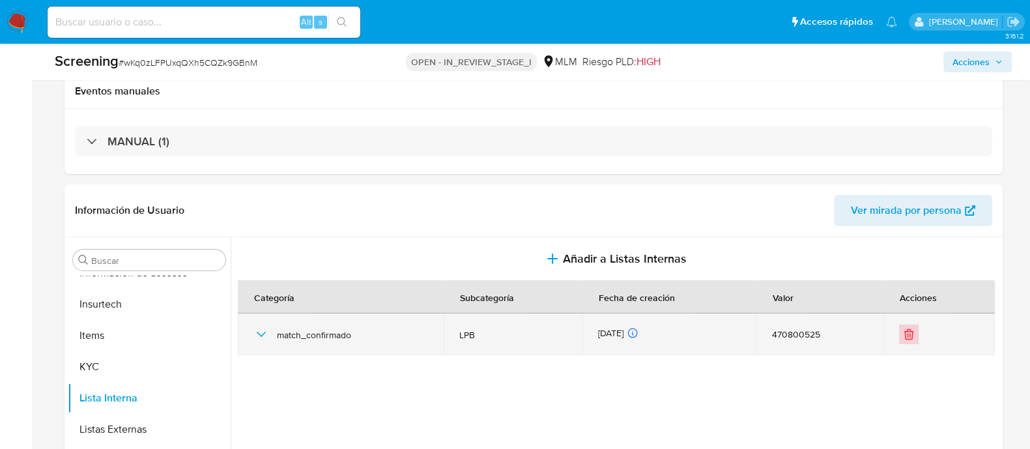
click at [899, 336] on button "Eliminar" at bounding box center [909, 335] width 20 height 20
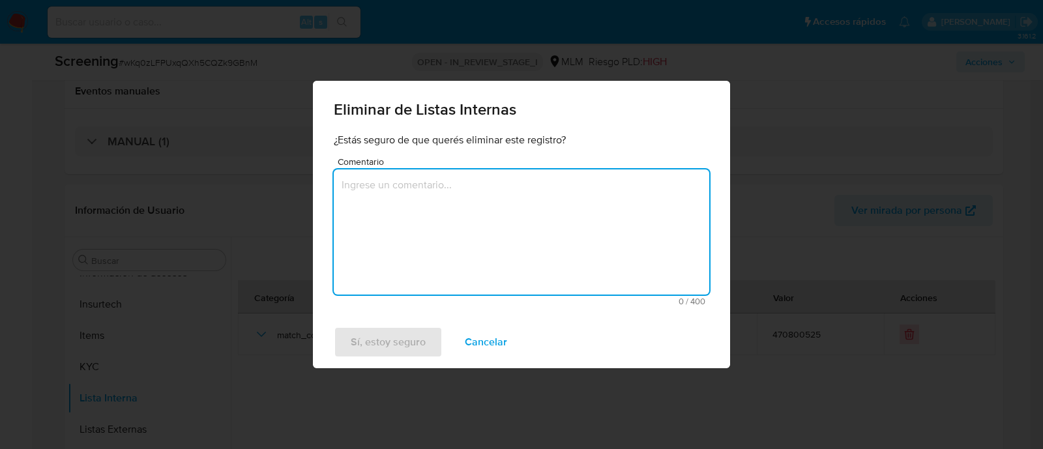
click at [427, 210] on textarea "Comentario" at bounding box center [521, 231] width 375 height 125
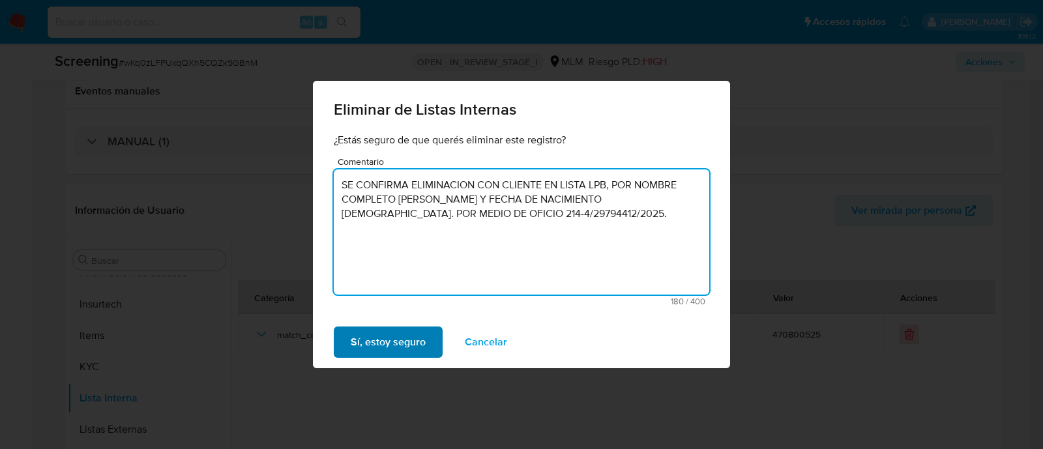
type textarea "SE CONFIRMA ELIMINACION CON CLIENTE EN LISTA LPB, POR NOMBRE COMPLETO Patricia …"
click at [388, 349] on span "Sí, estoy seguro" at bounding box center [388, 342] width 75 height 29
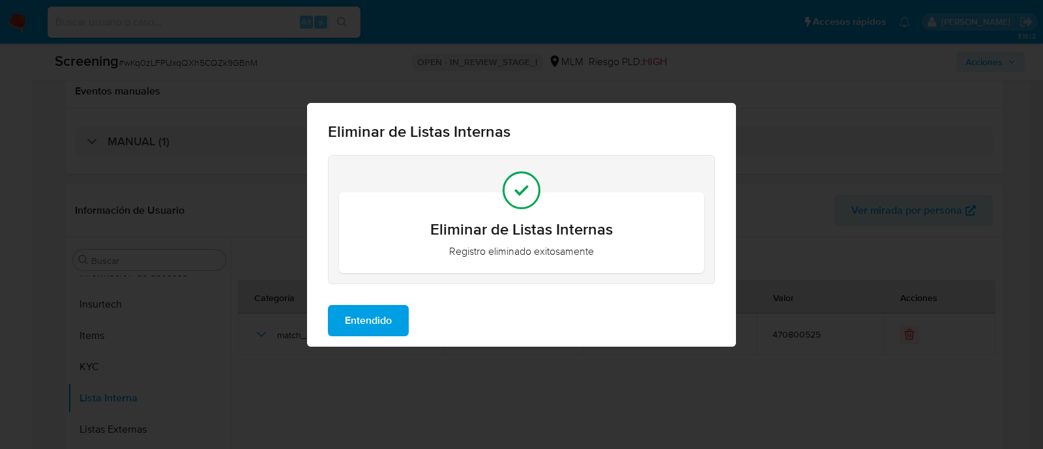
click at [388, 303] on div "Entendido" at bounding box center [521, 321] width 429 height 52
click at [384, 317] on span "Entendido" at bounding box center [368, 320] width 47 height 29
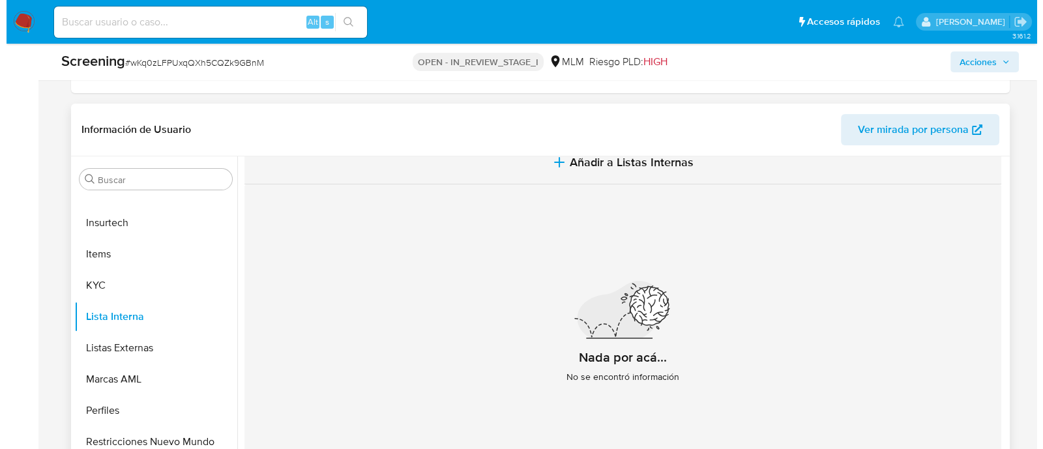
scroll to position [613, 0]
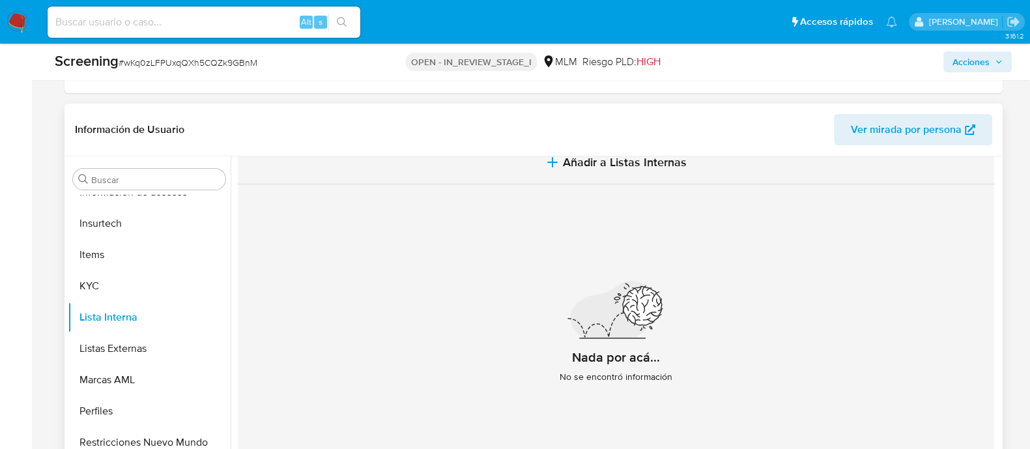
click at [599, 167] on span "Añadir a Listas Internas" at bounding box center [625, 162] width 124 height 14
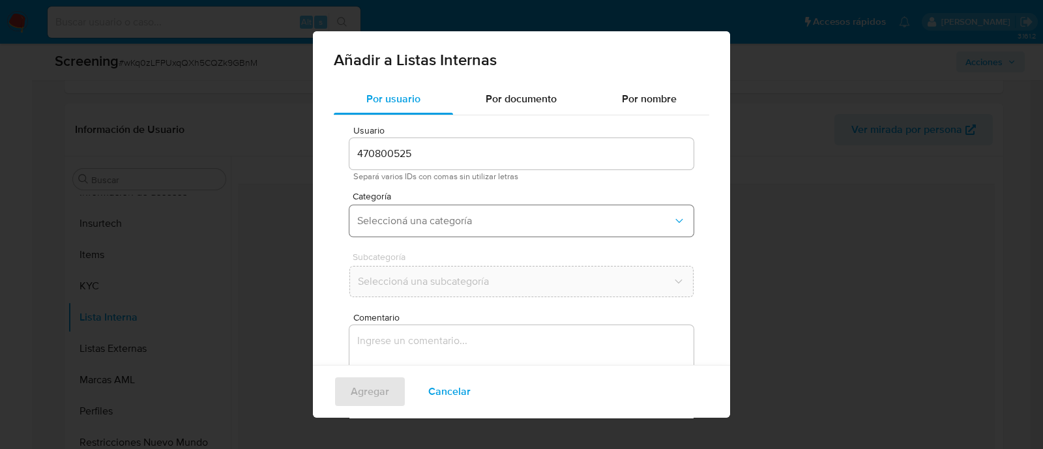
click at [413, 226] on span "Seleccioná una categoría" at bounding box center [514, 220] width 315 height 13
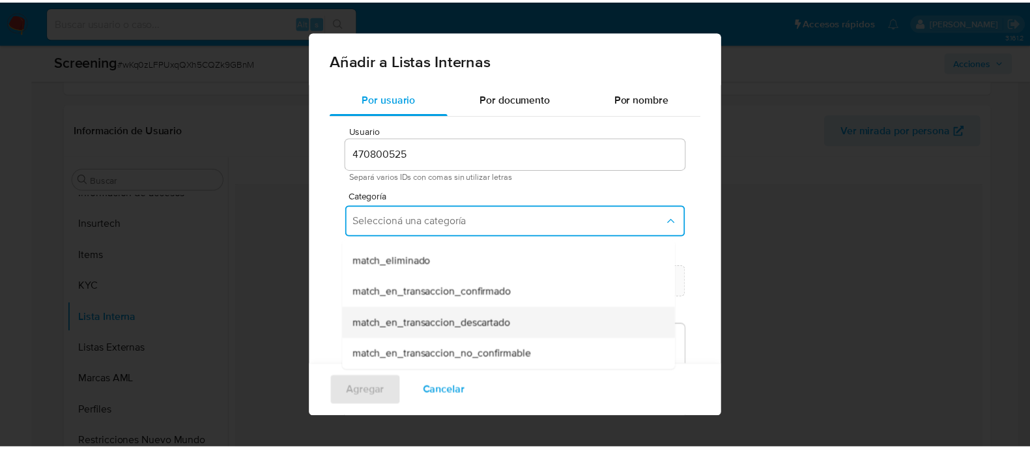
scroll to position [162, 0]
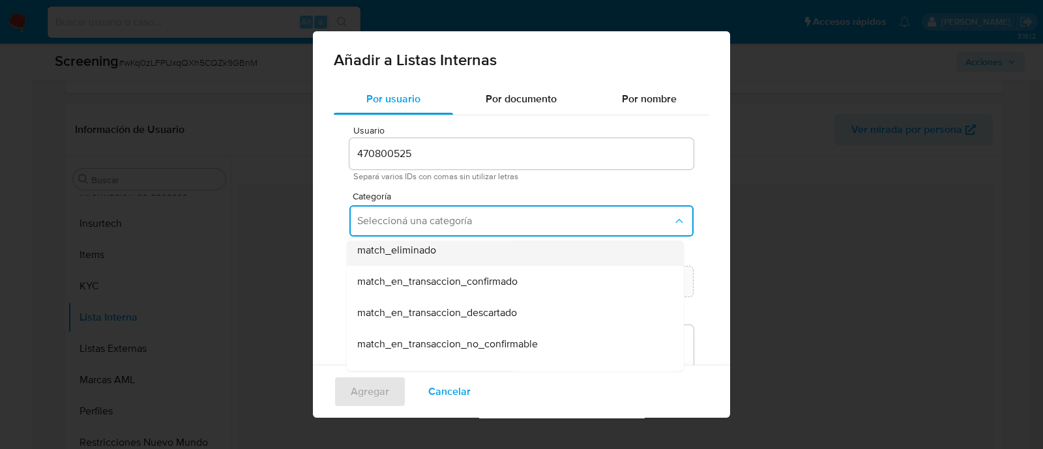
click at [425, 249] on span "match_eliminado" at bounding box center [396, 250] width 79 height 13
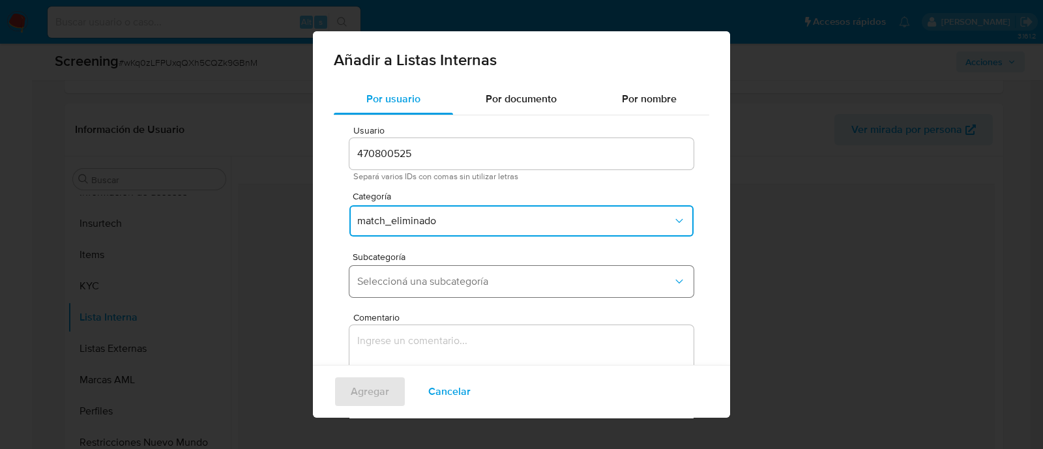
click at [395, 289] on button "Seleccioná una subcategoría" at bounding box center [521, 281] width 344 height 31
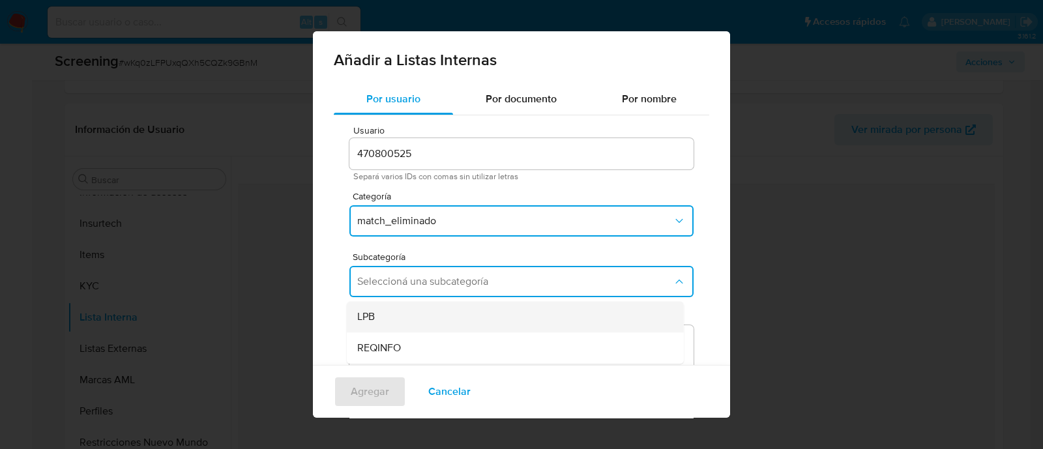
click at [386, 314] on div "LPB" at bounding box center [511, 316] width 308 height 31
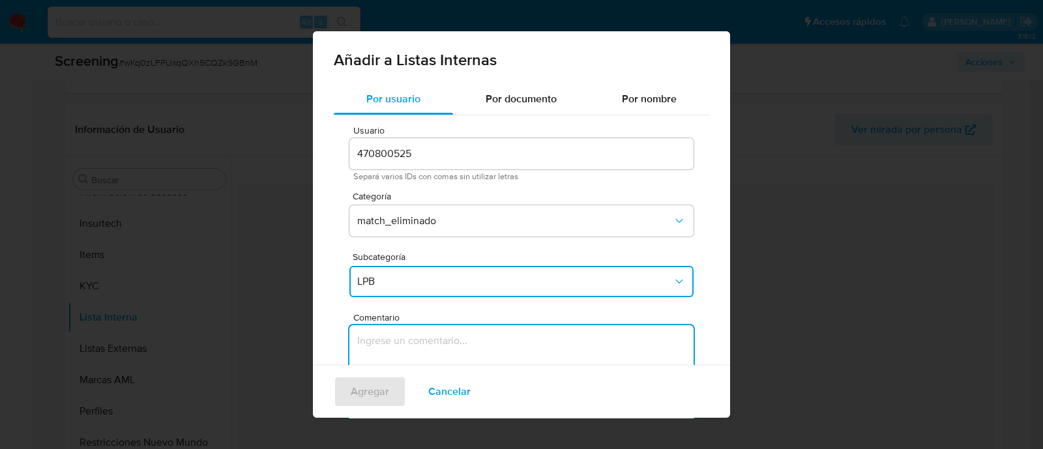
click at [383, 338] on textarea "Comentario" at bounding box center [521, 387] width 344 height 125
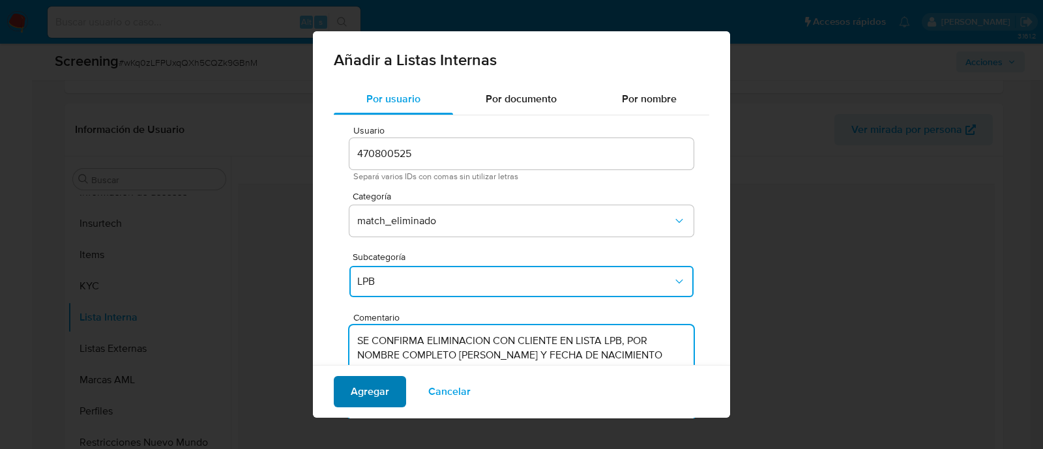
type textarea "SE CONFIRMA ELIMINACION CON CLIENTE EN LISTA LPB, POR NOMBRE COMPLETO Patricia …"
click at [375, 380] on span "Agregar" at bounding box center [370, 391] width 38 height 29
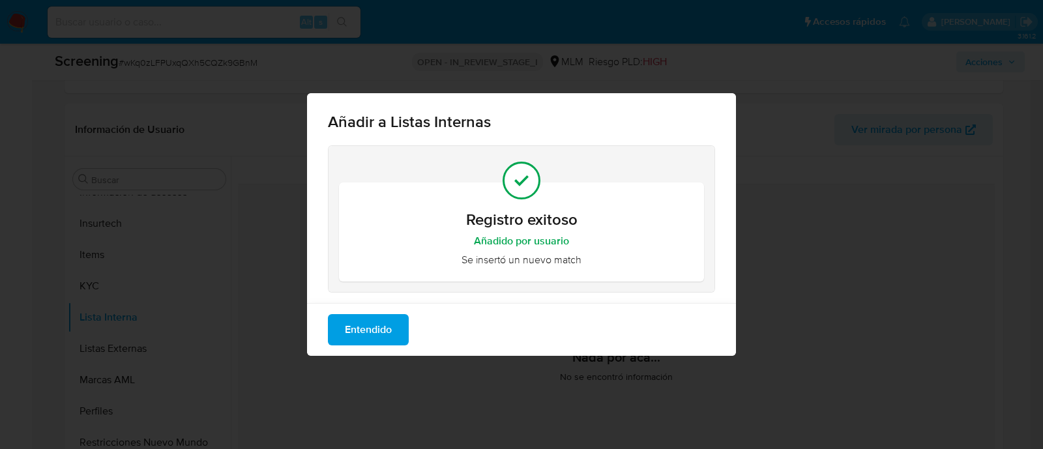
click at [382, 344] on span "Entendido" at bounding box center [368, 329] width 47 height 29
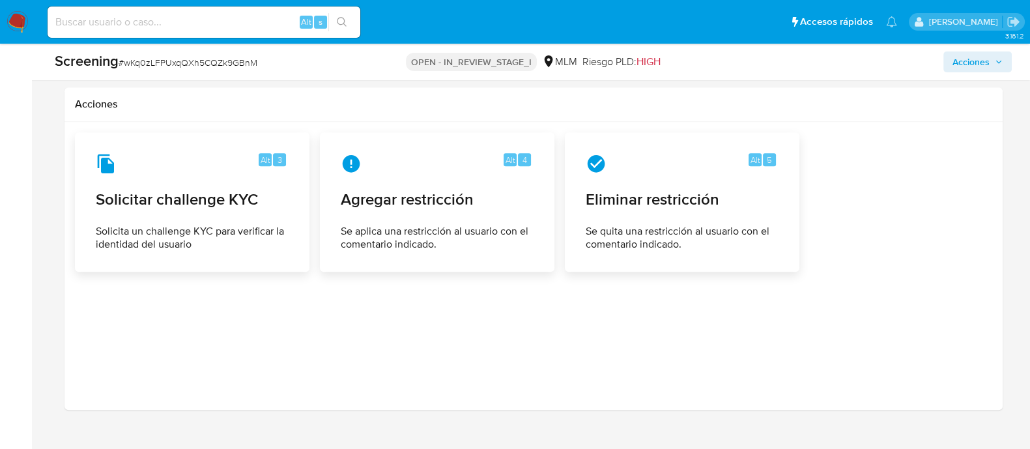
scroll to position [1724, 0]
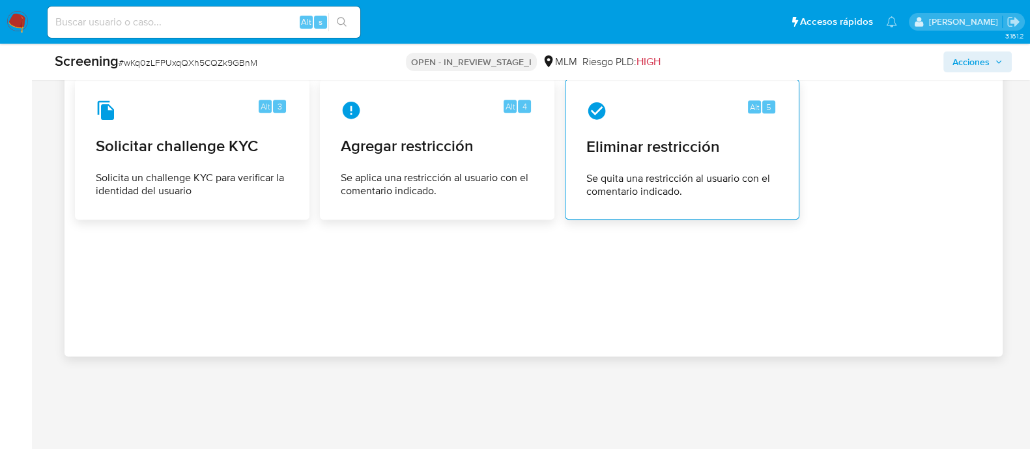
click at [594, 112] on icon at bounding box center [597, 111] width 18 height 18
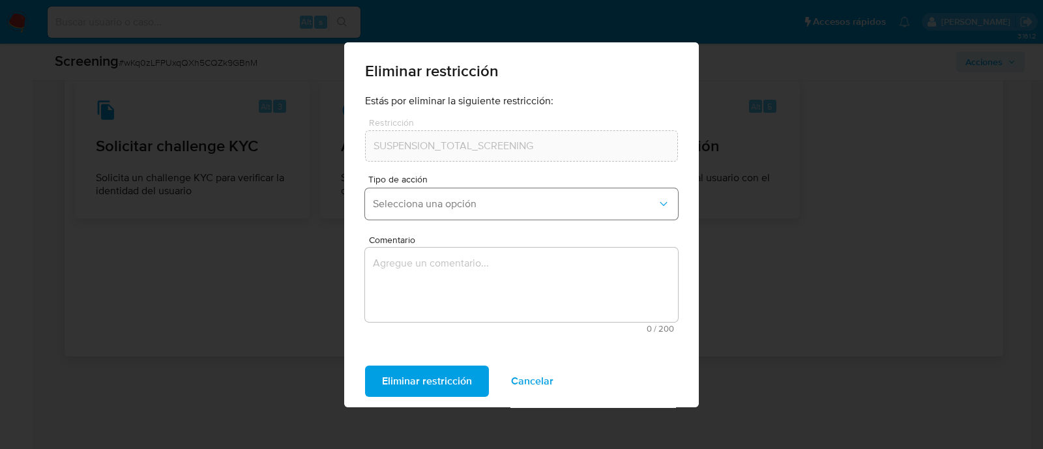
click at [433, 202] on span "Selecciona una opción" at bounding box center [515, 203] width 284 height 13
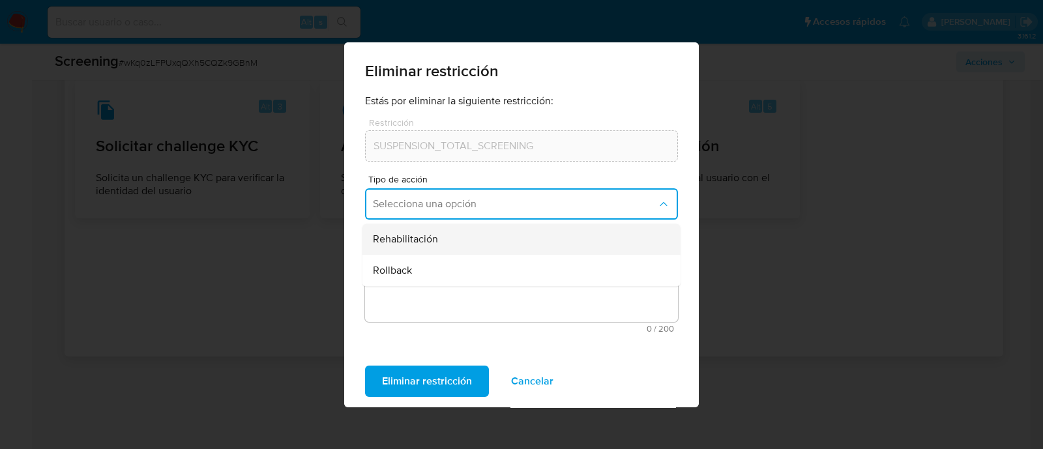
click at [420, 236] on span "Rehabilitación" at bounding box center [405, 239] width 65 height 13
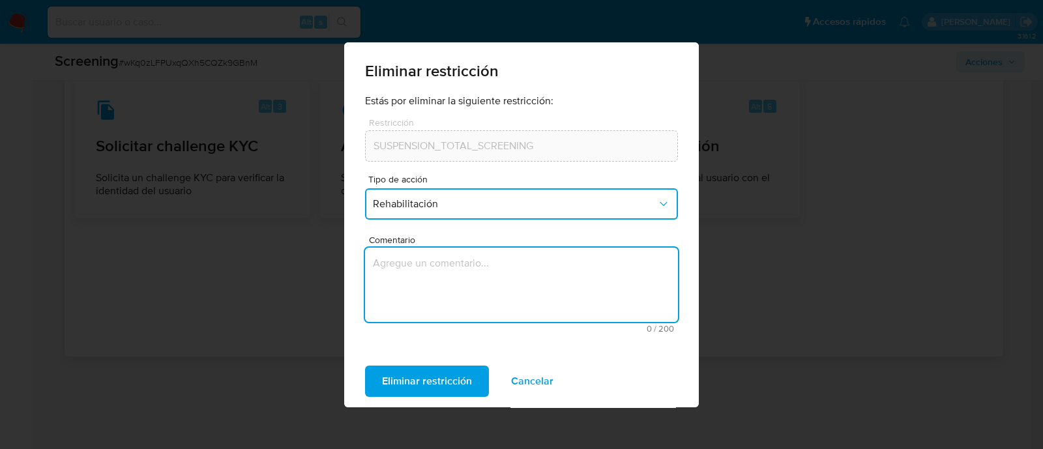
click at [456, 272] on textarea "Comentario" at bounding box center [521, 285] width 313 height 74
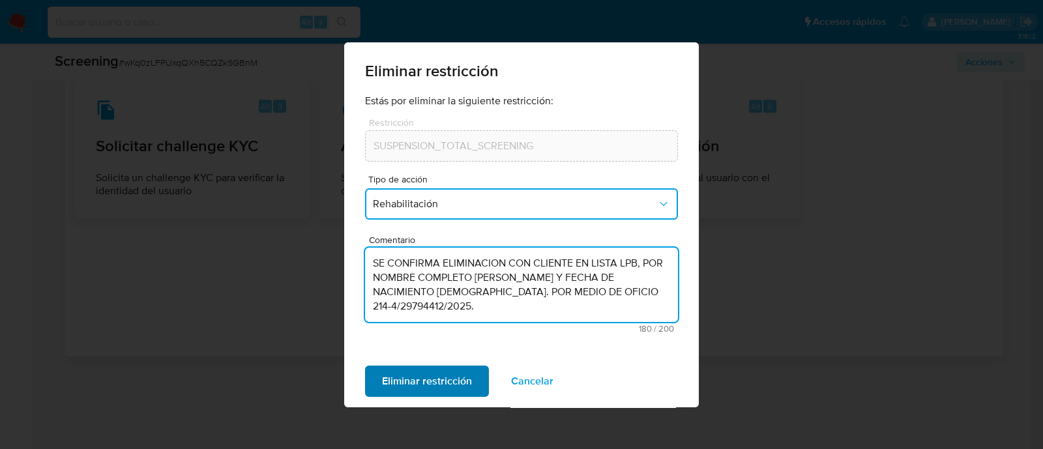
type textarea "SE CONFIRMA ELIMINACION CON CLIENTE EN LISTA LPB, POR NOMBRE COMPLETO Patricia …"
click at [435, 383] on span "Eliminar restricción" at bounding box center [427, 381] width 90 height 29
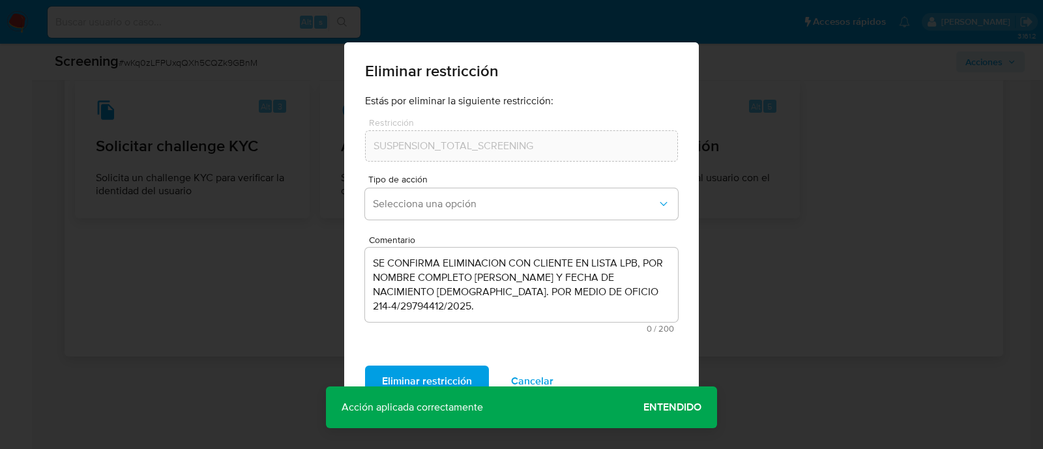
click at [658, 407] on span "Entendido" at bounding box center [672, 407] width 58 height 0
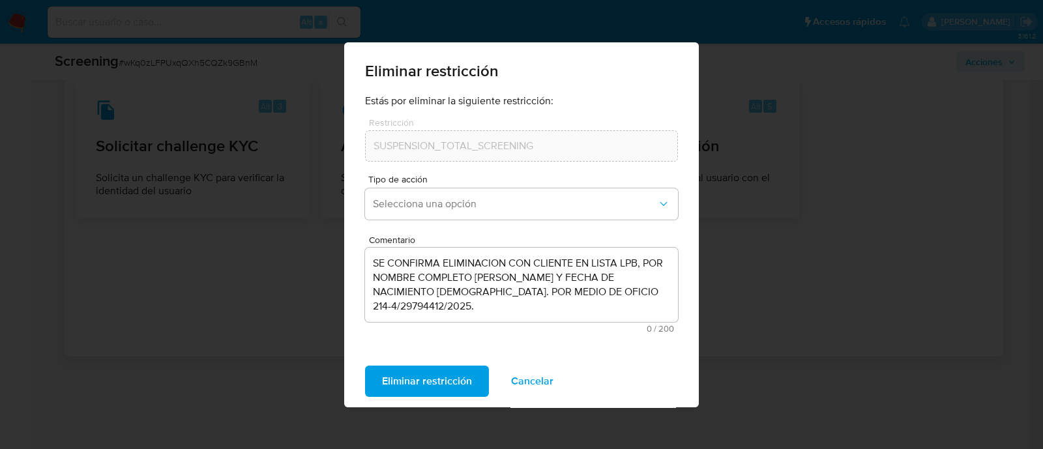
click at [342, 373] on div "Eliminar restricción Estás por eliminar la siguiente restricción: Restricción S…" at bounding box center [521, 224] width 1043 height 449
click at [371, 378] on button "Eliminar restricción" at bounding box center [427, 381] width 124 height 31
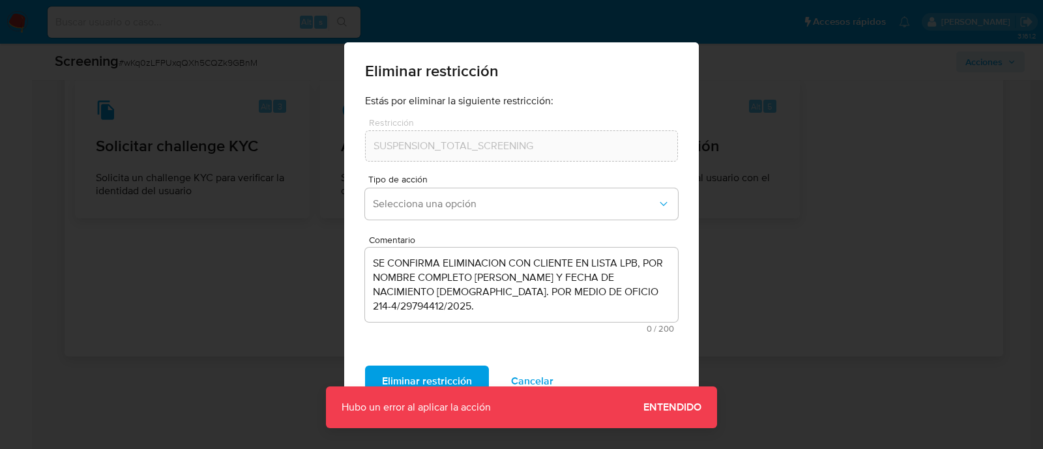
click at [693, 407] on span "Entendido" at bounding box center [672, 407] width 58 height 0
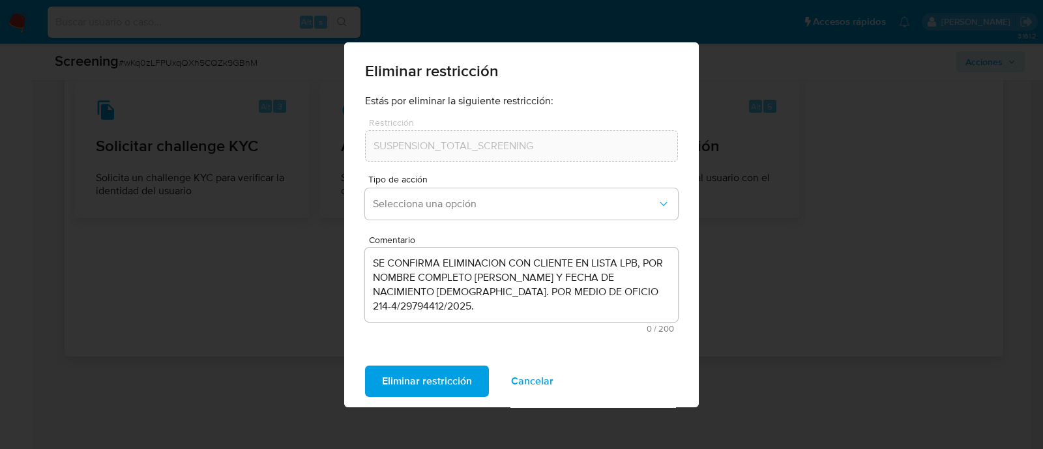
click at [415, 392] on span "Eliminar restricción" at bounding box center [427, 381] width 90 height 29
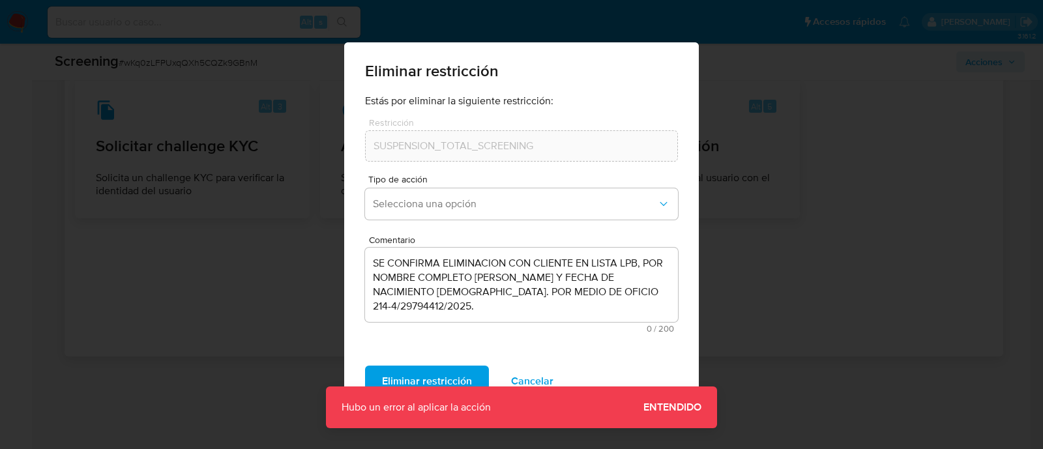
click at [538, 371] on span "Cancelar" at bounding box center [532, 381] width 42 height 29
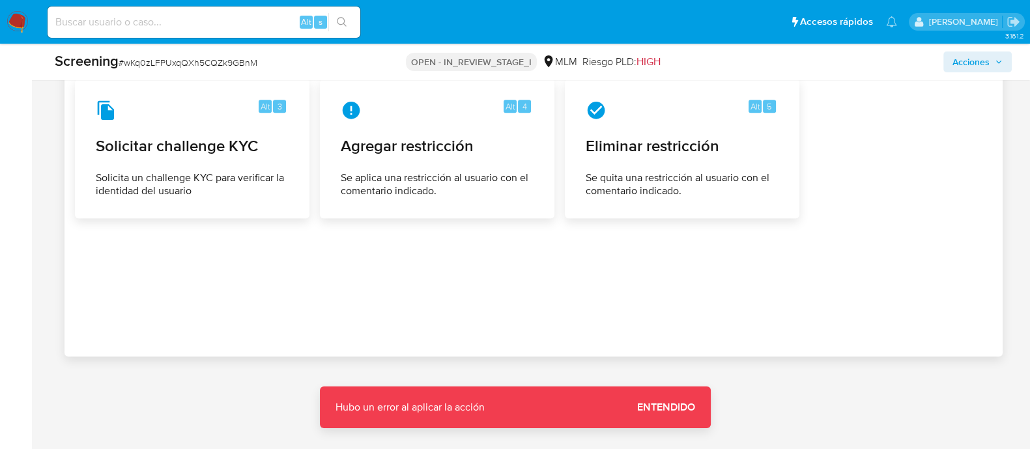
scroll to position [1235, 0]
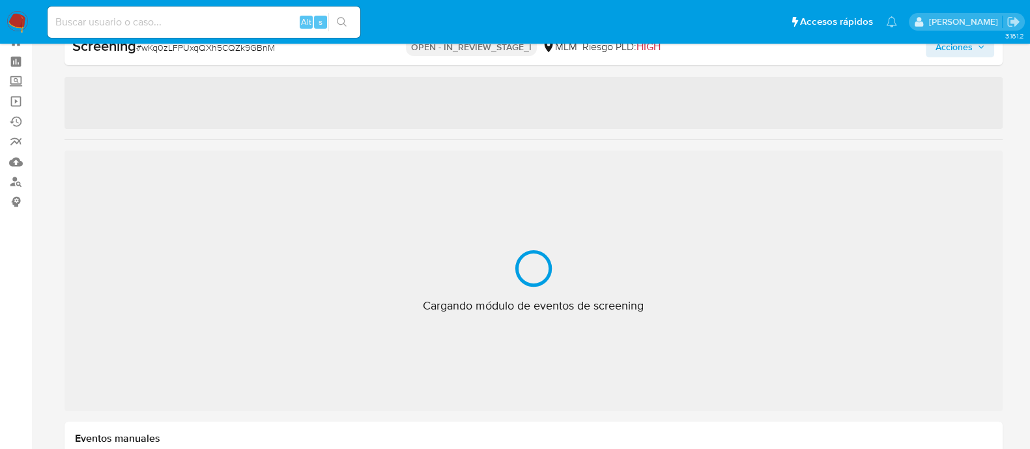
scroll to position [613, 0]
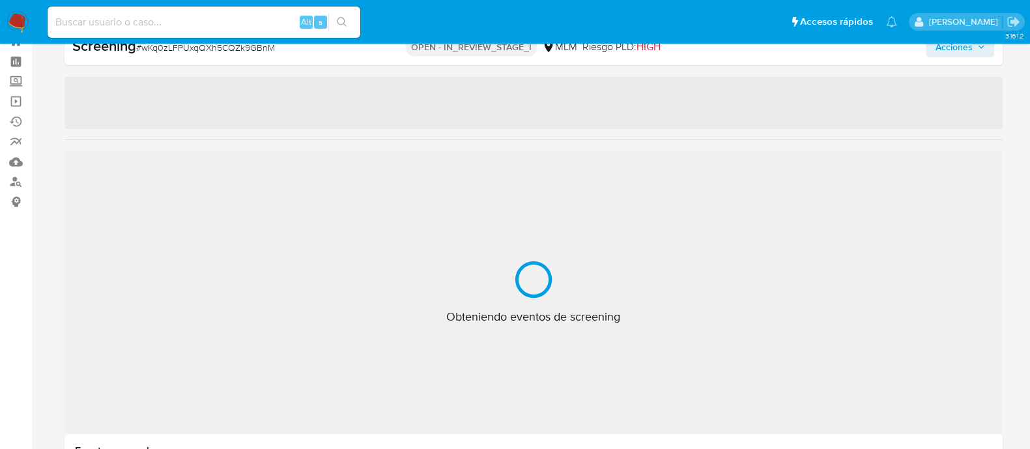
select select "10"
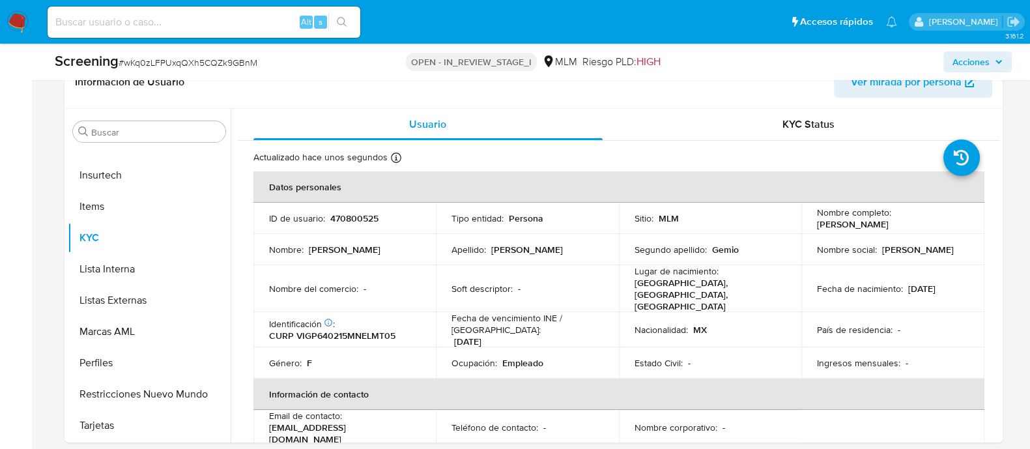
scroll to position [454, 0]
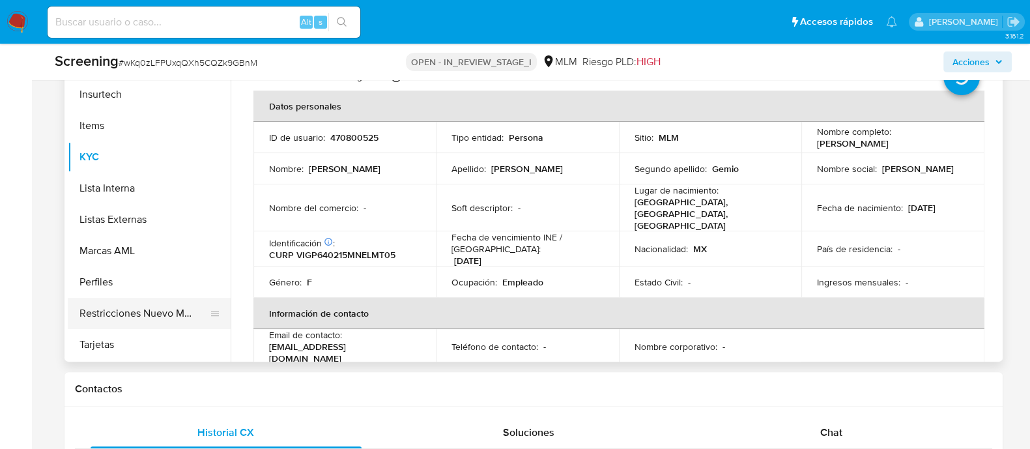
click at [167, 299] on button "Restricciones Nuevo Mundo" at bounding box center [144, 313] width 152 height 31
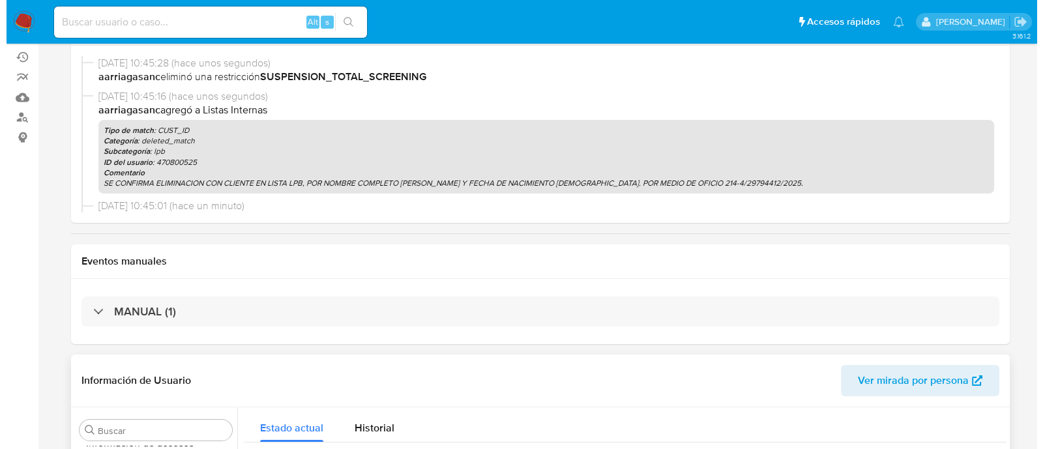
scroll to position [0, 0]
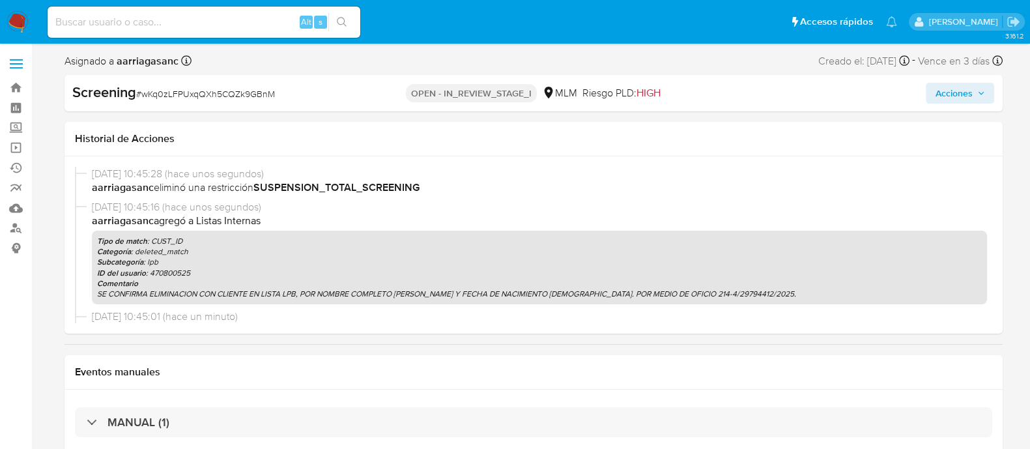
click at [957, 98] on span "Acciones" at bounding box center [953, 93] width 37 height 21
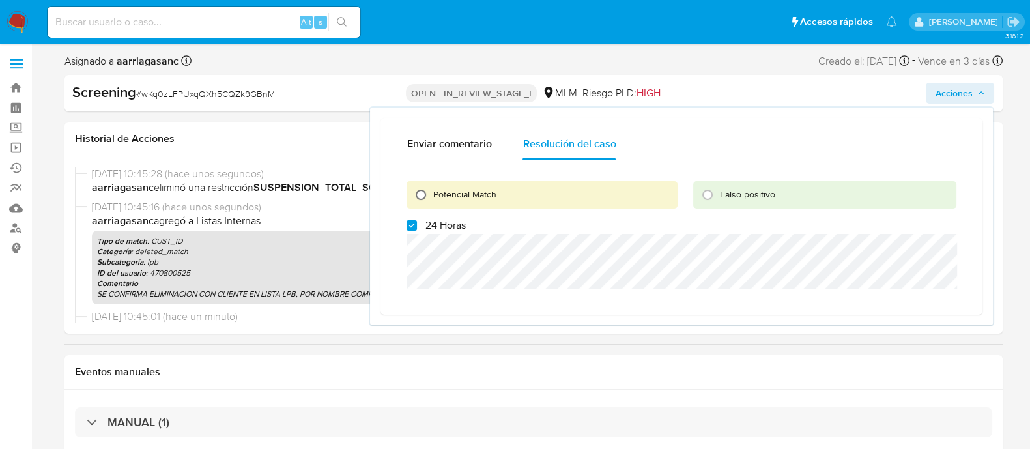
click at [420, 188] on input "Potencial Match" at bounding box center [421, 194] width 21 height 21
radio input "true"
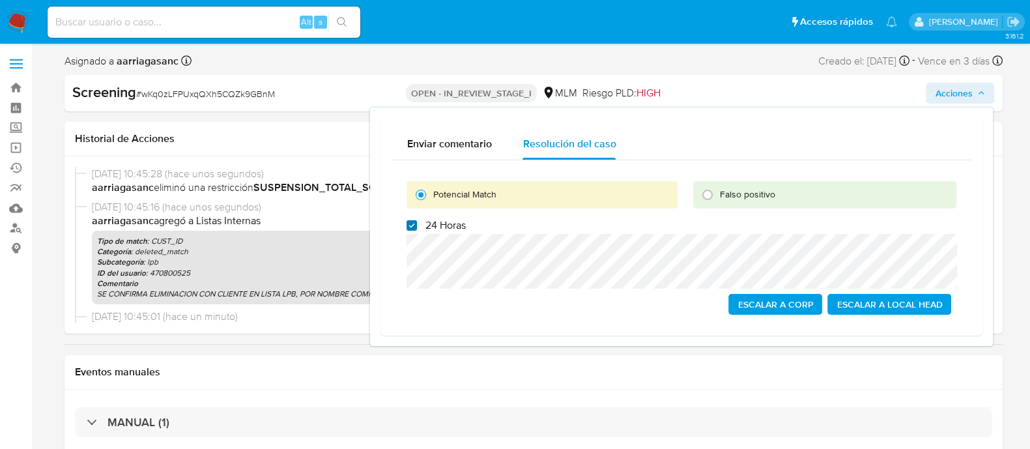
click at [407, 228] on input "24 Horas" at bounding box center [412, 225] width 10 height 10
checkbox input "false"
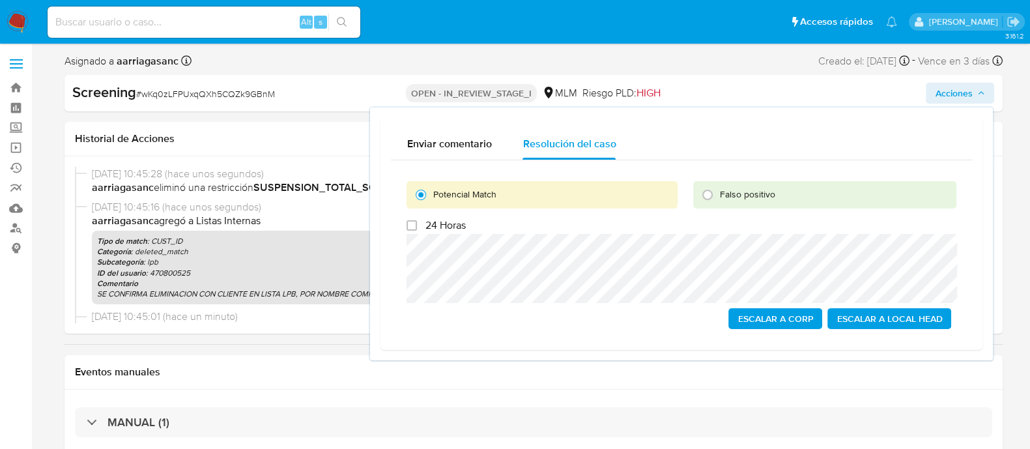
click at [882, 323] on span "Escalar a Local Head" at bounding box center [890, 319] width 106 height 18
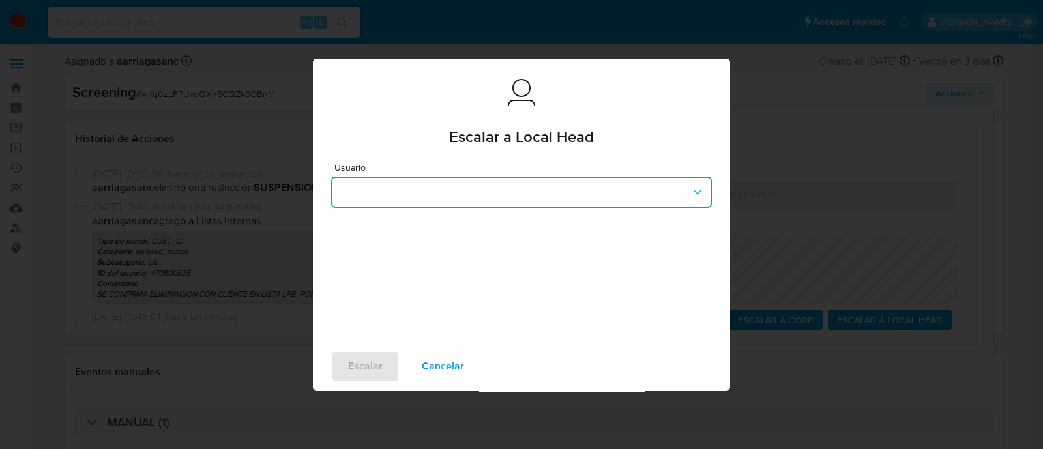
click at [534, 185] on button "button" at bounding box center [521, 192] width 381 height 31
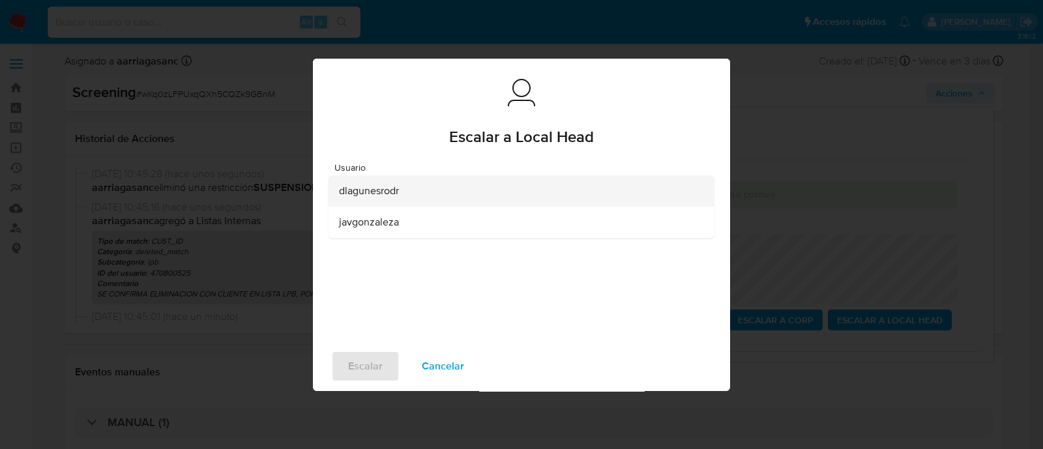
click at [382, 198] on div "dlagunesrodr" at bounding box center [517, 190] width 357 height 31
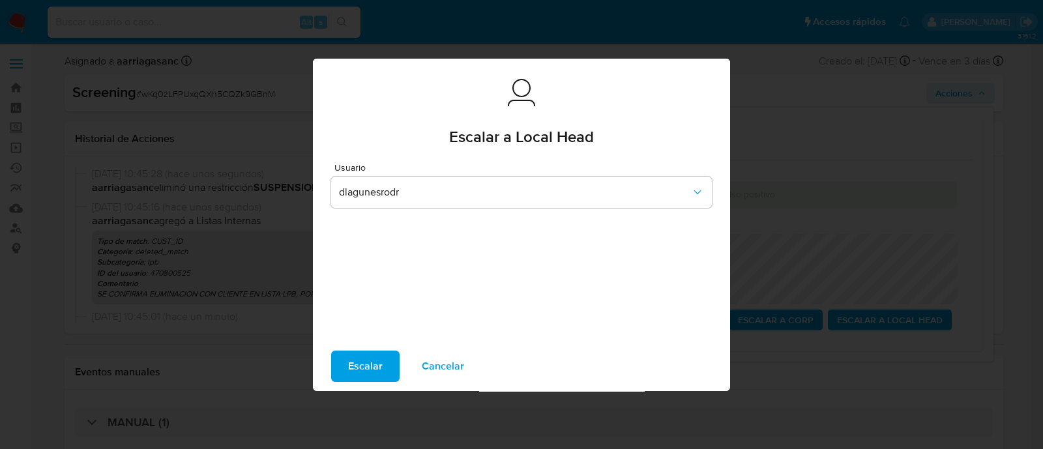
click at [366, 370] on span "Escalar" at bounding box center [365, 366] width 35 height 29
click at [383, 358] on button "Escalar" at bounding box center [365, 366] width 68 height 31
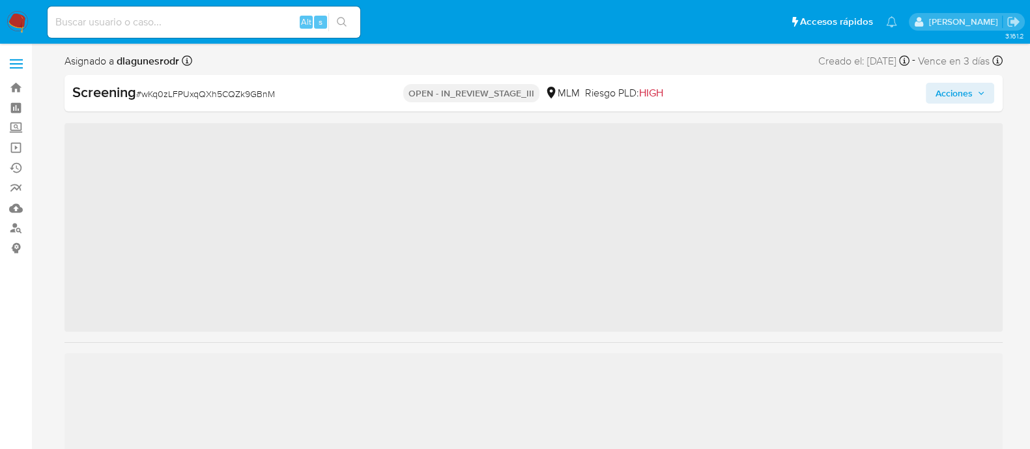
scroll to position [613, 0]
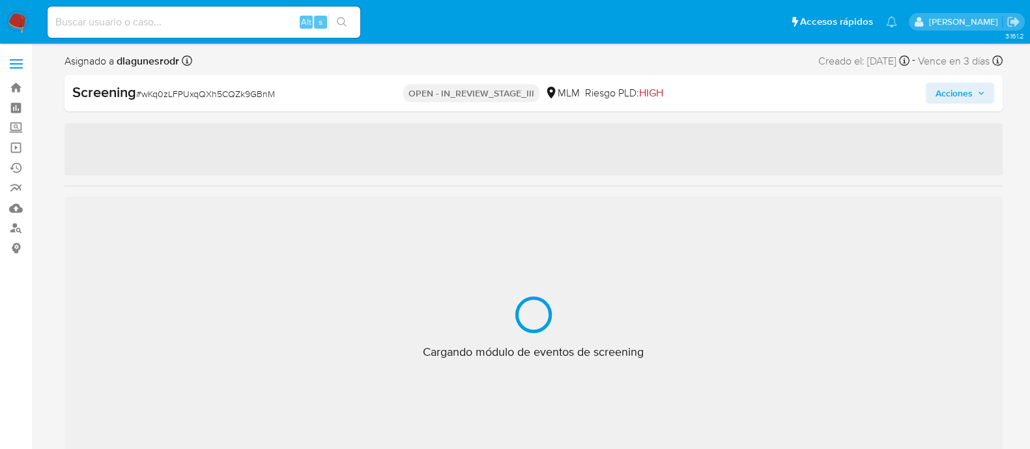
select select "10"
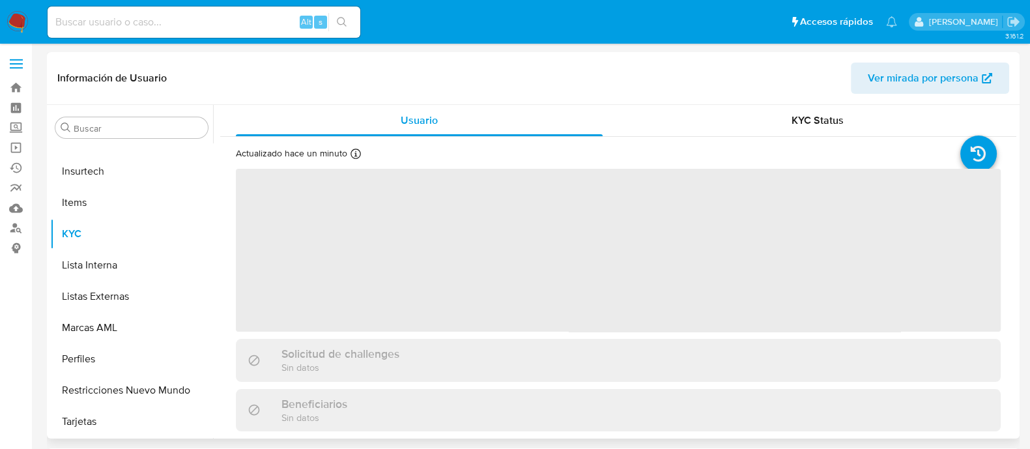
scroll to position [613, 0]
select select "10"
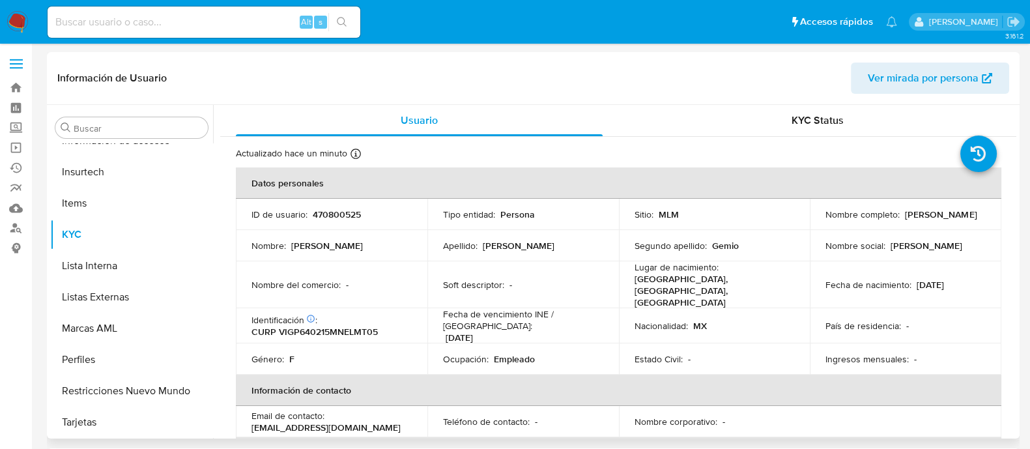
click at [337, 212] on p "470800525" at bounding box center [337, 215] width 48 height 12
copy p "470800525"
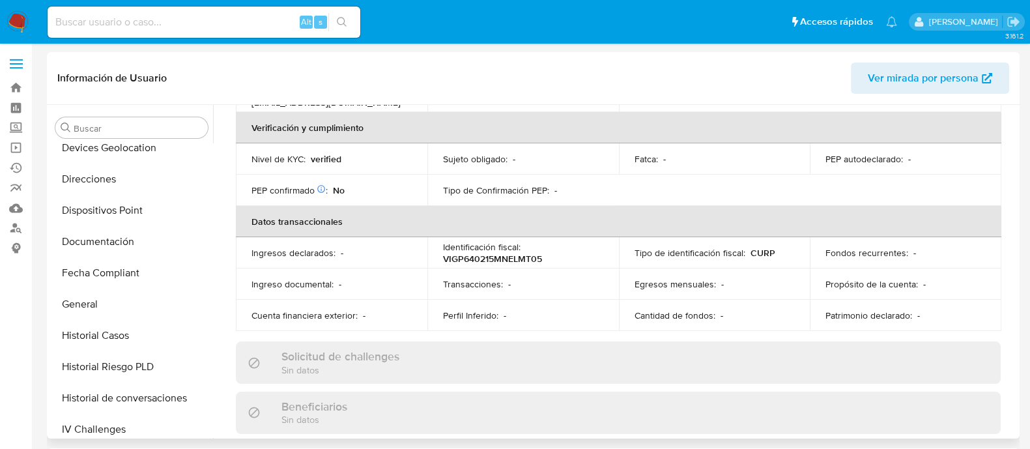
scroll to position [287, 0]
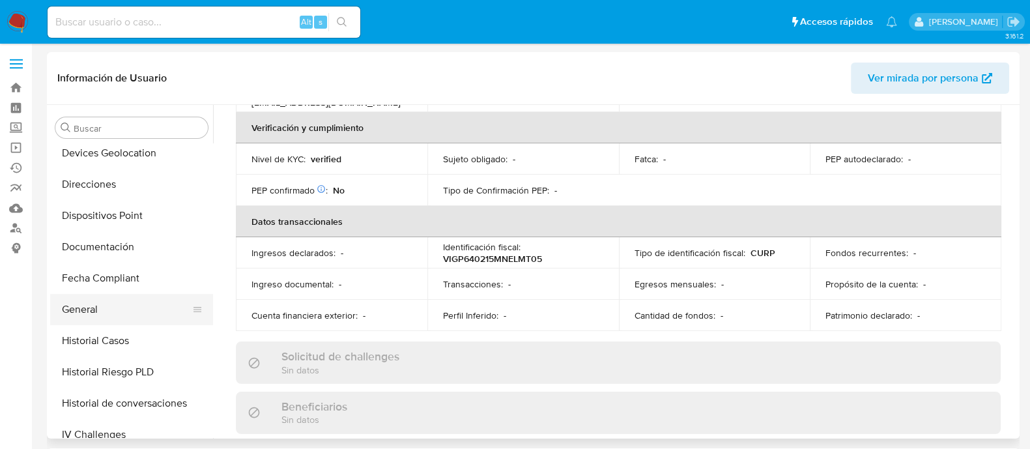
click at [103, 303] on button "General" at bounding box center [126, 309] width 152 height 31
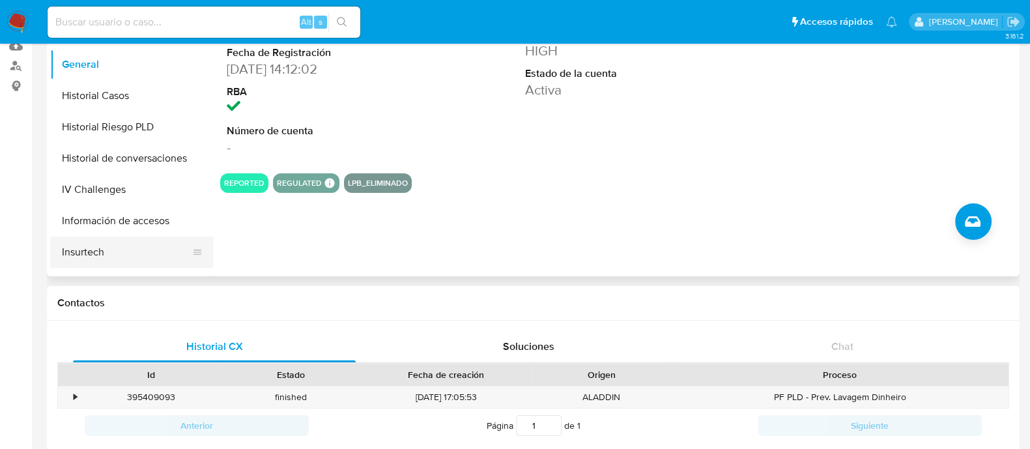
scroll to position [407, 0]
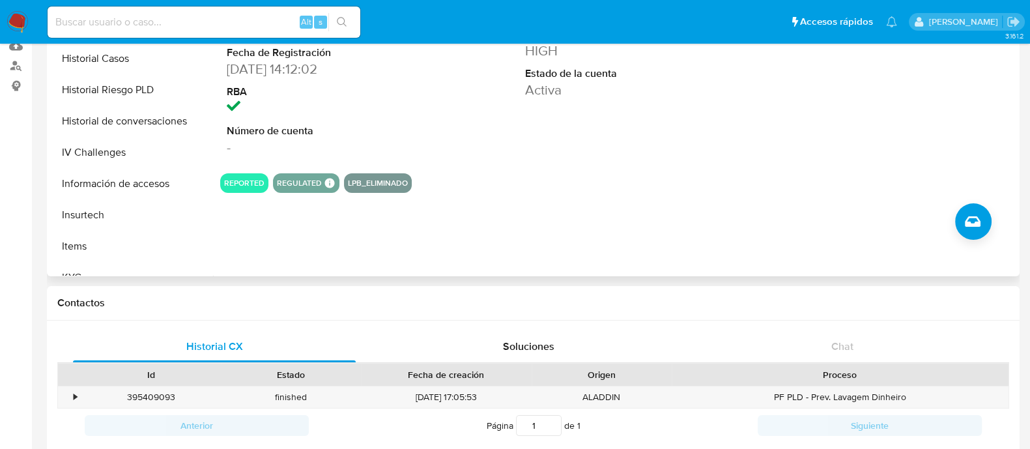
click at [379, 203] on div "ID de usuario 470800525 Person ID da308cba5a996c2a973a2f3a008b7455 Fecha de Reg…" at bounding box center [614, 110] width 803 height 334
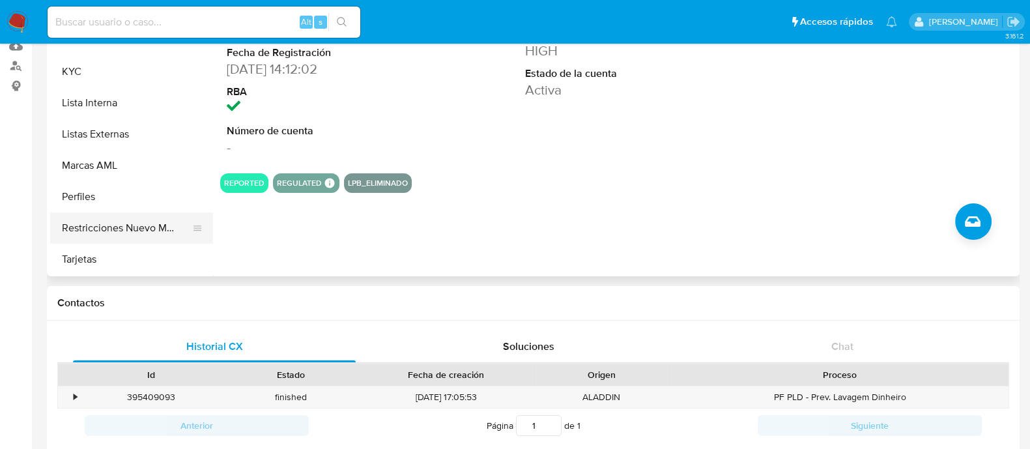
click at [123, 222] on button "Restricciones Nuevo Mundo" at bounding box center [126, 227] width 152 height 31
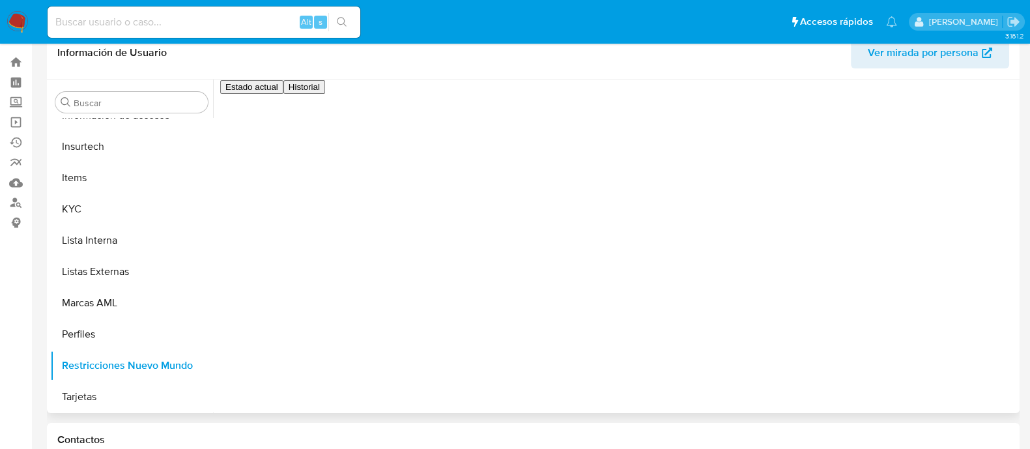
scroll to position [0, 0]
